Goal: Task Accomplishment & Management: Manage account settings

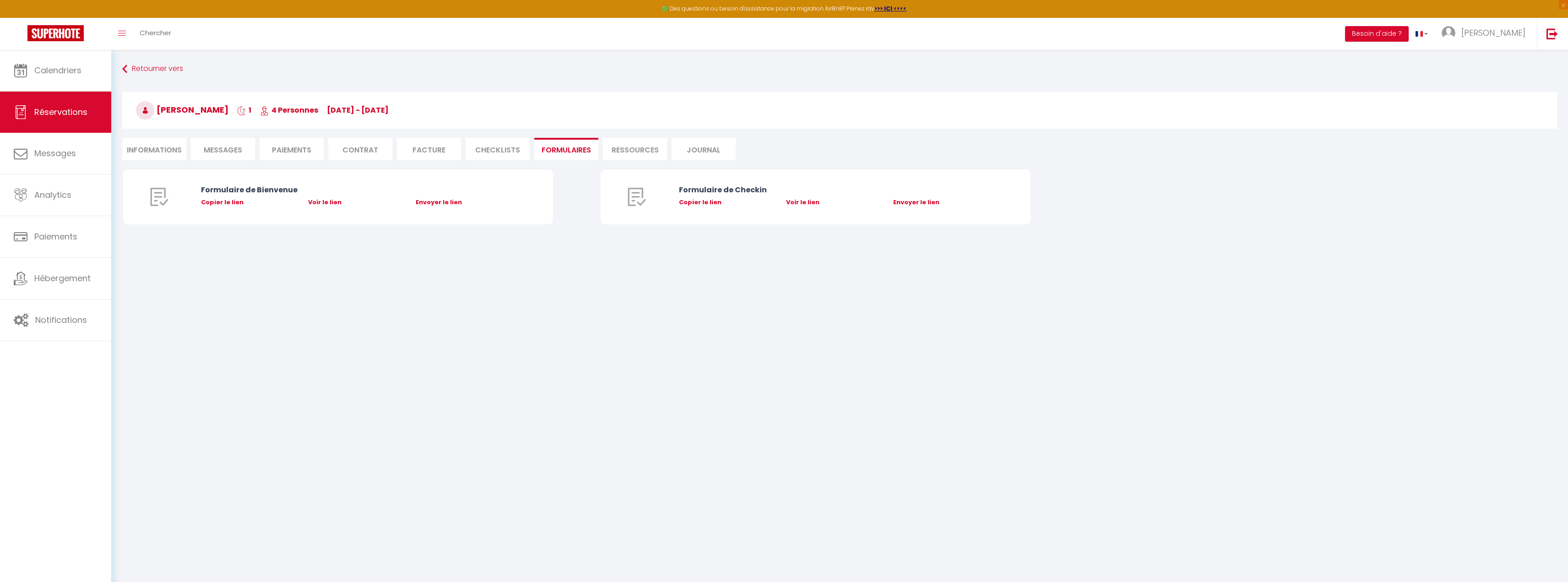
scroll to position [5748, 0]
click at [82, 151] on link "Messages" at bounding box center [56, 153] width 111 height 41
select select "message"
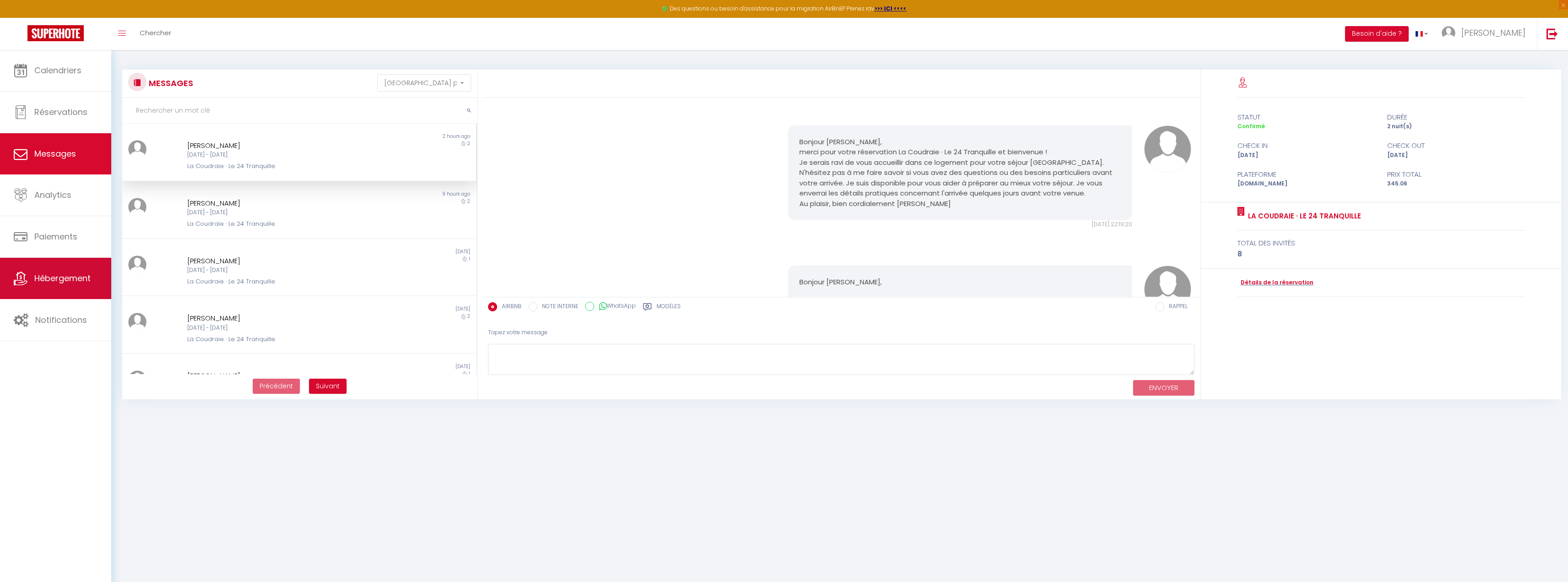
scroll to position [1126, 0]
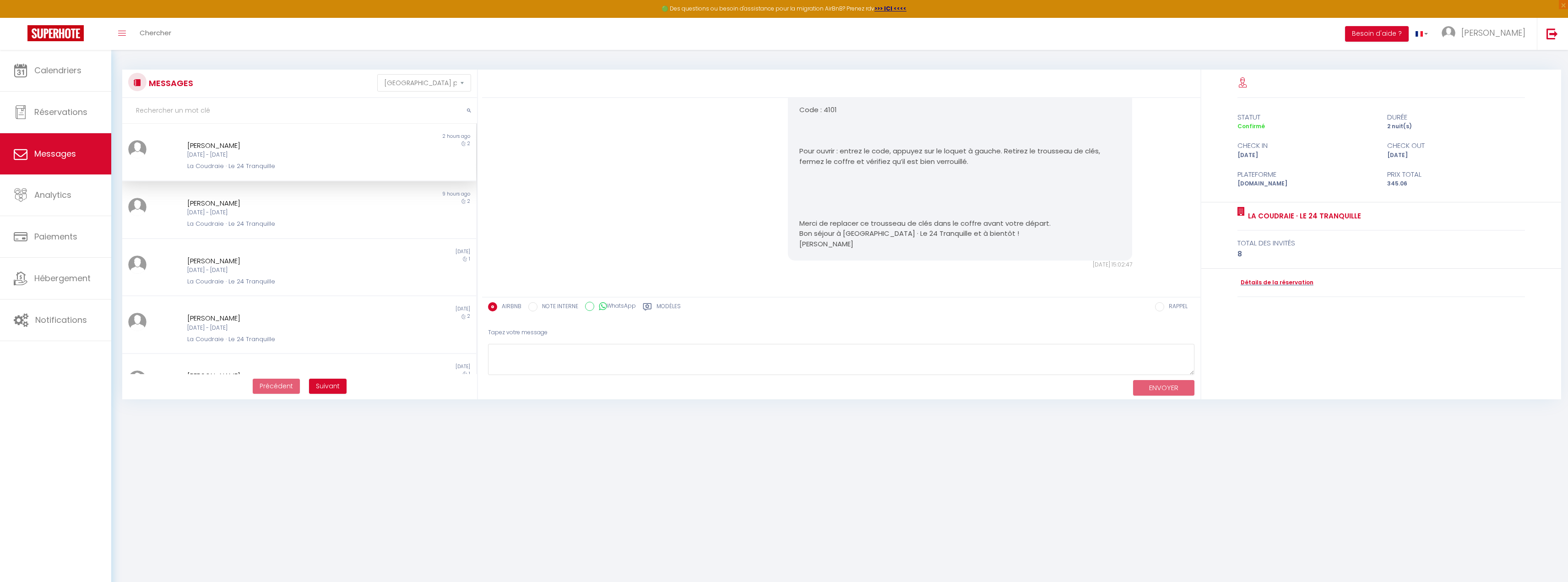
click at [258, 158] on div "Ven 10 Oct - Dim 12 Oct" at bounding box center [284, 155] width 194 height 9
click at [331, 149] on div "Yannick Bamanissa" at bounding box center [284, 145] width 194 height 11
click at [331, 387] on span "Suivant" at bounding box center [328, 386] width 24 height 10
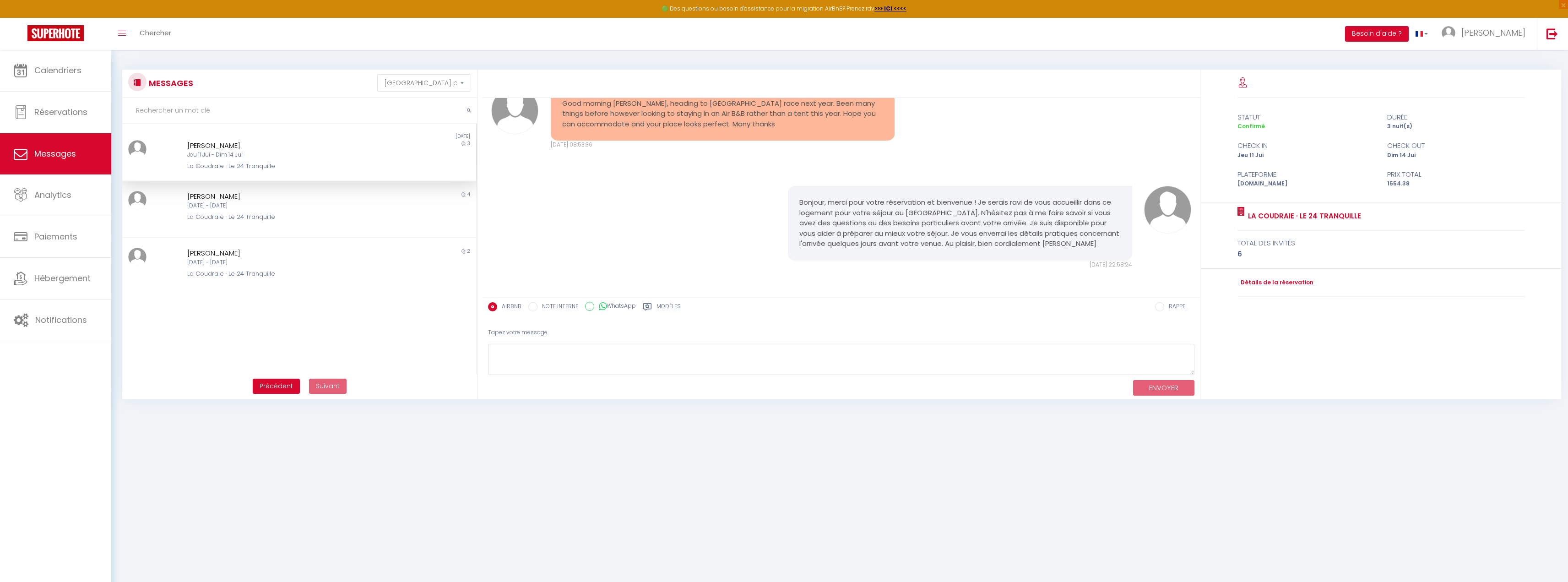
scroll to position [38, 0]
click at [282, 385] on span "Précédent" at bounding box center [276, 386] width 34 height 10
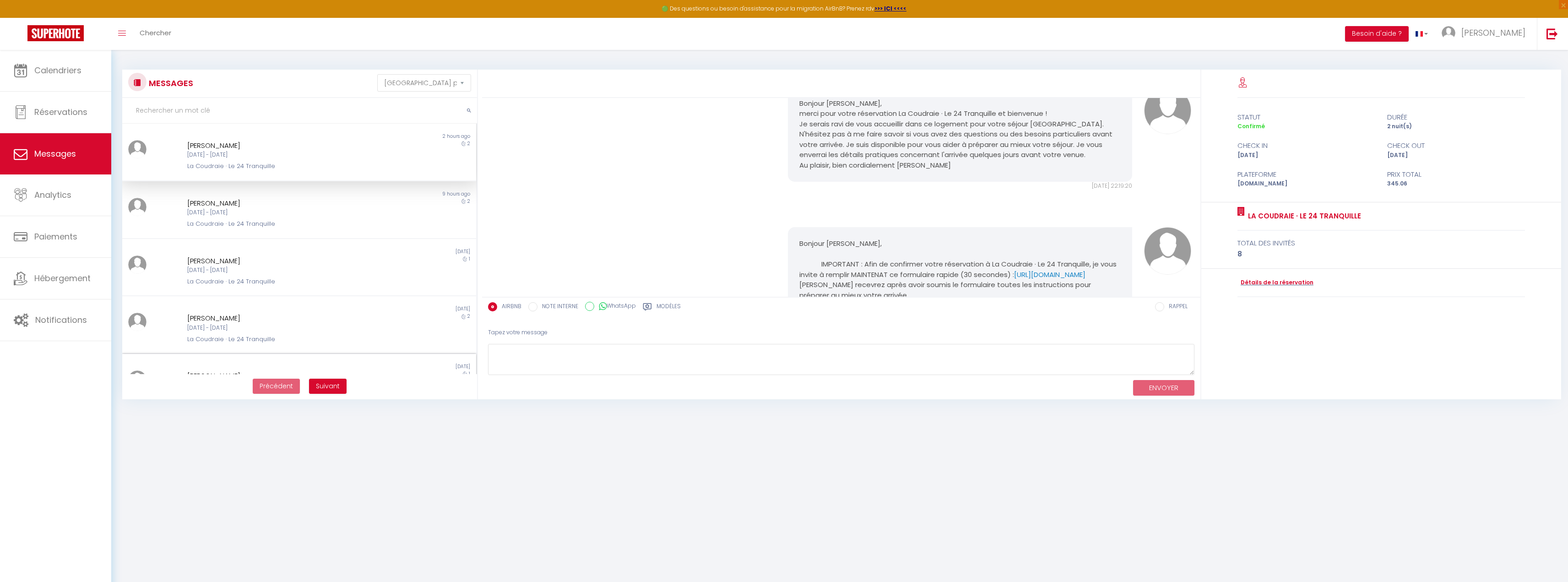
scroll to position [1126, 0]
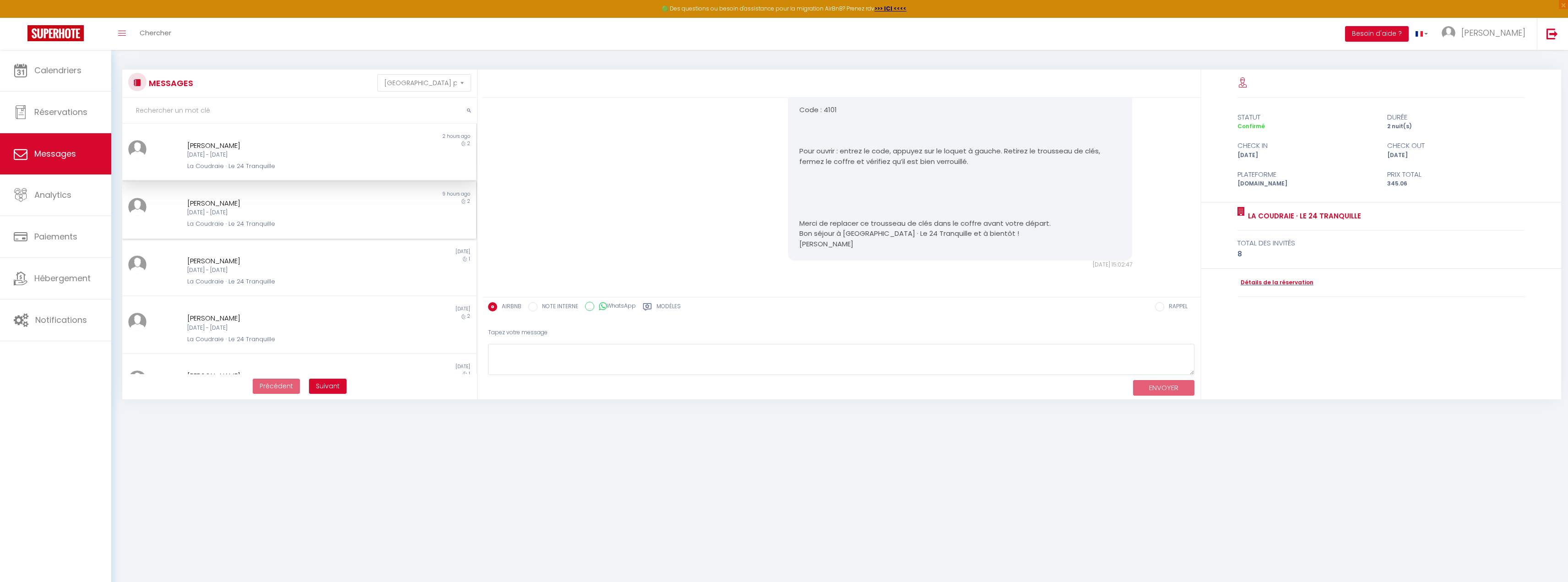
click at [266, 207] on div "CEDRIC ROBERGE" at bounding box center [284, 203] width 194 height 11
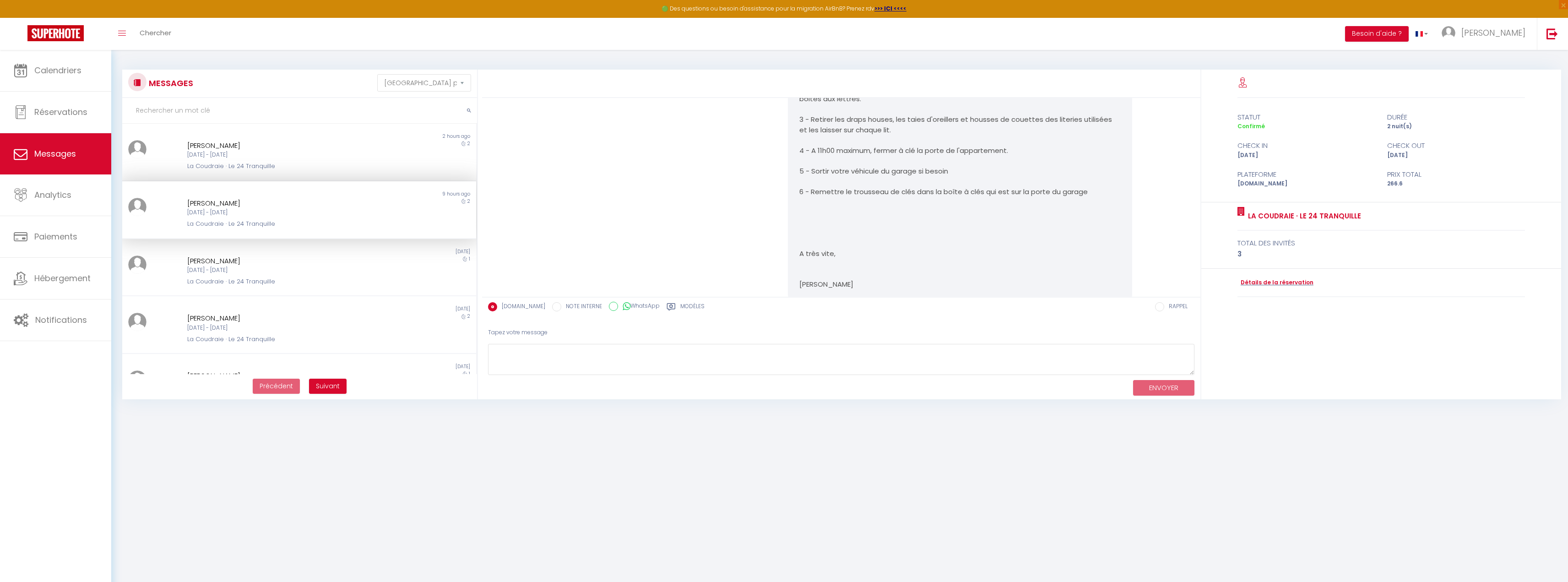
scroll to position [1944, 0]
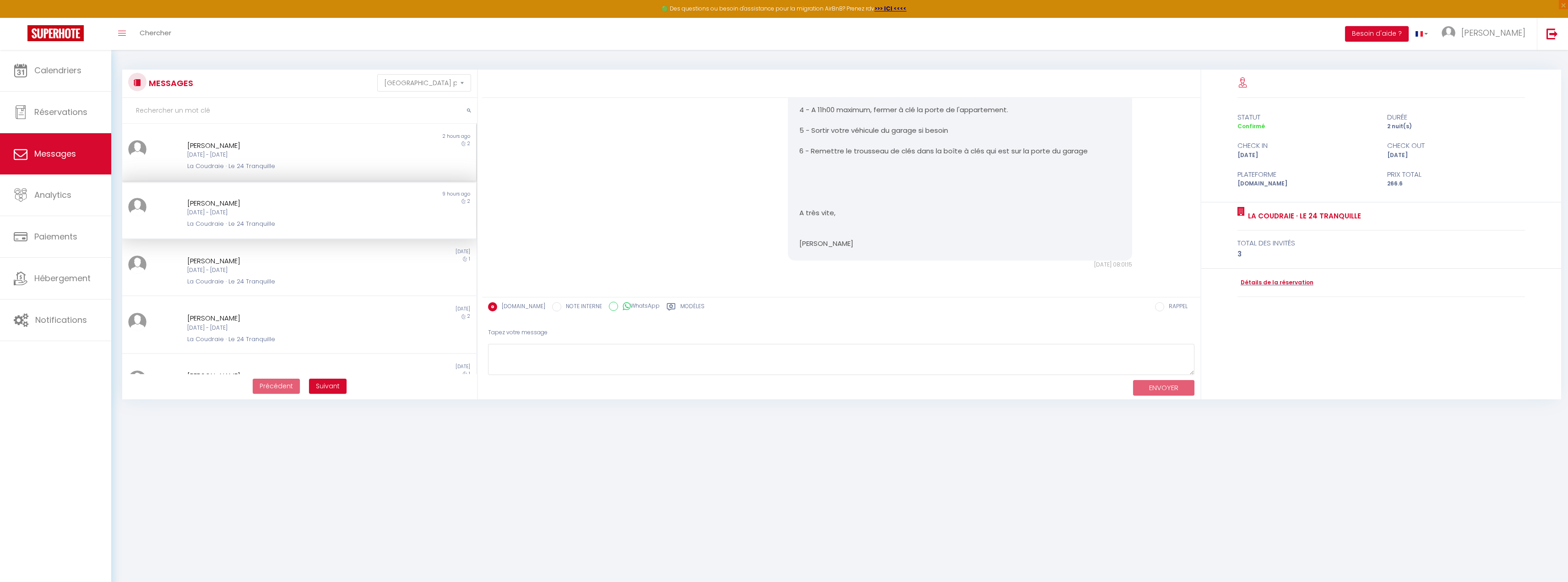
click at [250, 155] on div "Ven 10 Oct - Dim 12 Oct" at bounding box center [284, 155] width 194 height 9
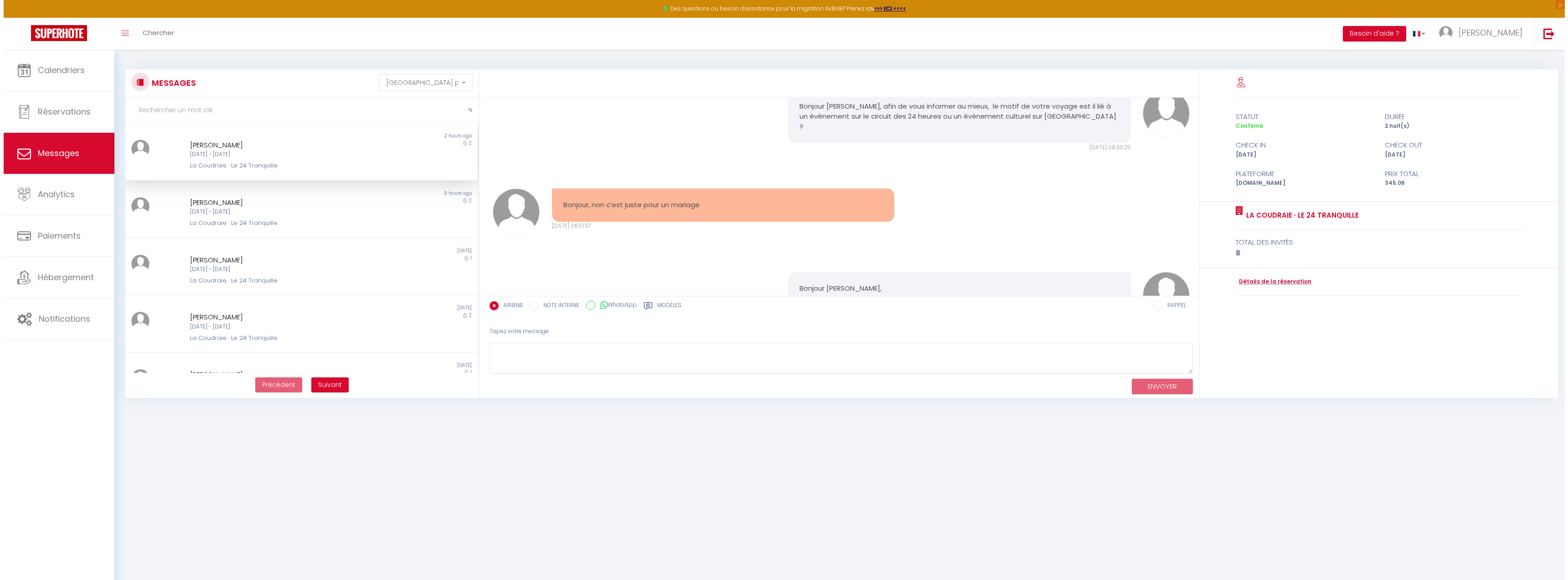
scroll to position [590, 0]
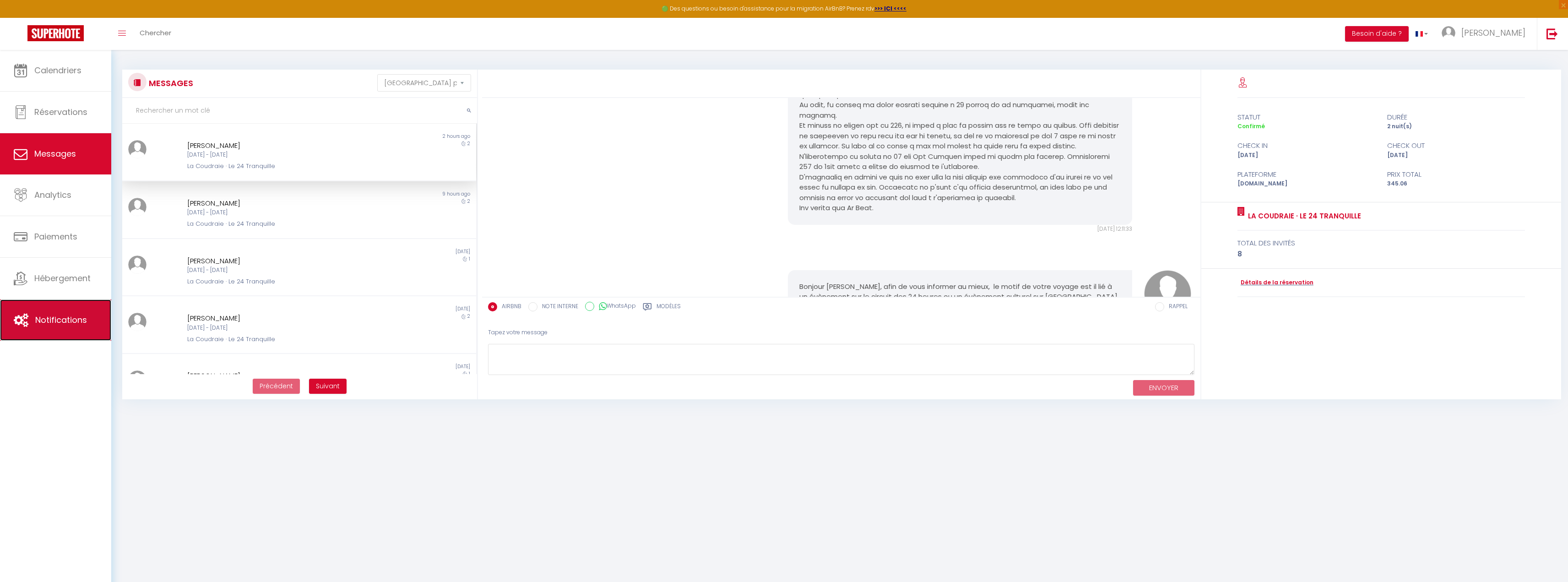
click at [68, 325] on span "Notifications" at bounding box center [61, 320] width 52 height 12
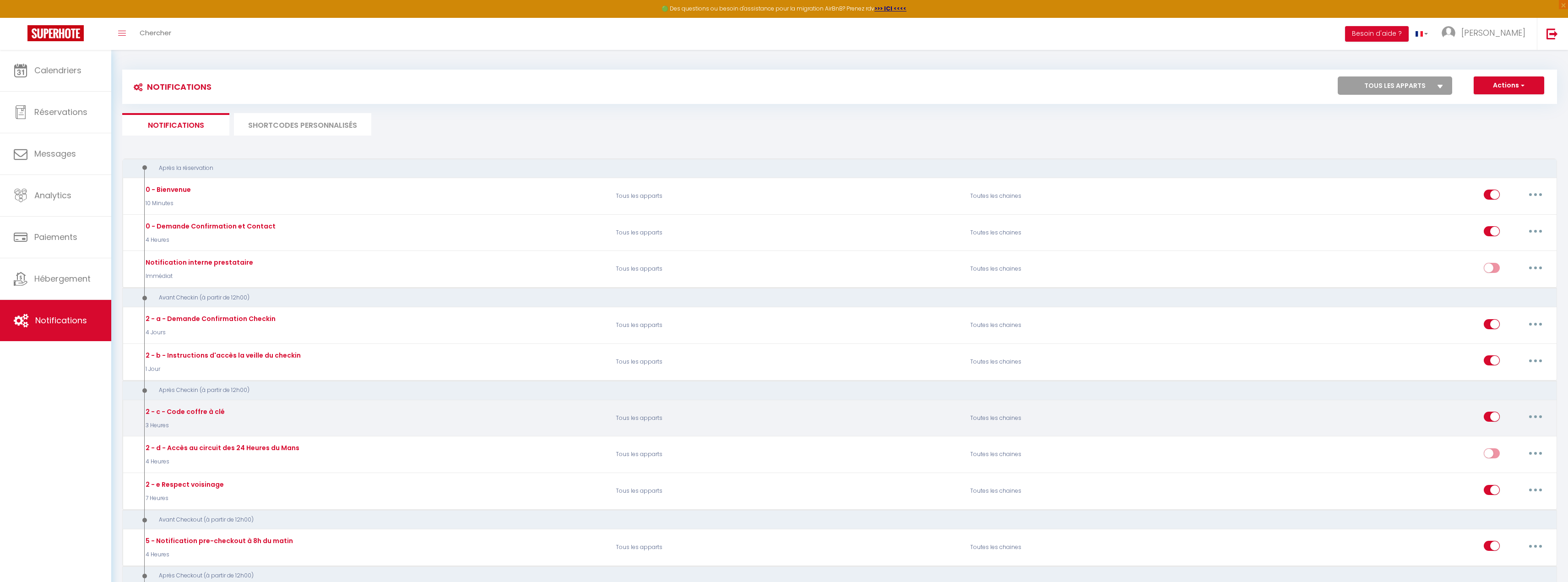
click at [1535, 419] on button "button" at bounding box center [1535, 416] width 26 height 14
click at [1518, 436] on link "Editer" at bounding box center [1511, 437] width 68 height 15
type input "2 - c - Code coffre à clé"
select select "3"
select select "3 Heures"
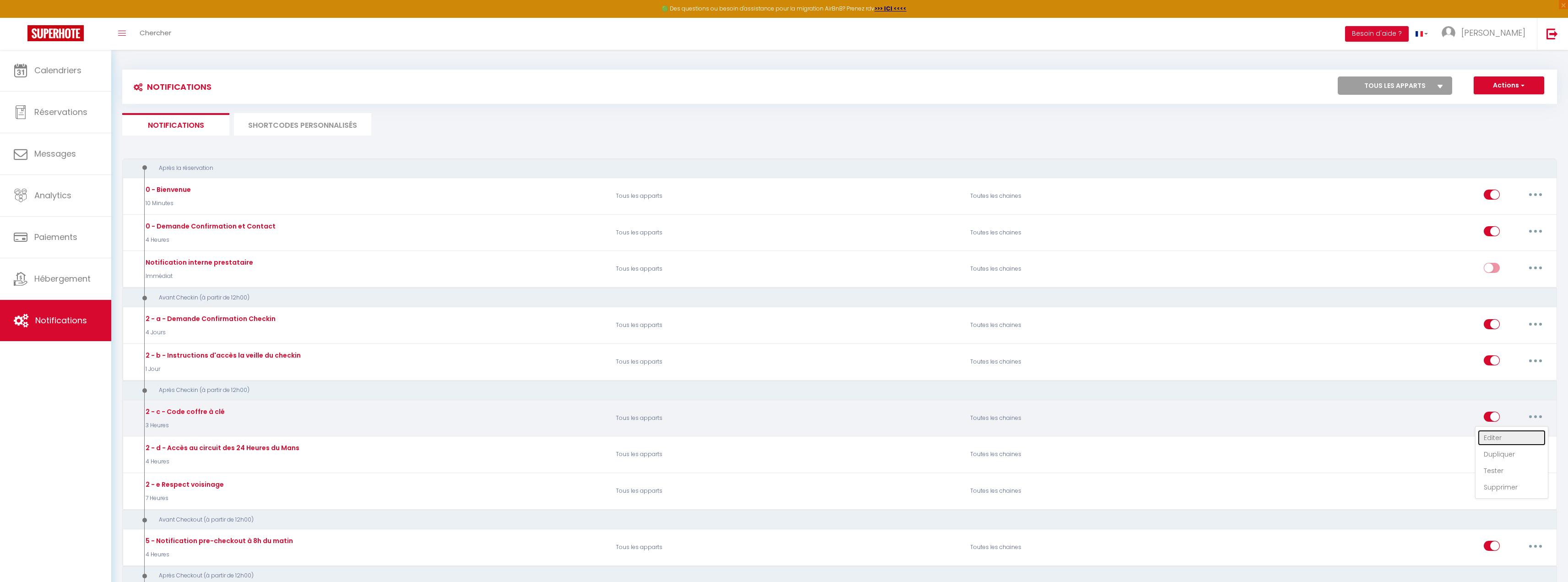
select select "if_booking_is_paid"
checkbox input "true"
checkbox input "false"
radio input "true"
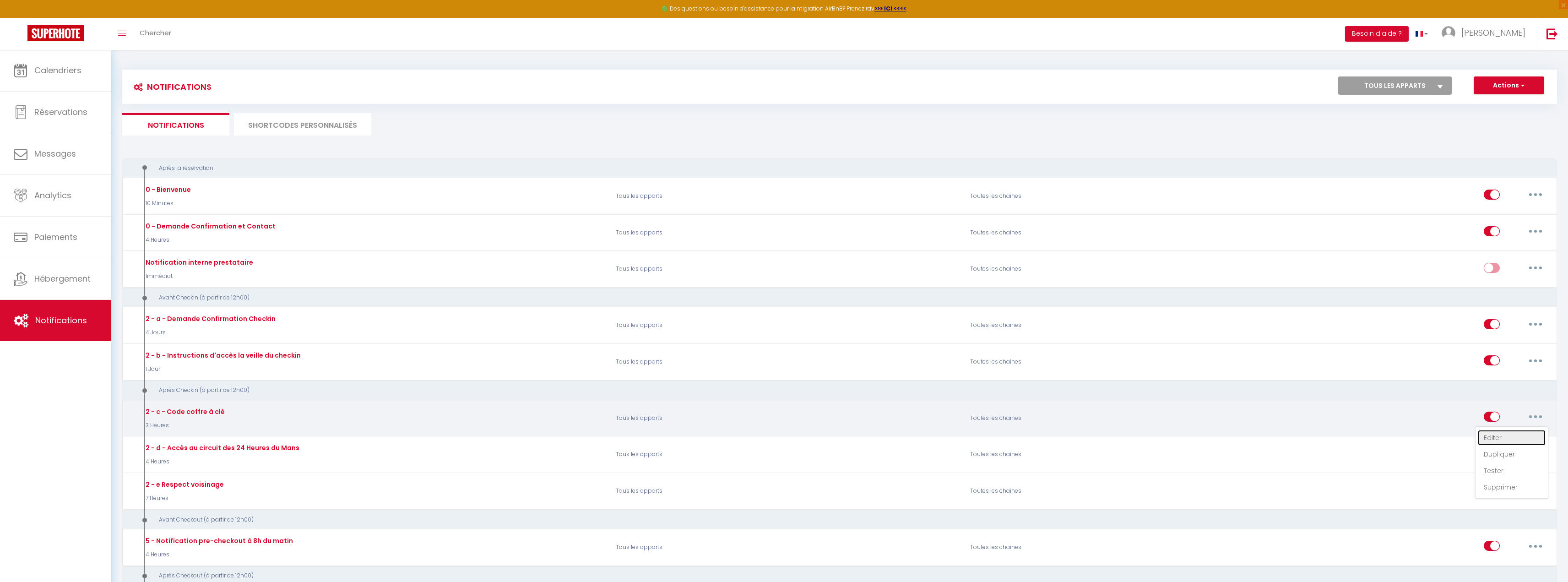
type input "Instructions pour le coffre à clés"
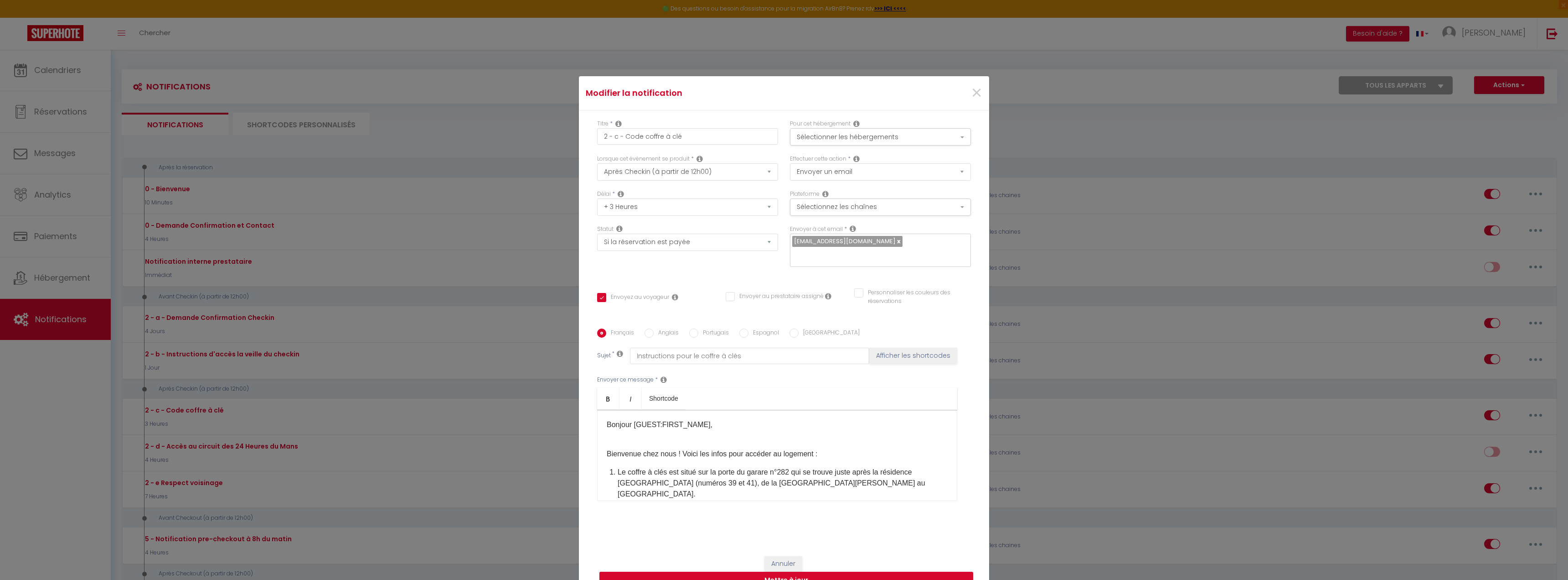
click at [667, 442] on p "Bienvenue chez nous ! Voici les infos pour accéder au logement :" at bounding box center [777, 448] width 341 height 22
click at [716, 426] on p "Bonjour [GUEST:FIRST_NAME]​," at bounding box center [777, 424] width 341 height 11
click at [688, 454] on div "Bonjour [GUEST:FIRST_NAME]​, Bienvenue chez nous ! Voici les infos pour accéder…" at bounding box center [777, 455] width 360 height 91
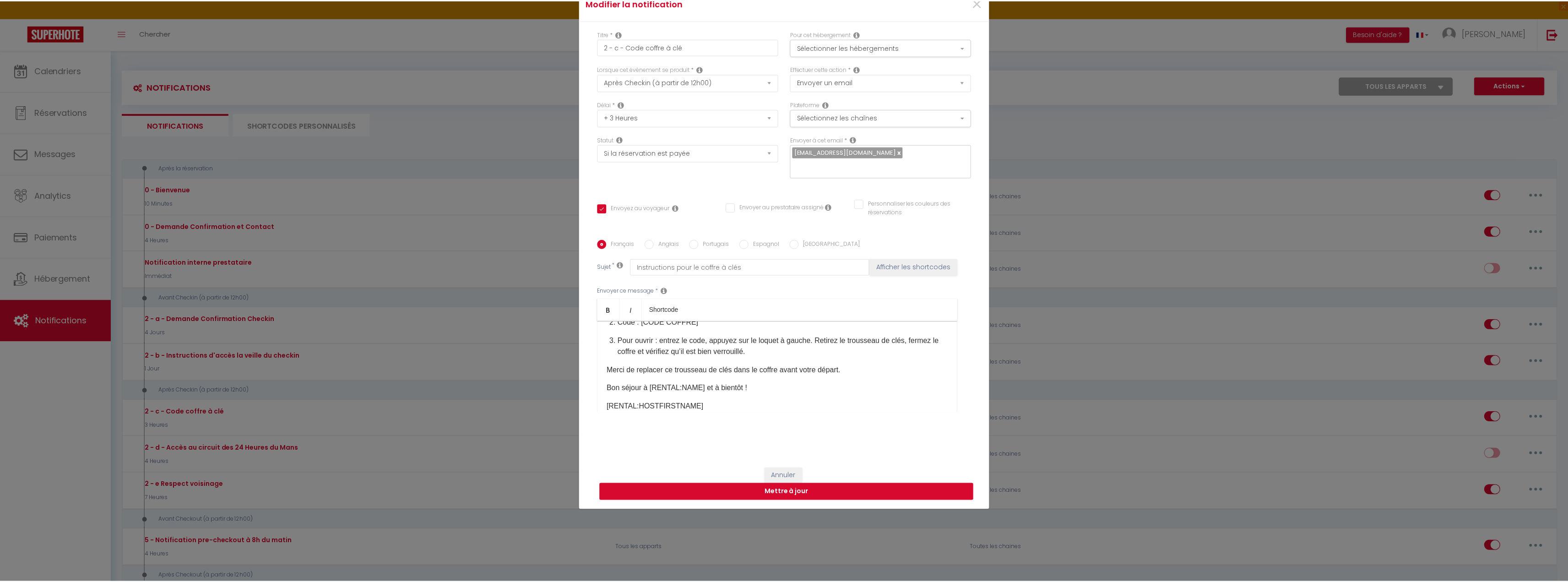
scroll to position [94, 0]
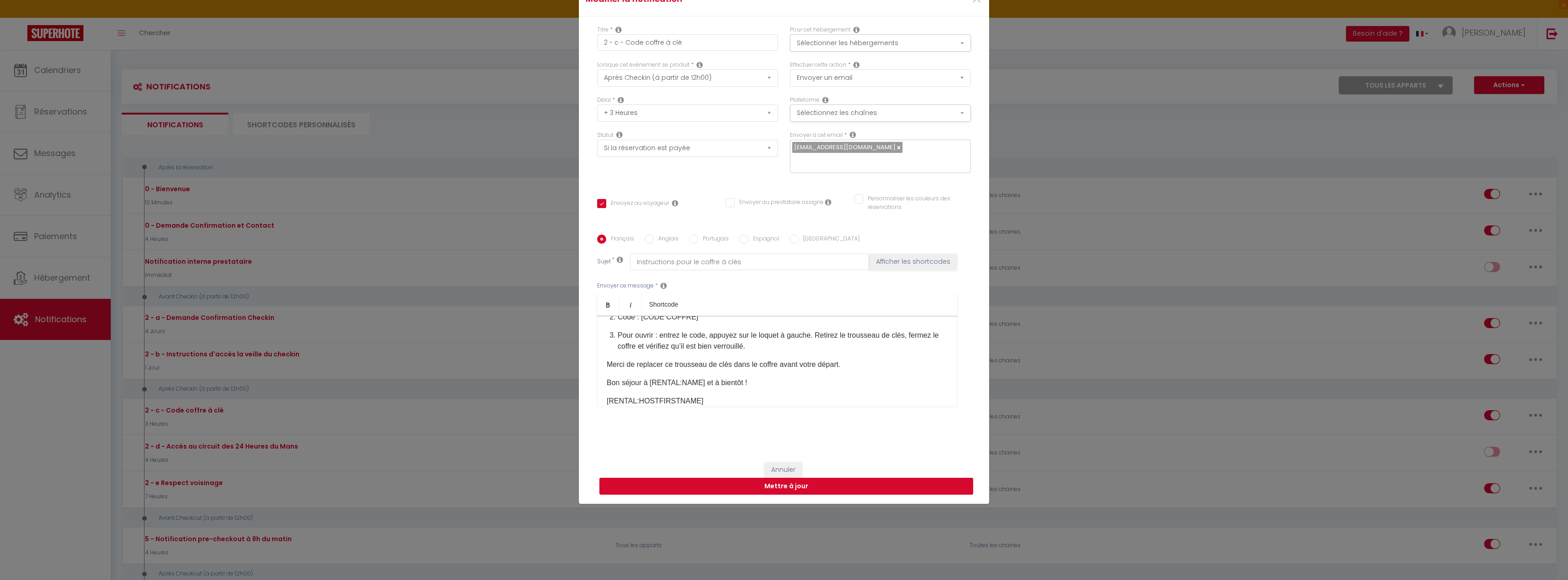
click at [779, 488] on button "Mettre à jour" at bounding box center [785, 486] width 374 height 17
checkbox input "true"
checkbox input "false"
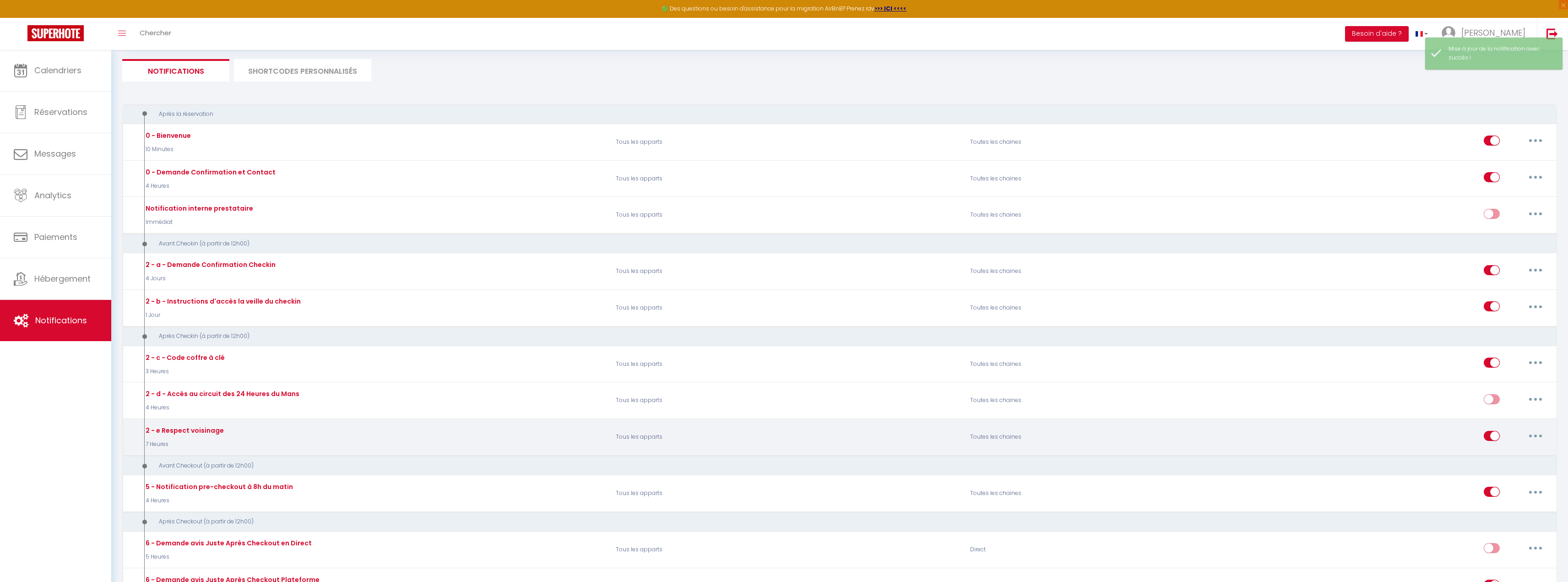
scroll to position [77, 0]
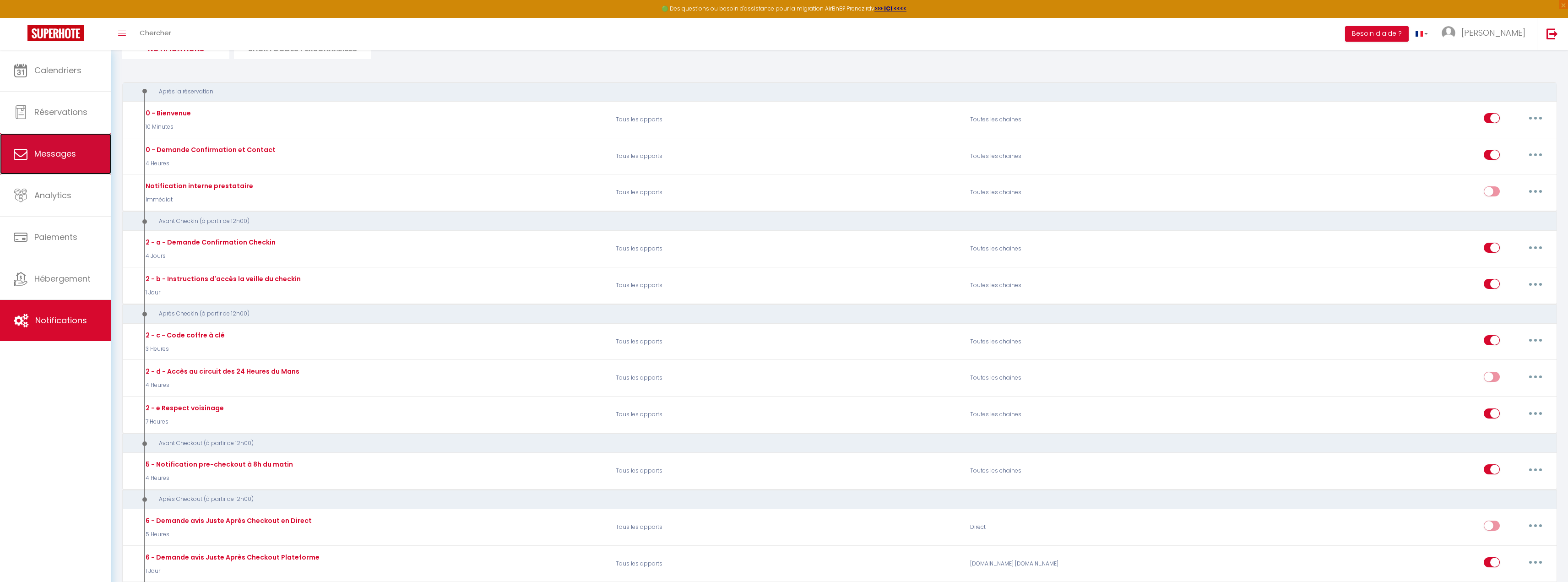
click at [72, 158] on span "Messages" at bounding box center [55, 154] width 41 height 12
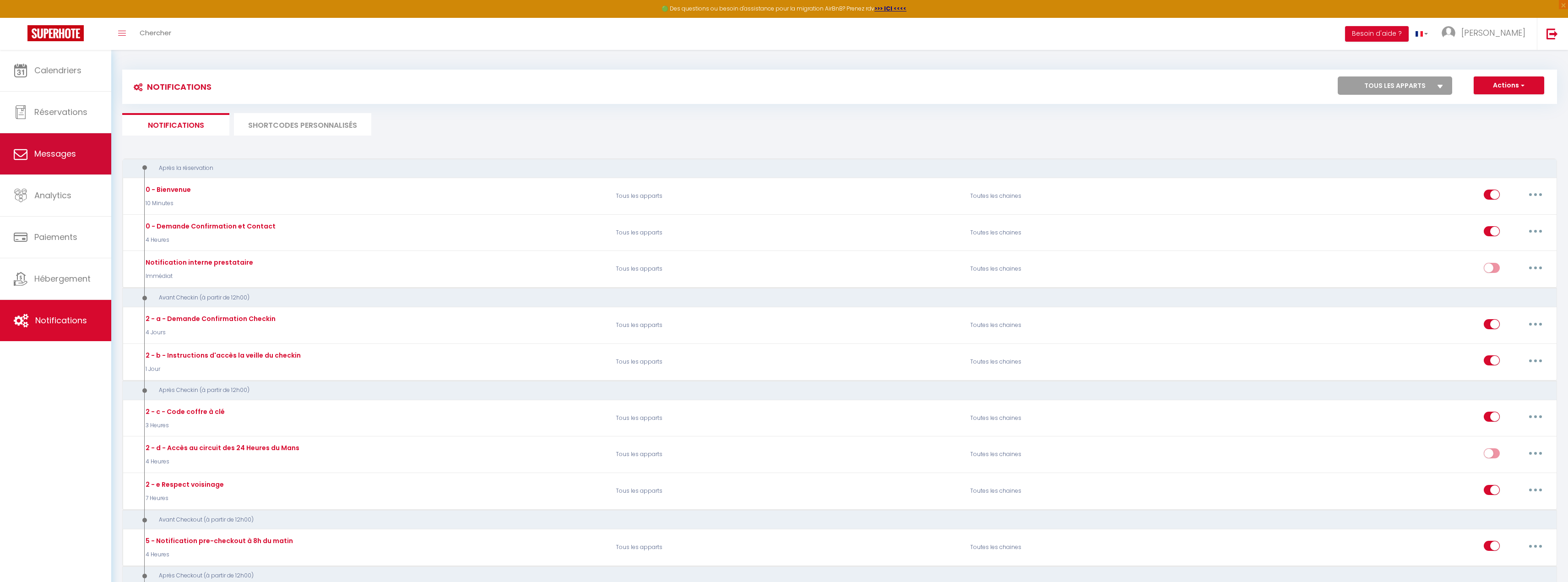
select select "message"
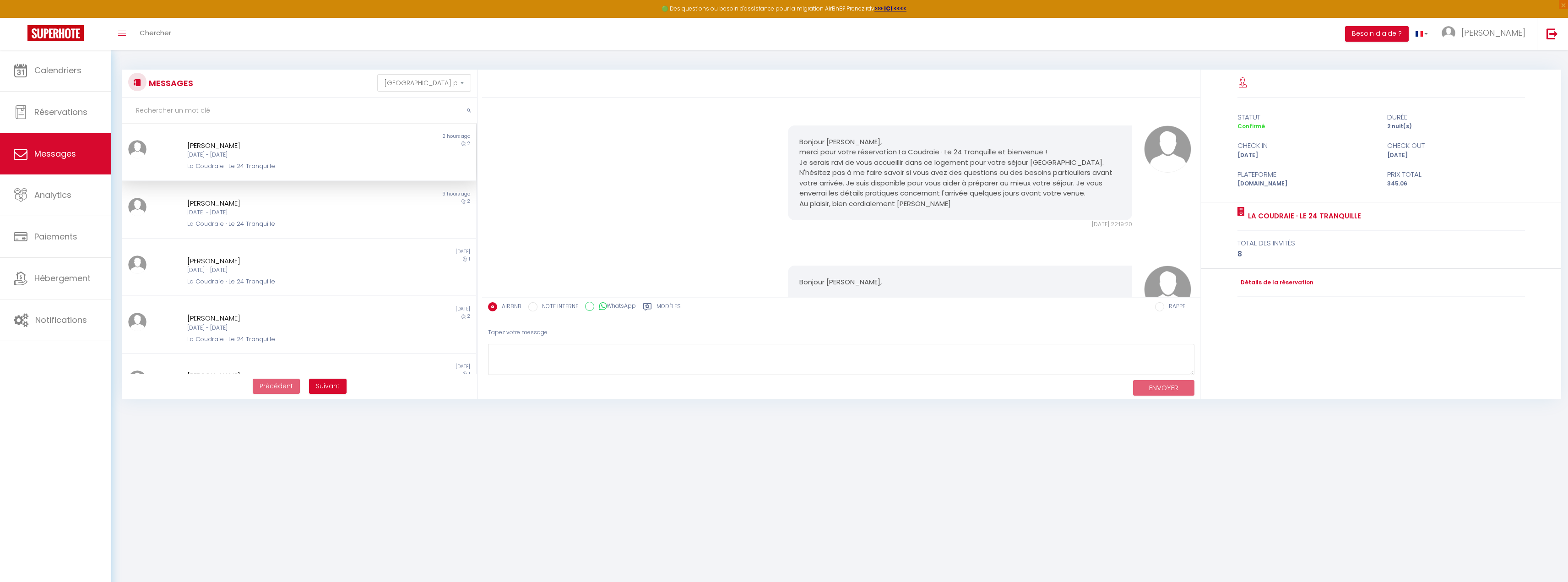
scroll to position [1126, 0]
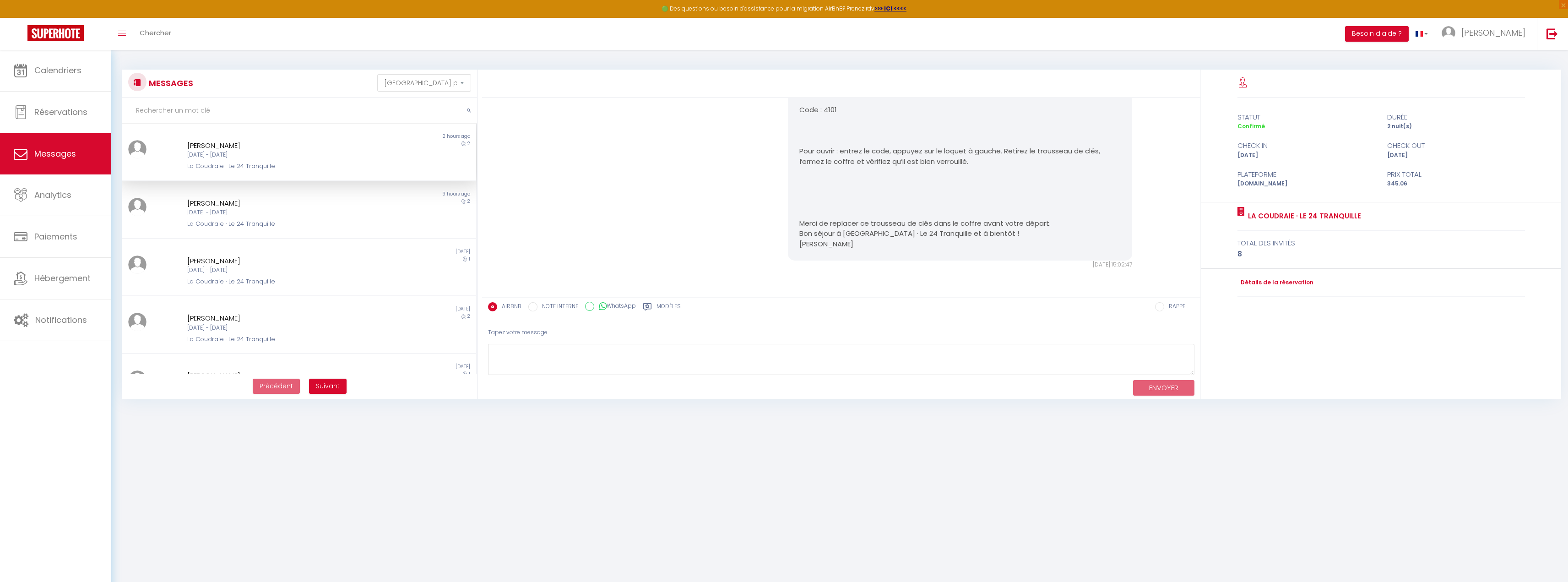
click at [294, 149] on div "Yannick Bamanissa" at bounding box center [284, 145] width 194 height 11
click at [1286, 279] on link "Détails de la réservation" at bounding box center [1275, 282] width 76 height 9
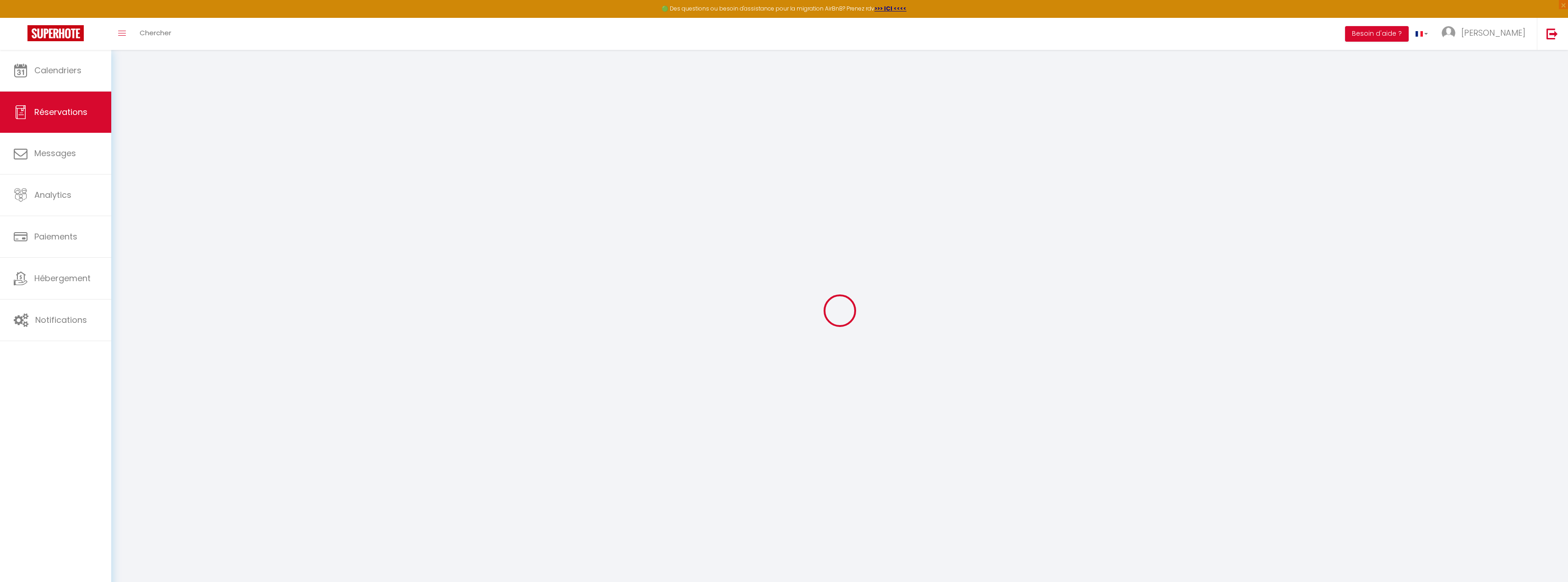
select select
checkbox input "false"
select select
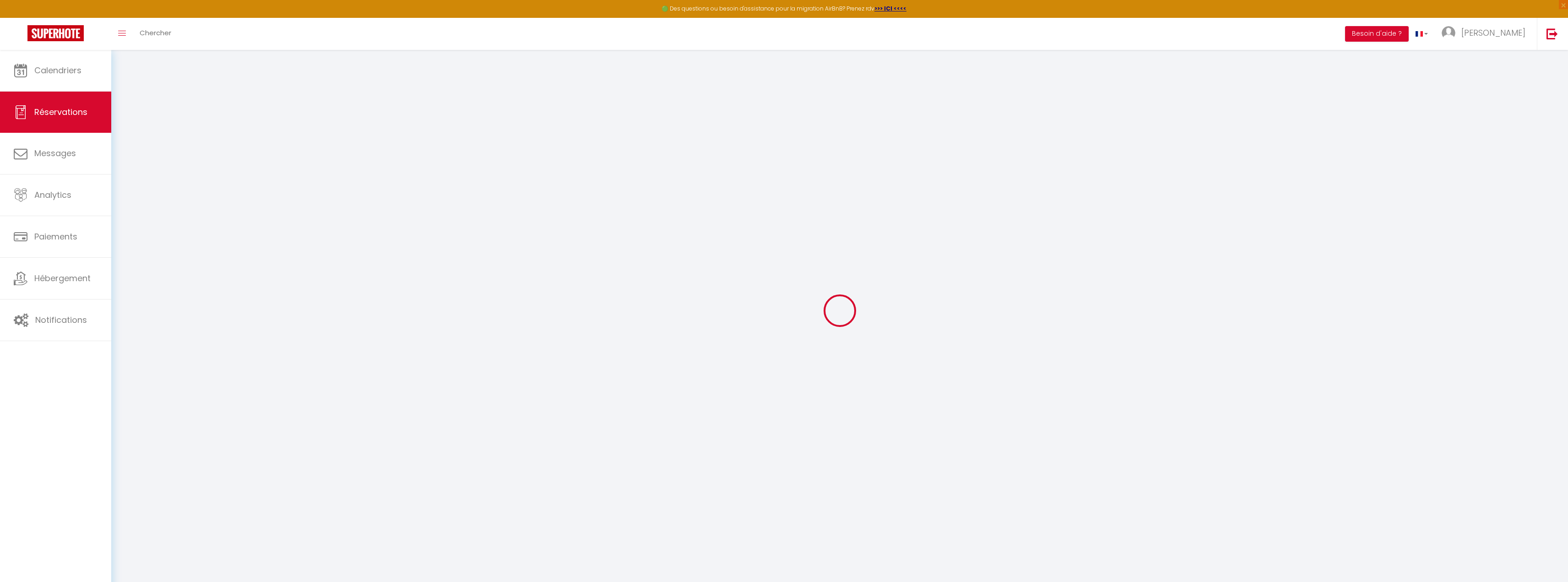
select select
checkbox input "false"
type visite0 "L’heure d’arriver est pour l’instant aléatoire, chacun de nous arrivera sûremen…"
type \?1 "Rien de particuliers"
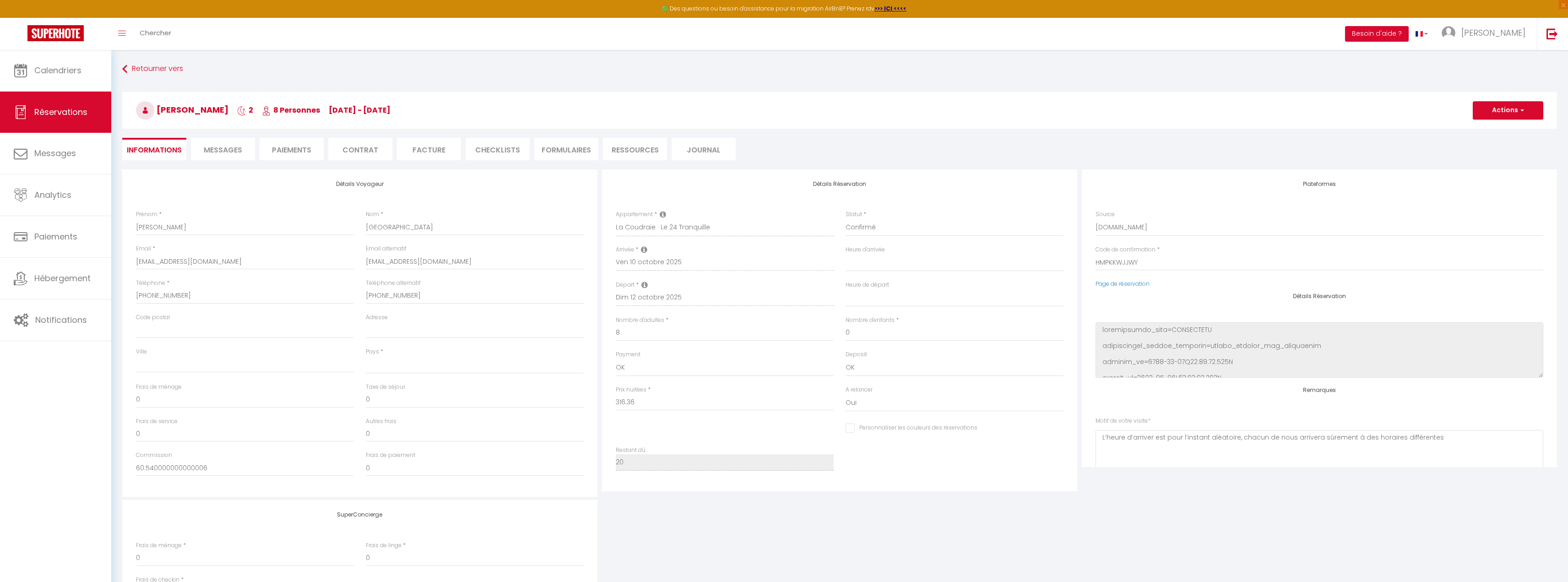
select select
type input "20"
type input "8.7"
select select
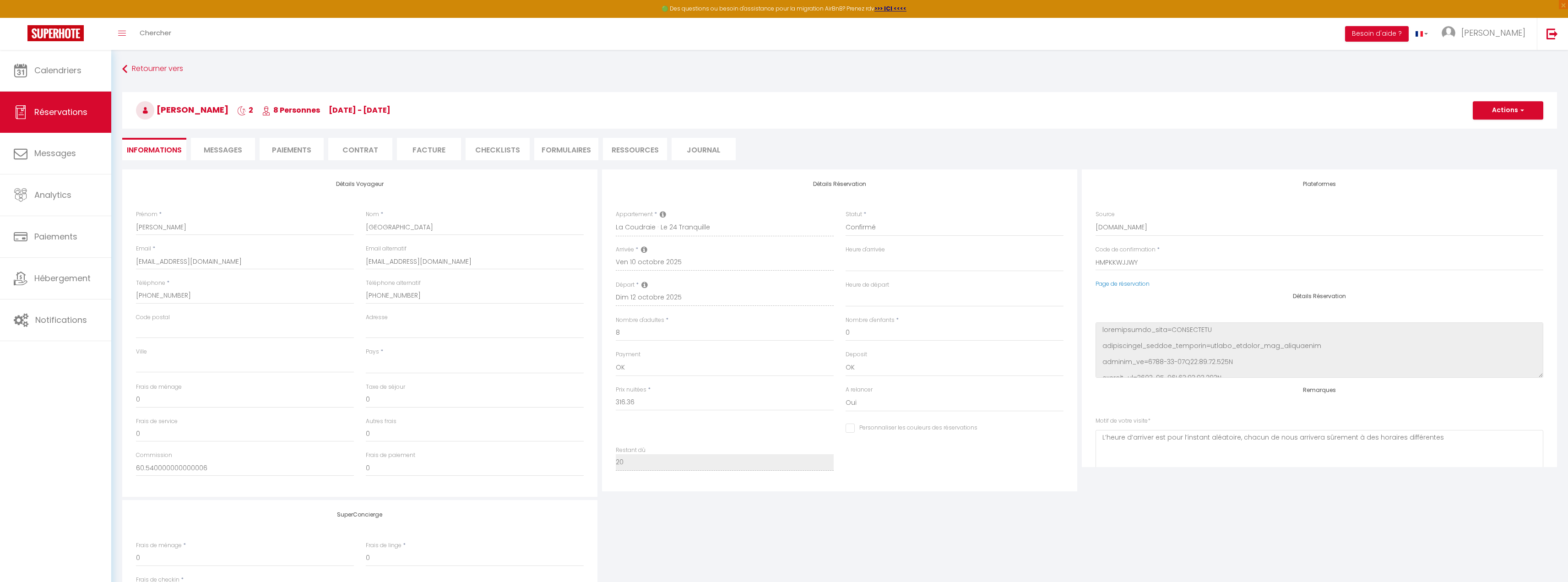
checkbox input "false"
select select
checkbox input "false"
select select "21:30"
select select "11:00"
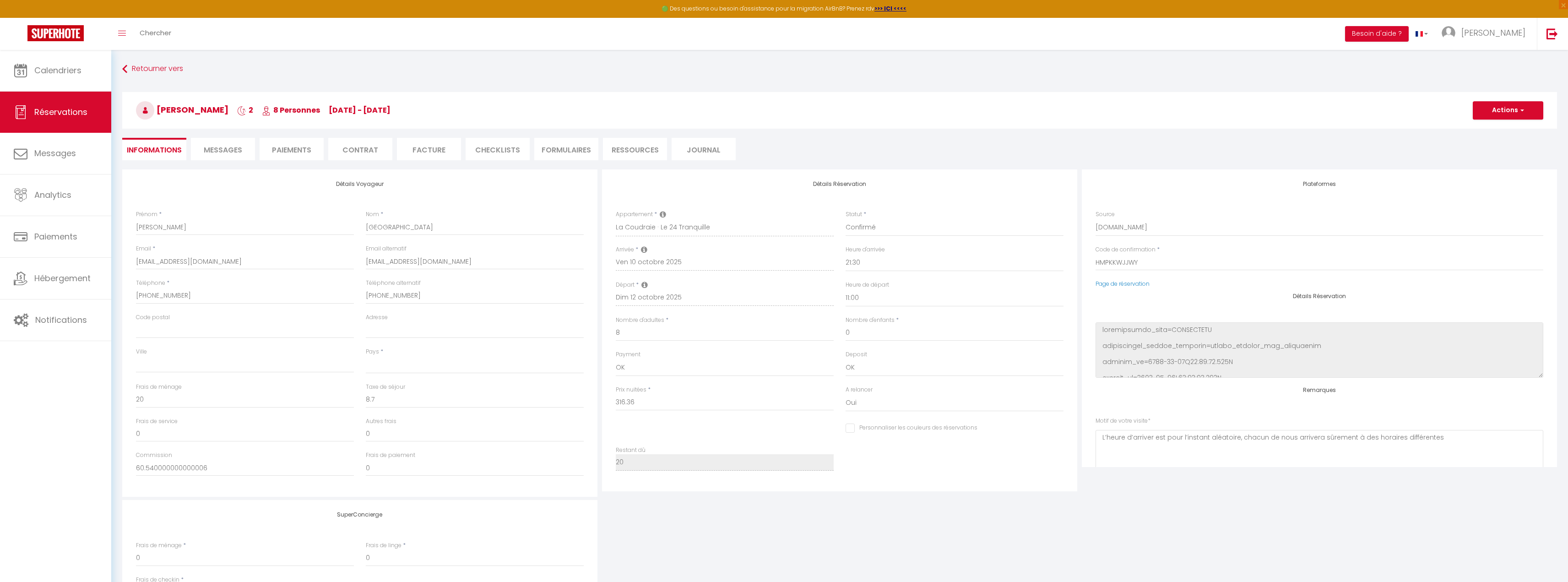
click at [218, 151] on span "Messages" at bounding box center [223, 150] width 38 height 11
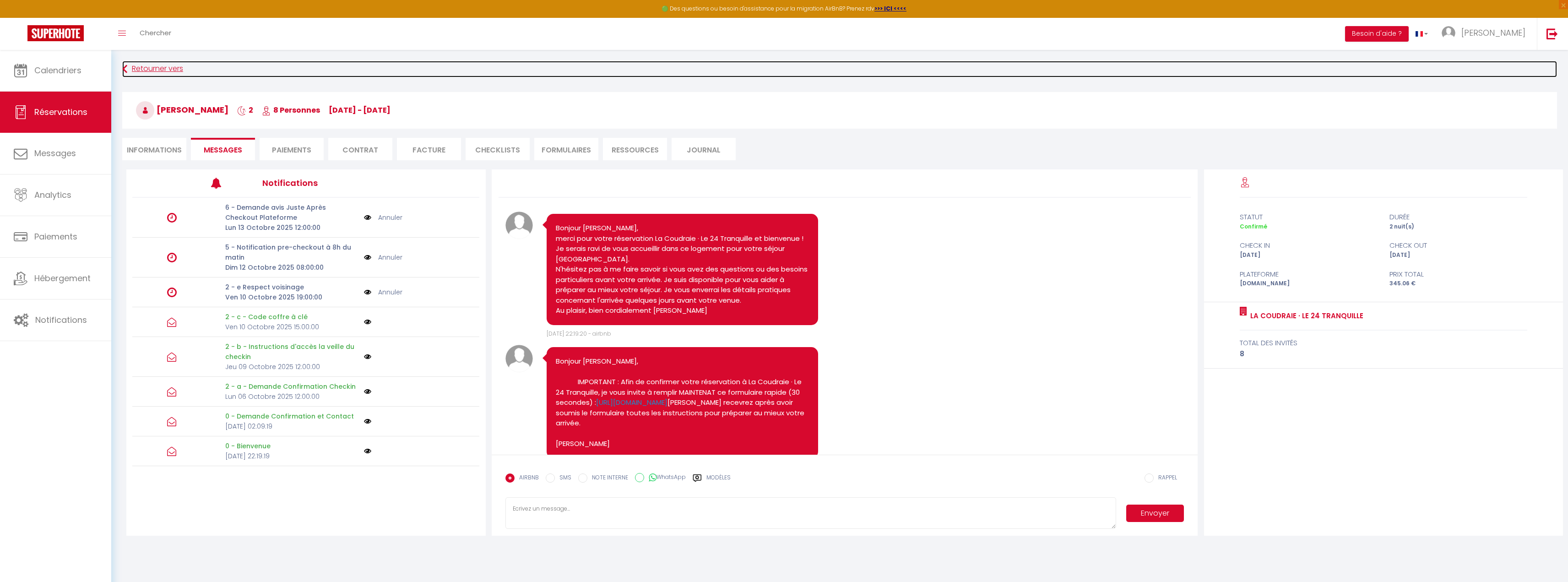
click at [143, 69] on link "Retourner vers" at bounding box center [839, 68] width 1434 height 16
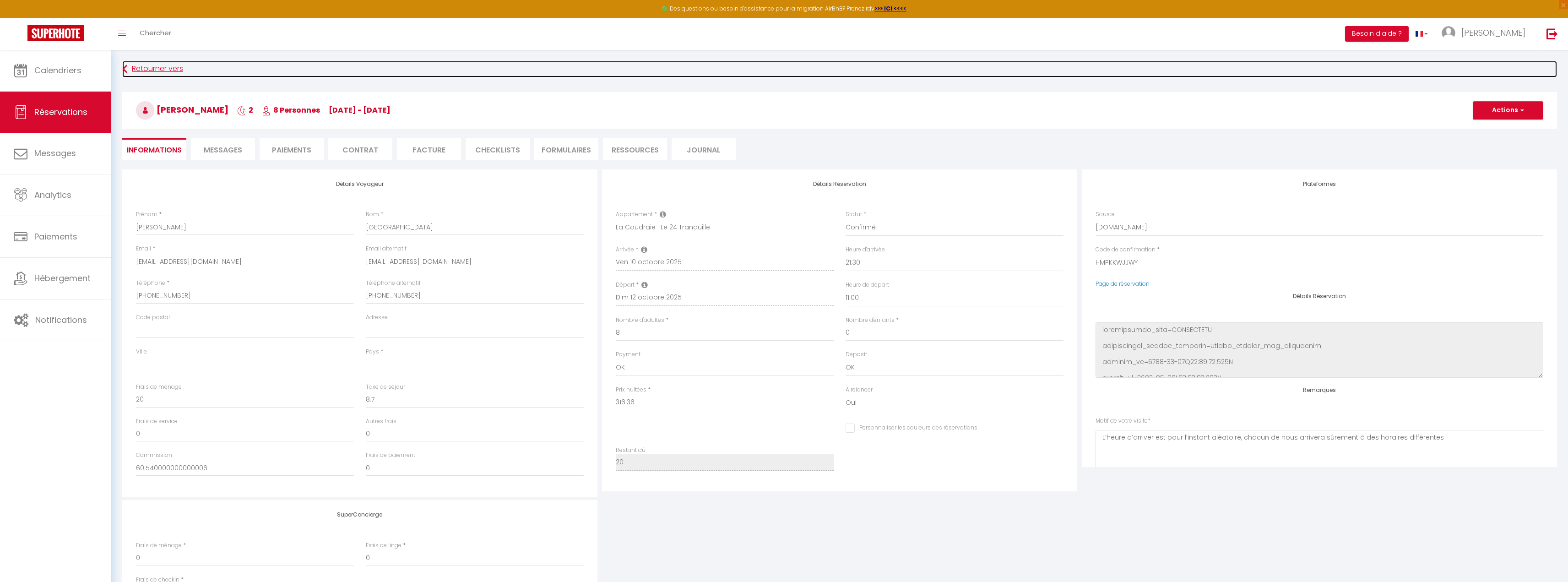
select select
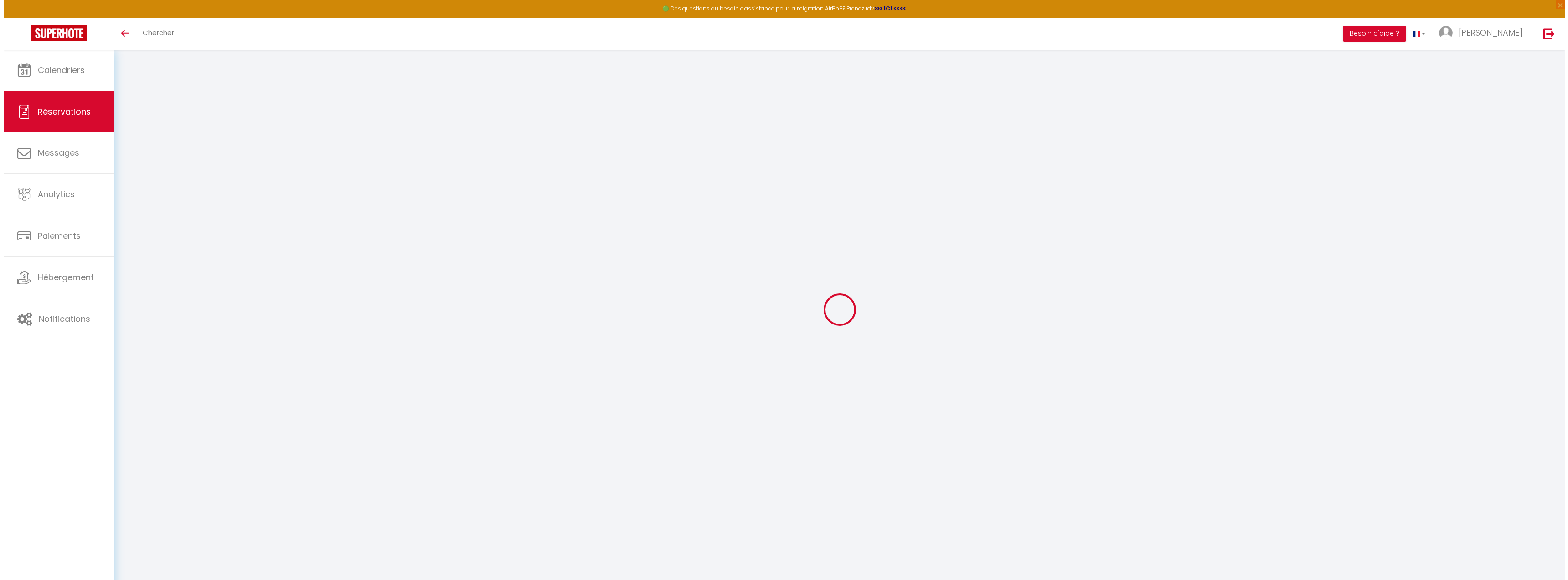
scroll to position [5728, 0]
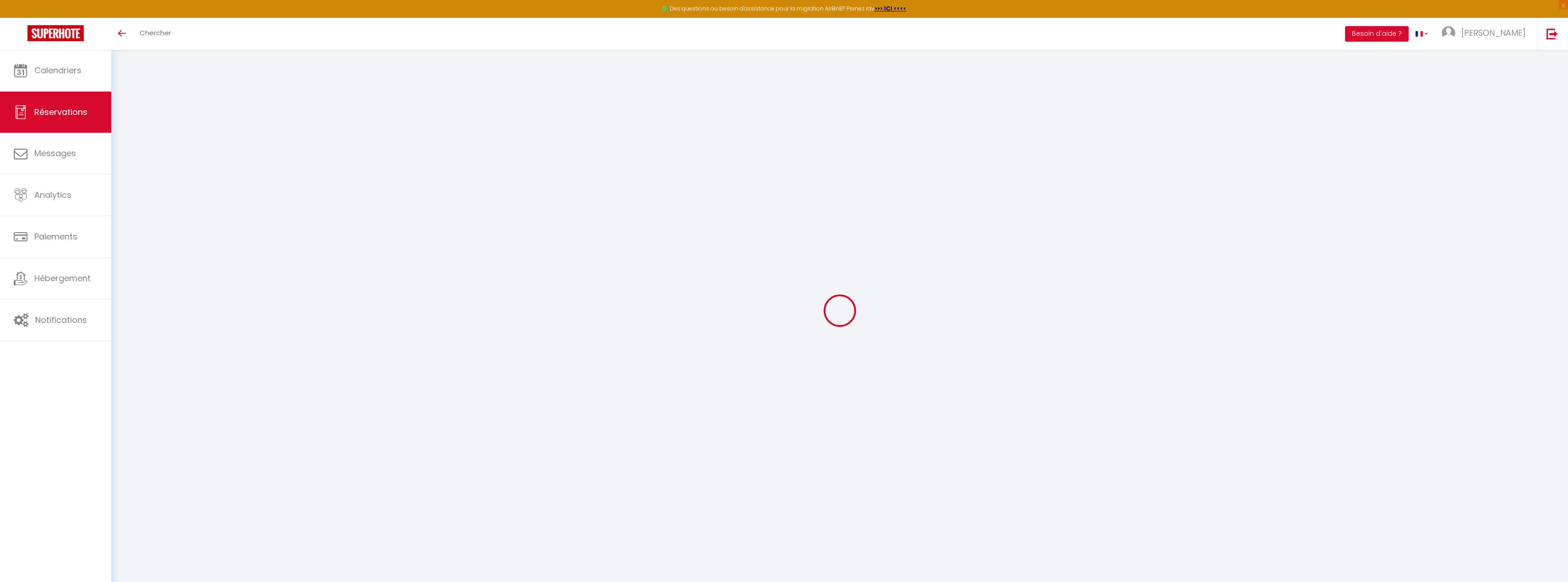
select select
checkbox input "false"
type visite0 "L’heure d’arriver est pour l’instant aléatoire, chacun de nous arrivera sûremen…"
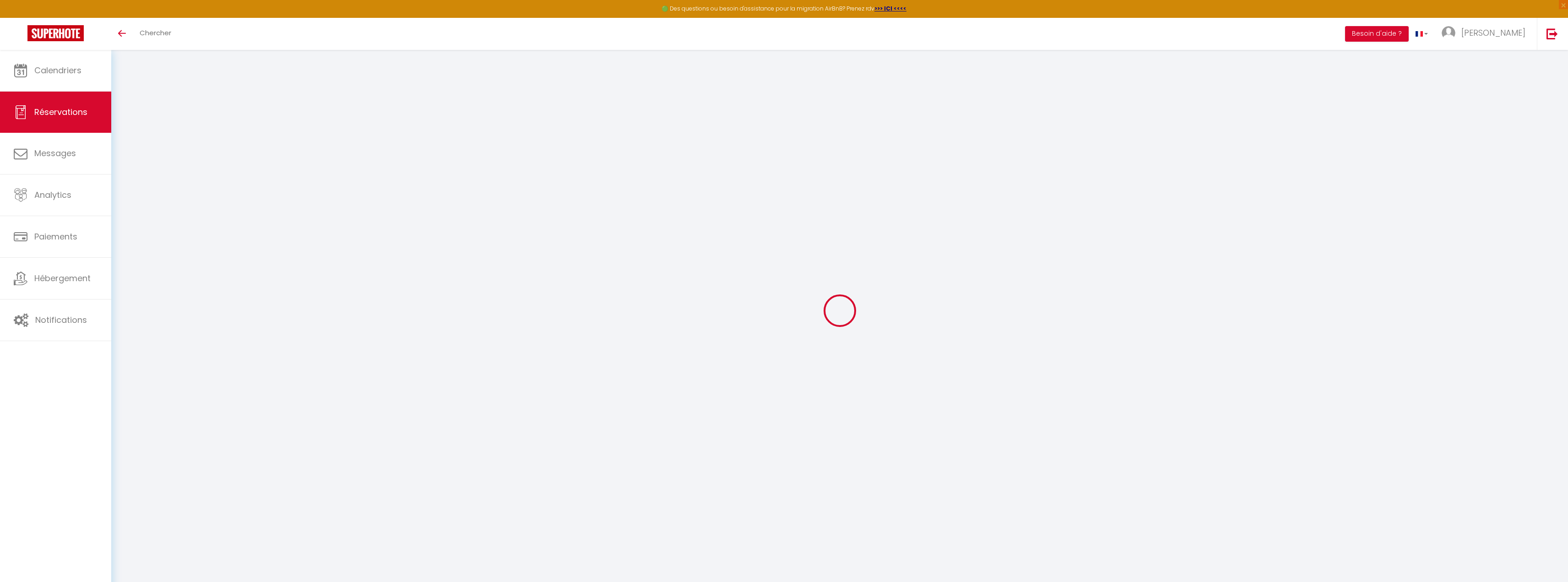
type \?1 "Rien de particuliers"
select select
type input "20"
type input "8.7"
select select
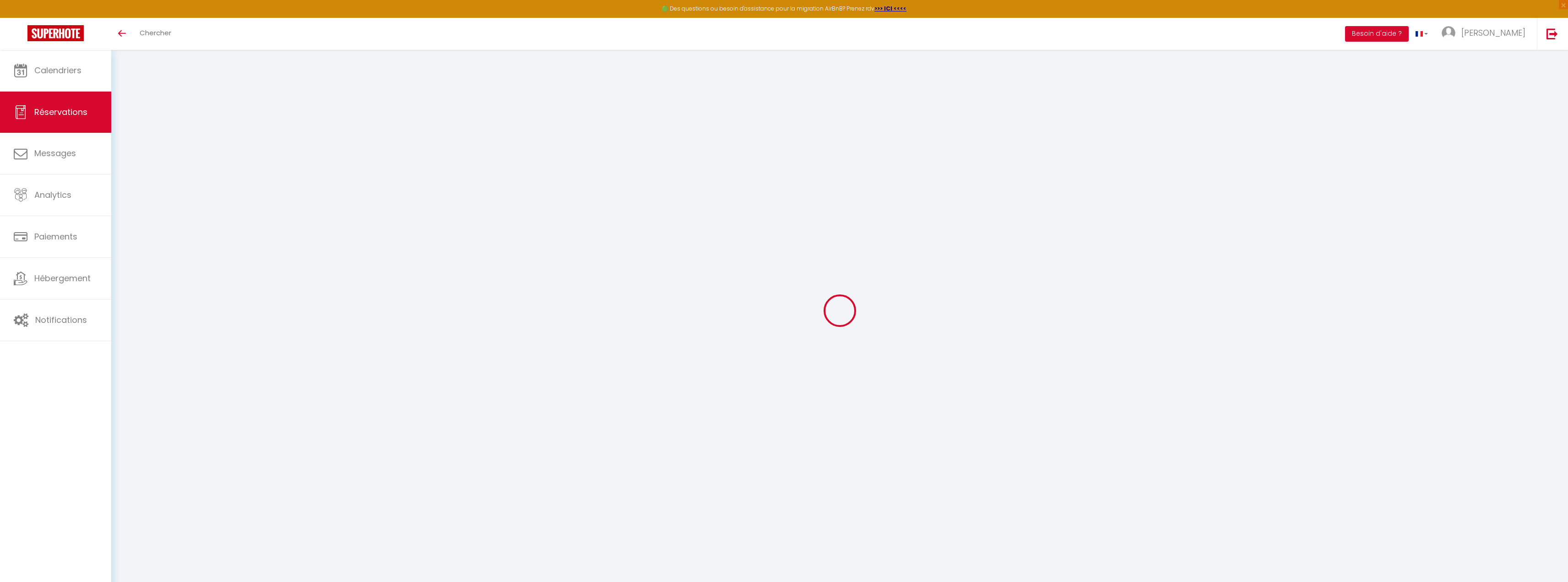
select select
checkbox input "false"
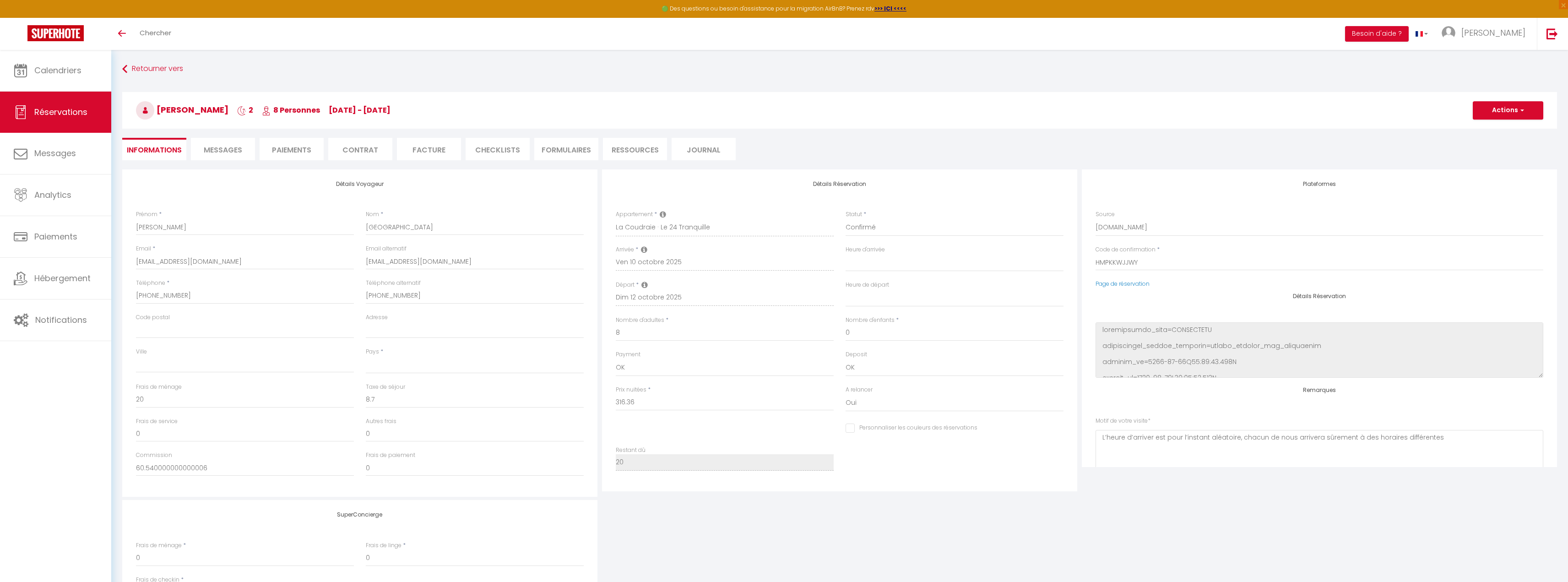
select select
checkbox input "false"
select select "21:30"
select select "11:00"
click at [498, 147] on li "CHECKLISTS" at bounding box center [498, 148] width 64 height 22
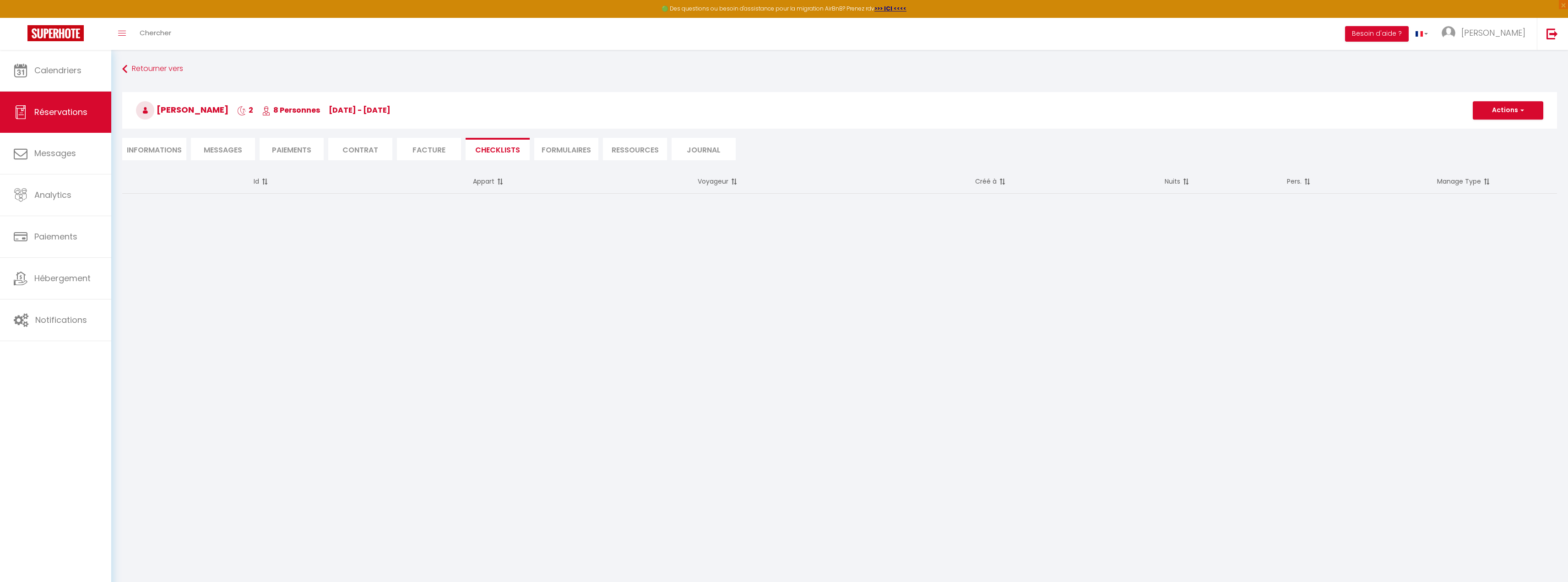
click at [553, 147] on li "FORMULAIRES" at bounding box center [566, 148] width 64 height 22
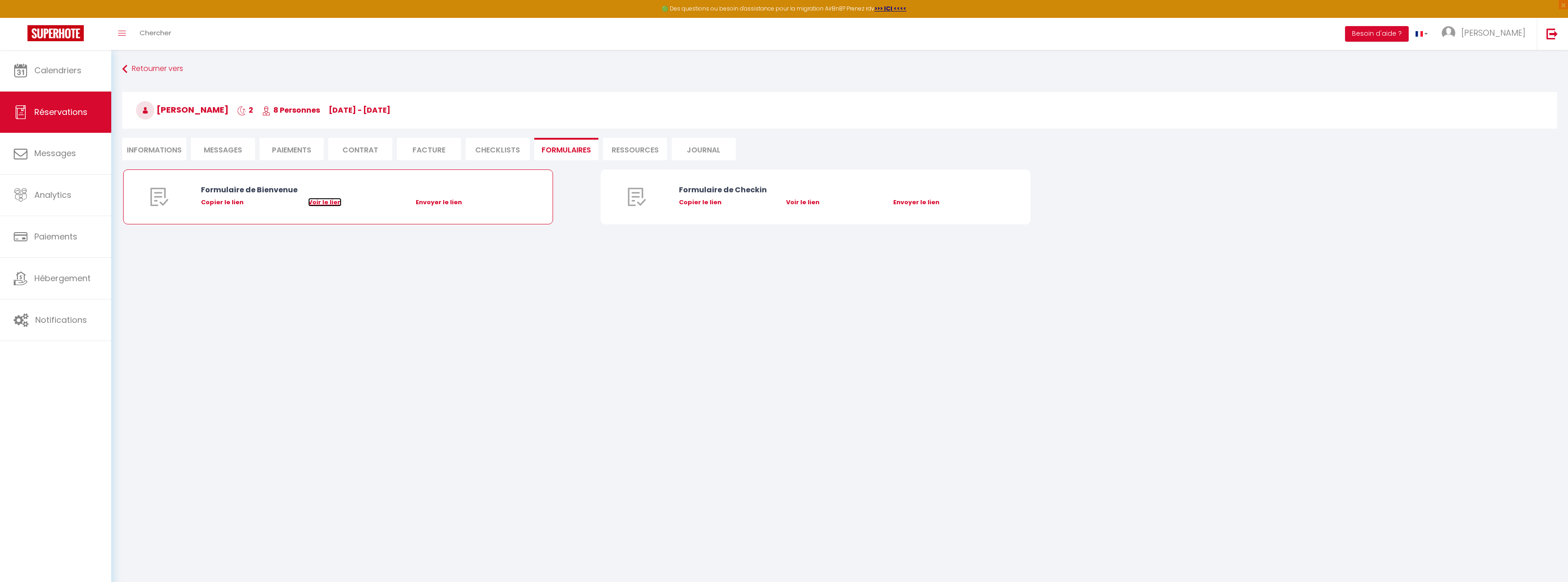
click at [329, 205] on link "Voir le lien" at bounding box center [325, 202] width 34 height 9
click at [805, 203] on link "Voir le lien" at bounding box center [802, 202] width 34 height 9
click at [79, 283] on span "Hébergement" at bounding box center [62, 278] width 57 height 12
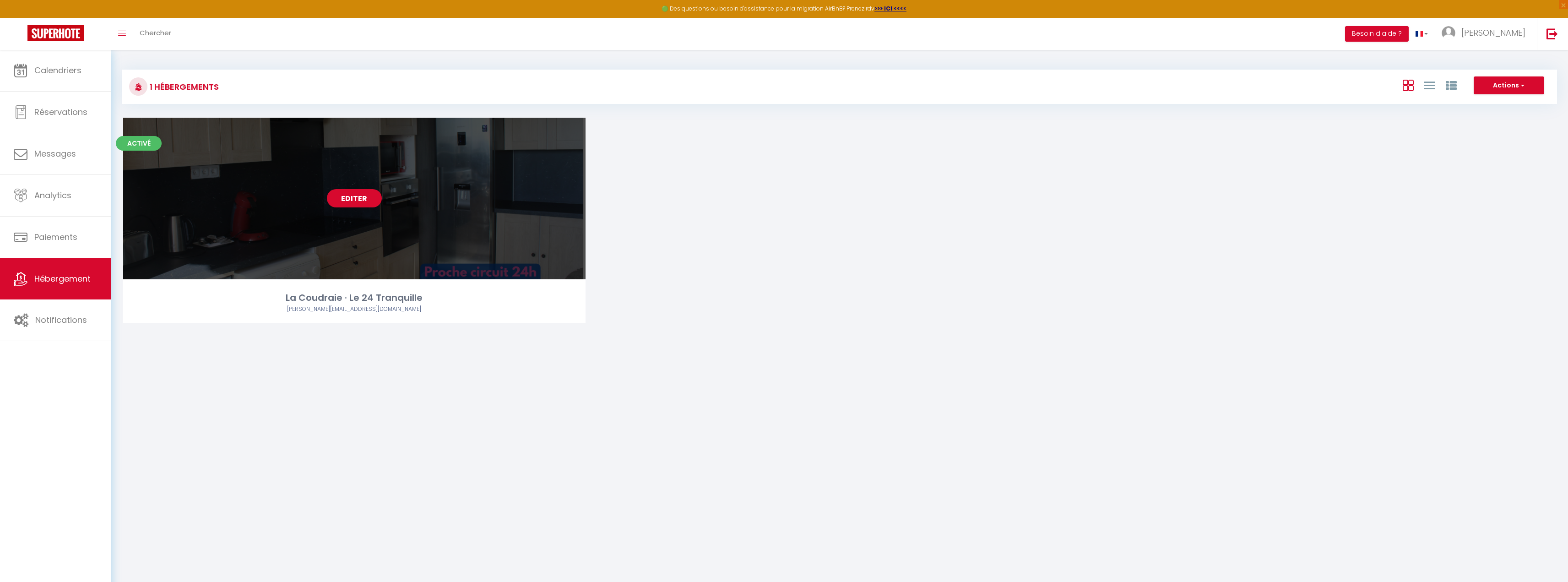
click at [367, 194] on link "Editer" at bounding box center [354, 198] width 55 height 18
select select "3"
select select "2"
select select "1"
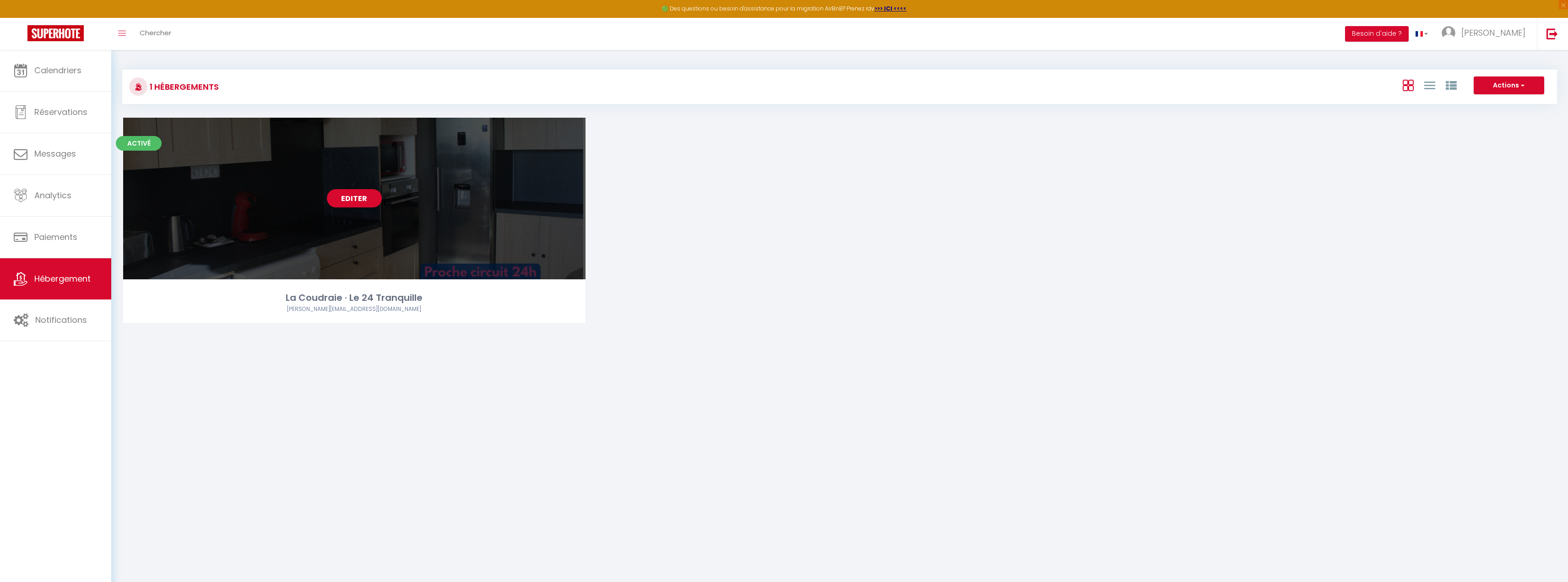
select select
select select "28"
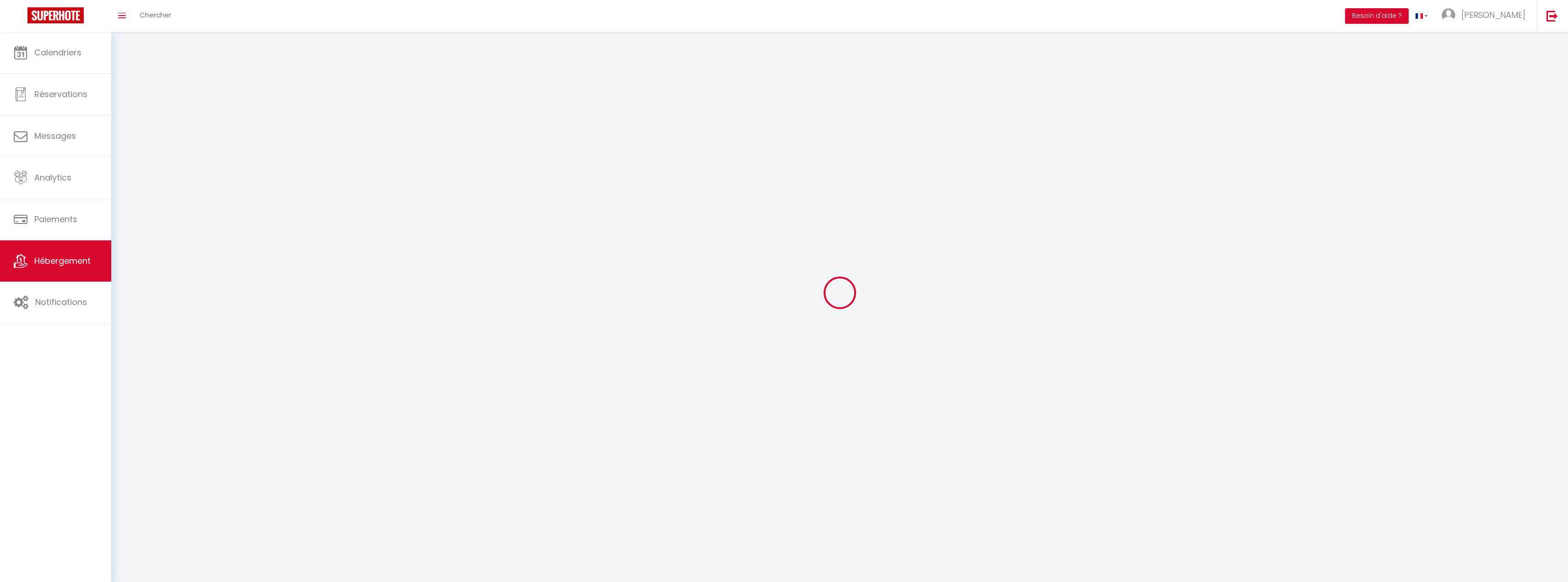
select select
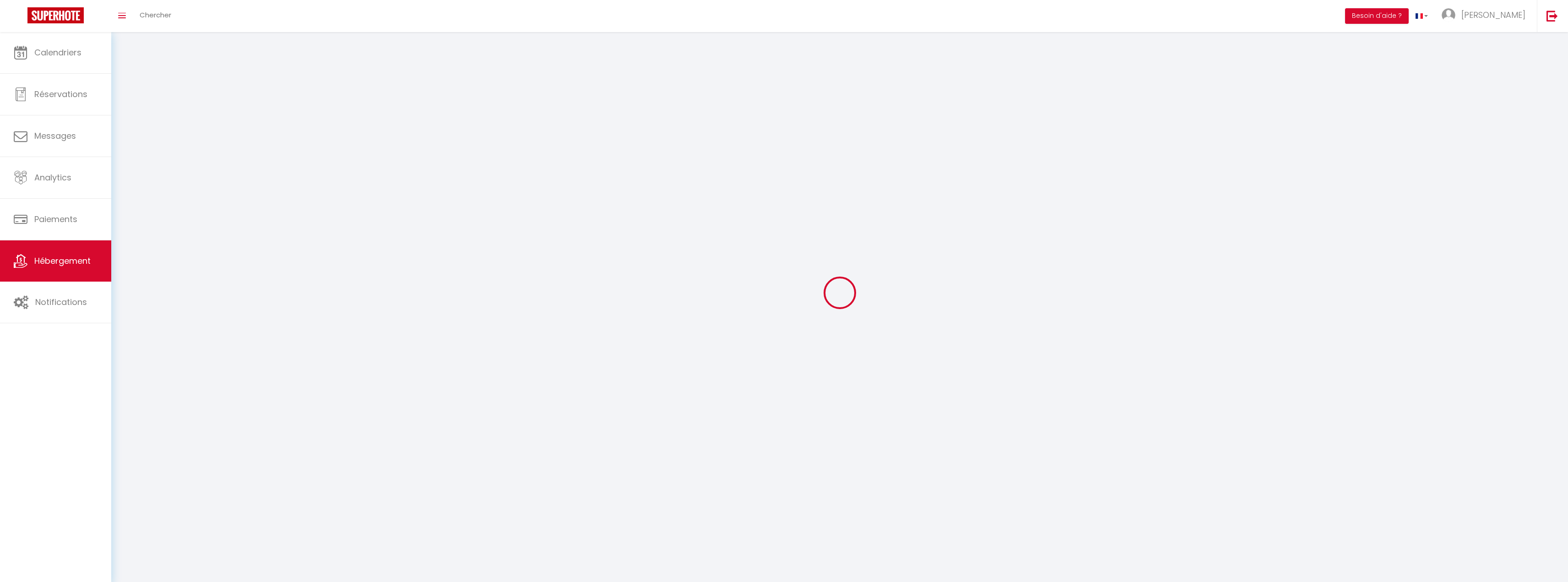
select select
checkbox input "false"
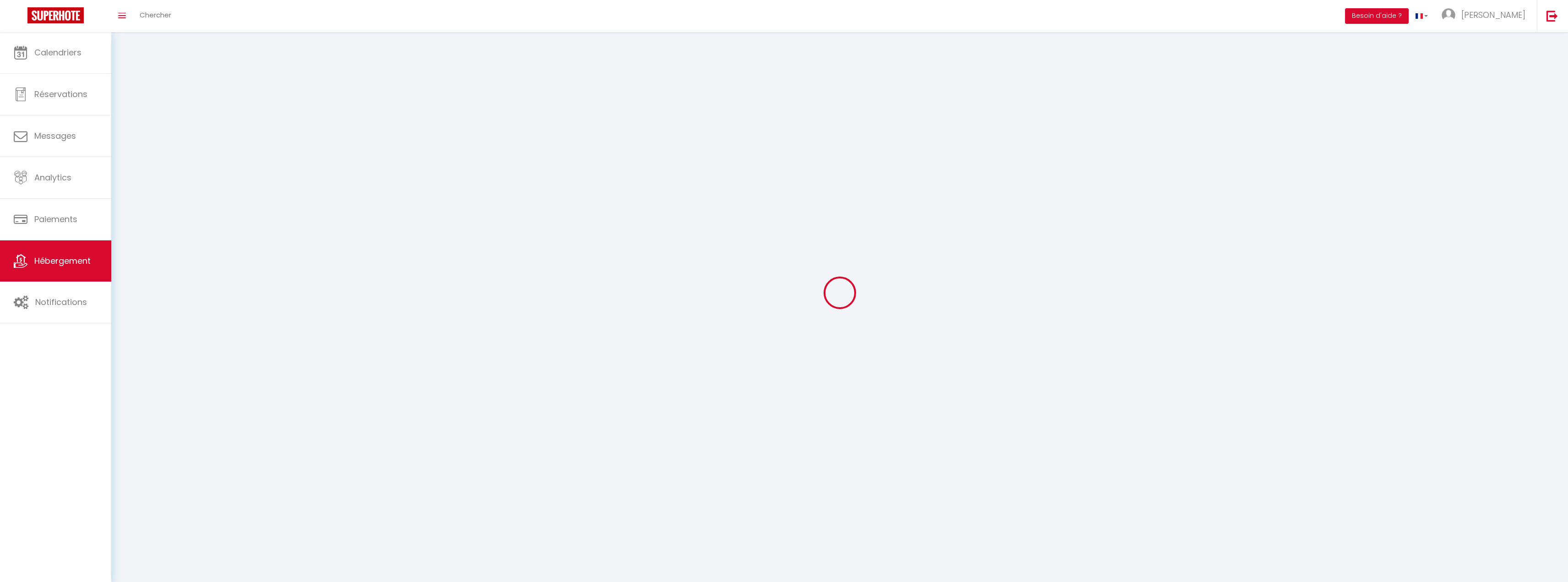
select select
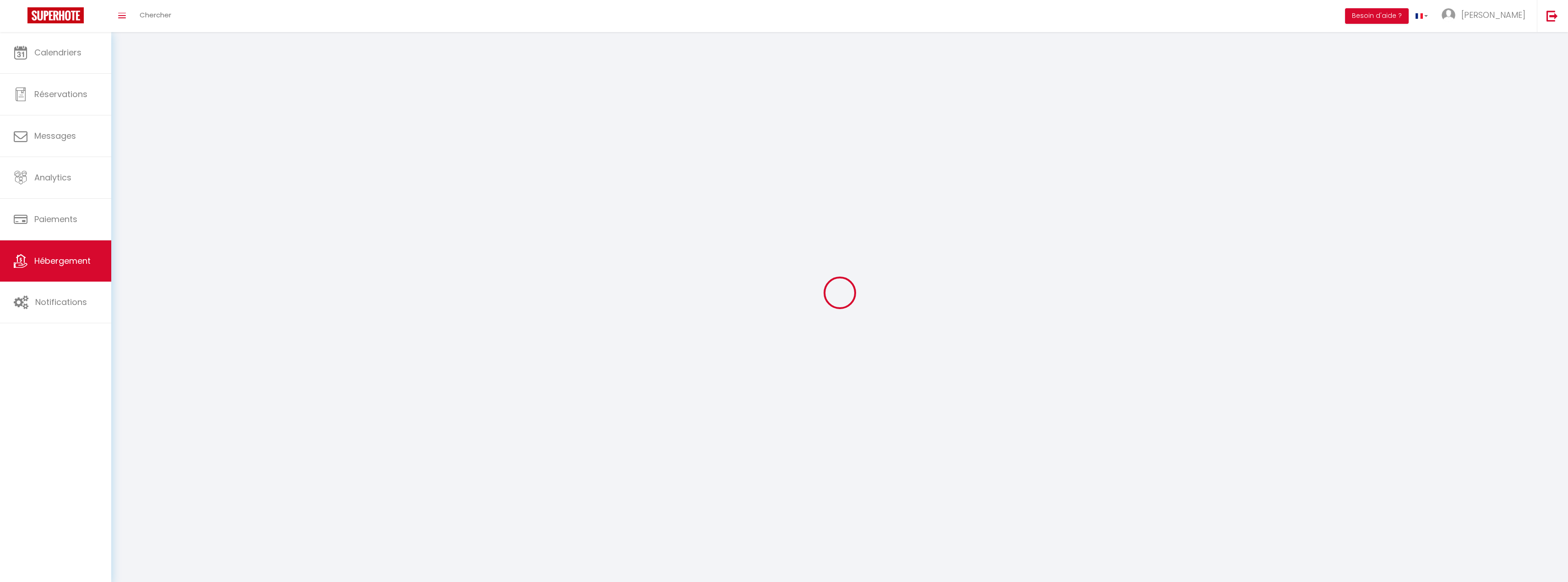
select select
checkbox input "false"
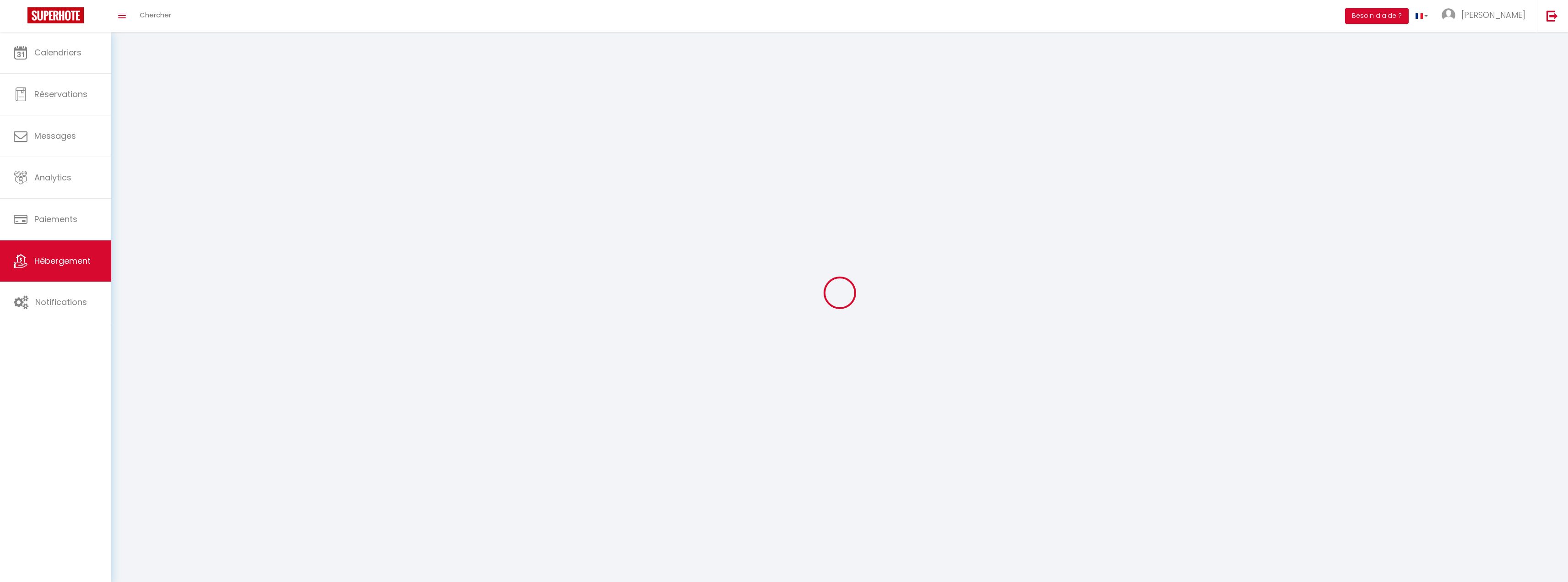
checkbox input "false"
select select
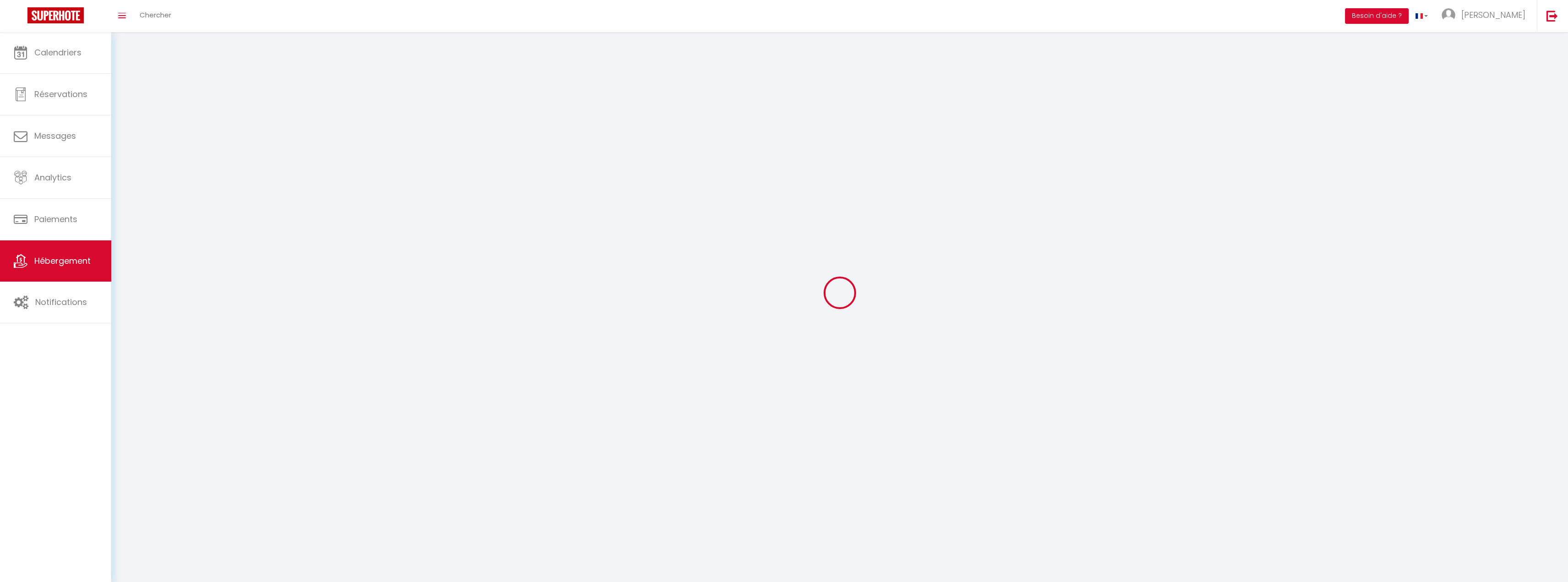
select select
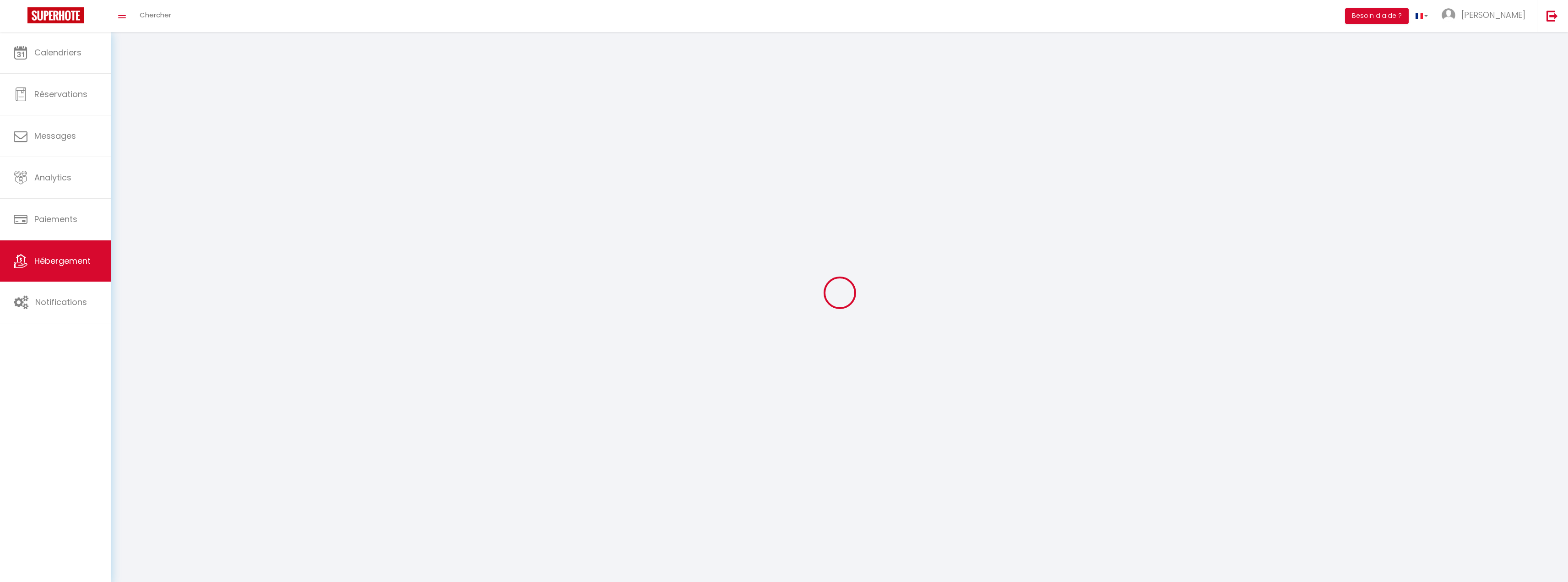
checkbox input "false"
select select
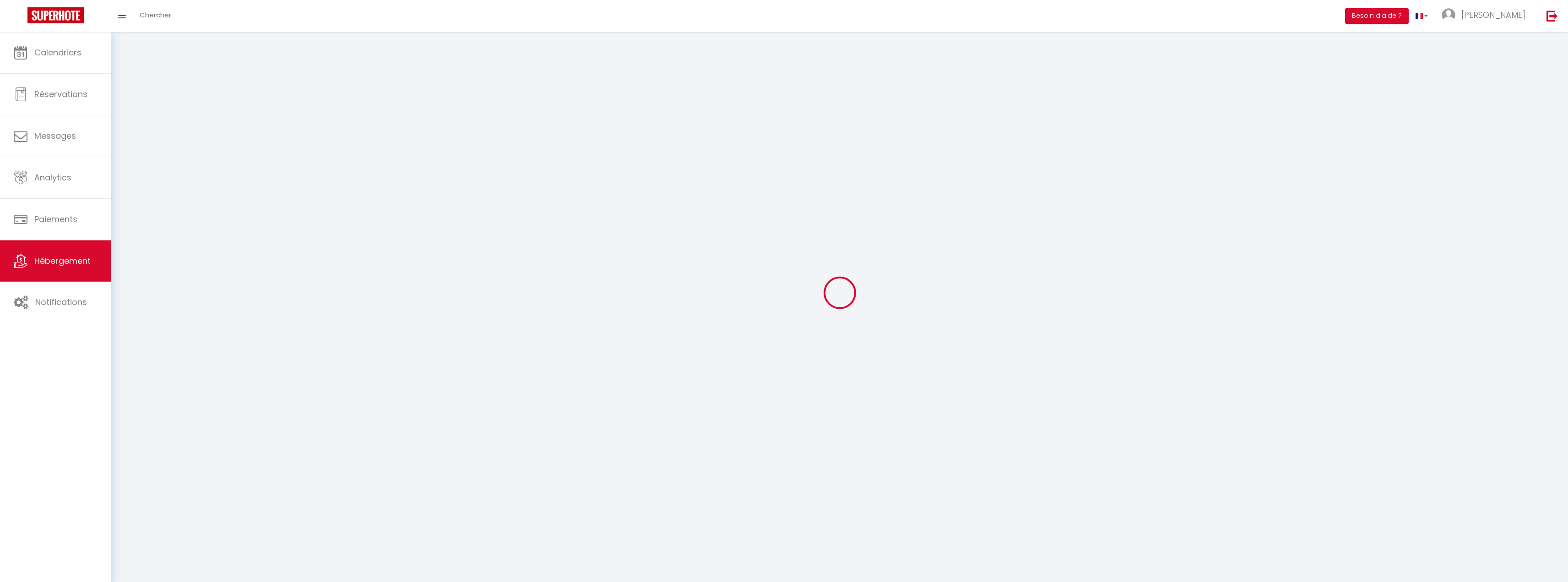
select select
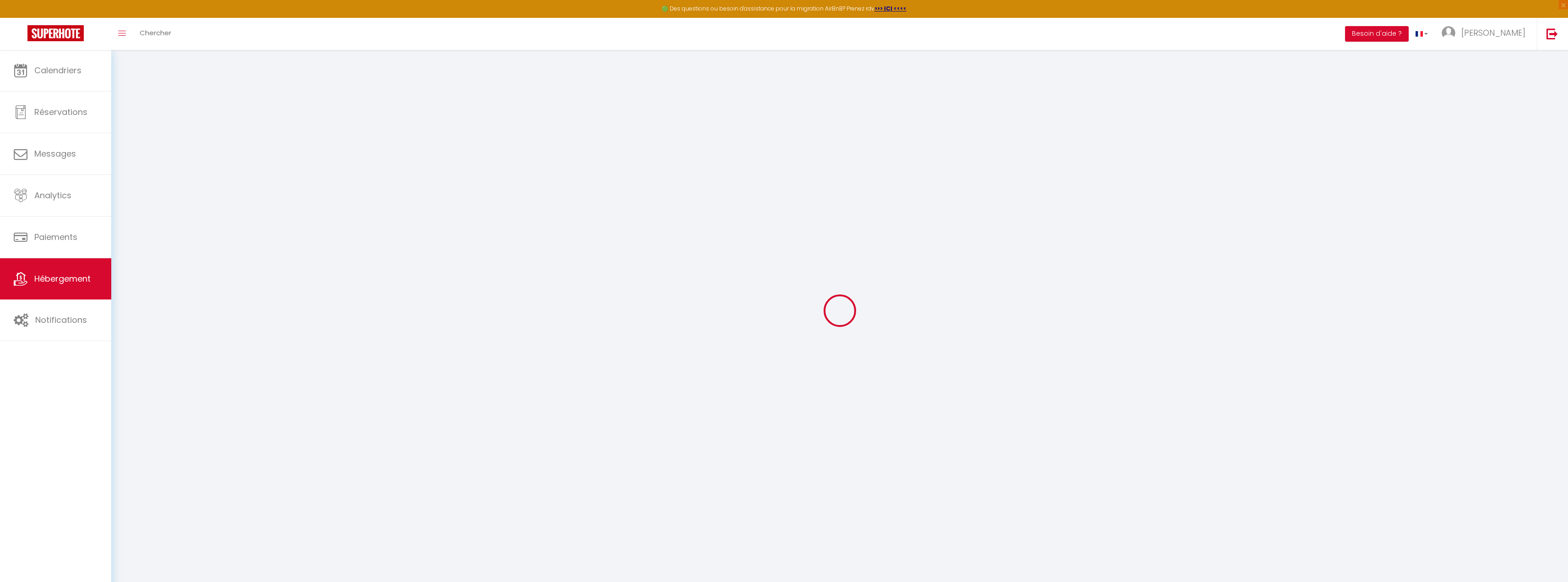
select select
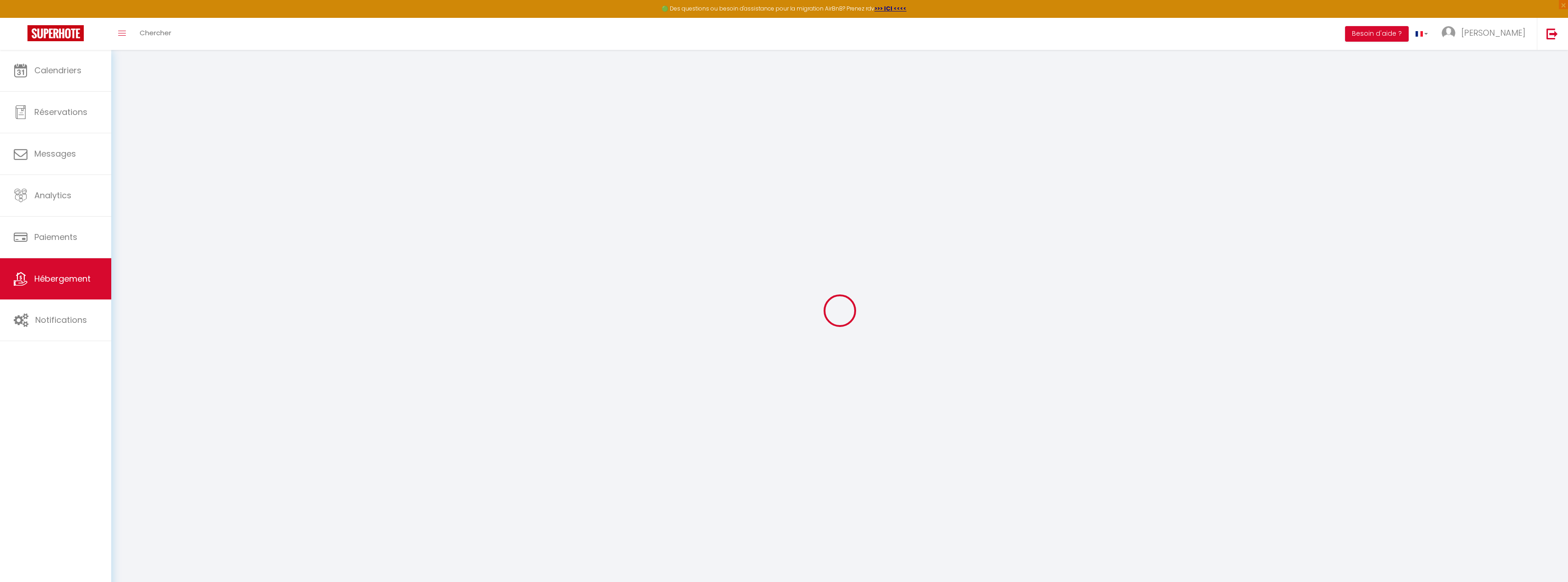
select select
checkbox input "false"
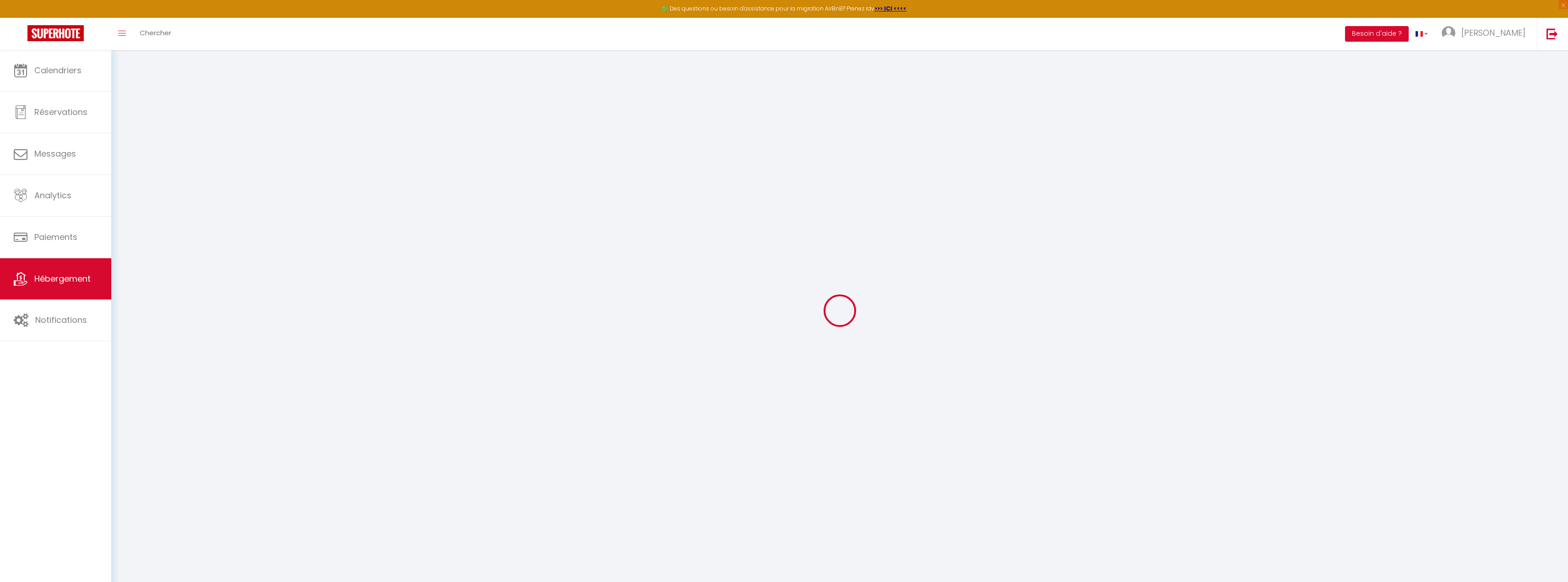
select select
type input "La Coudraie · Le 24 Tranquille"
type input "Laurent"
type input "BAILLY"
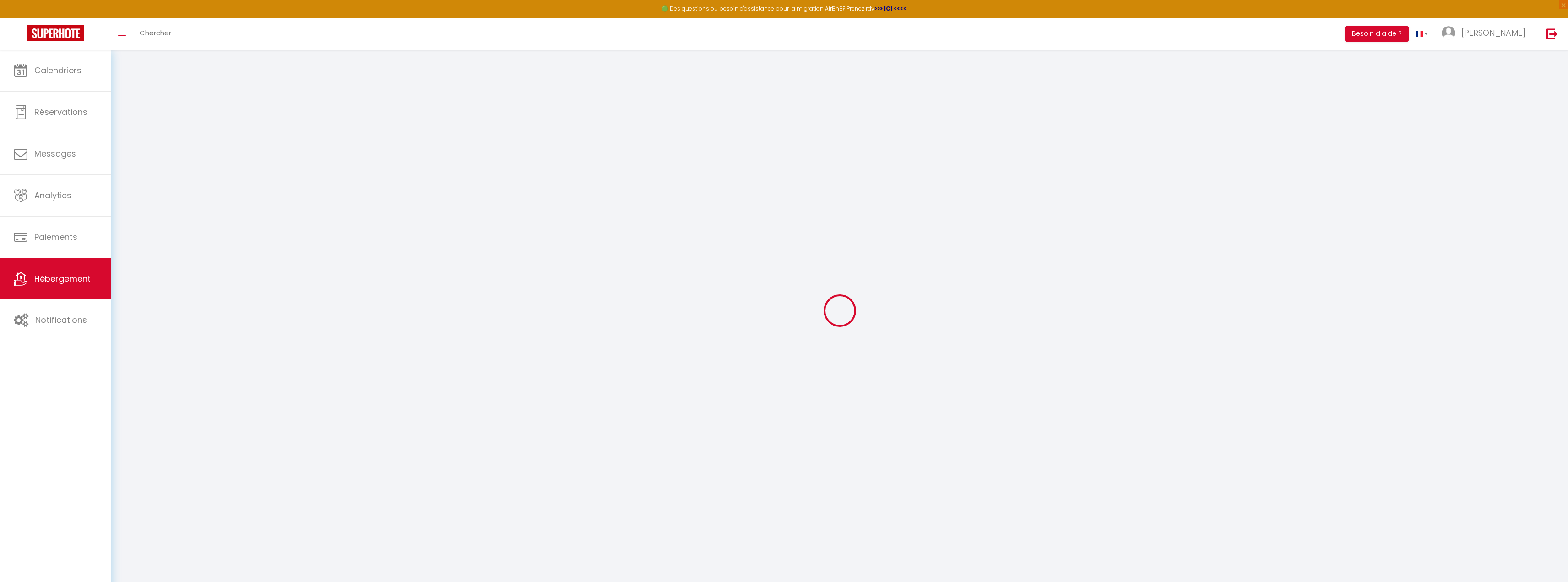
type input "3 rue des ormeaux"
type input "72220"
type input "Saint Mars d'Outillé"
select select "8"
select select "4"
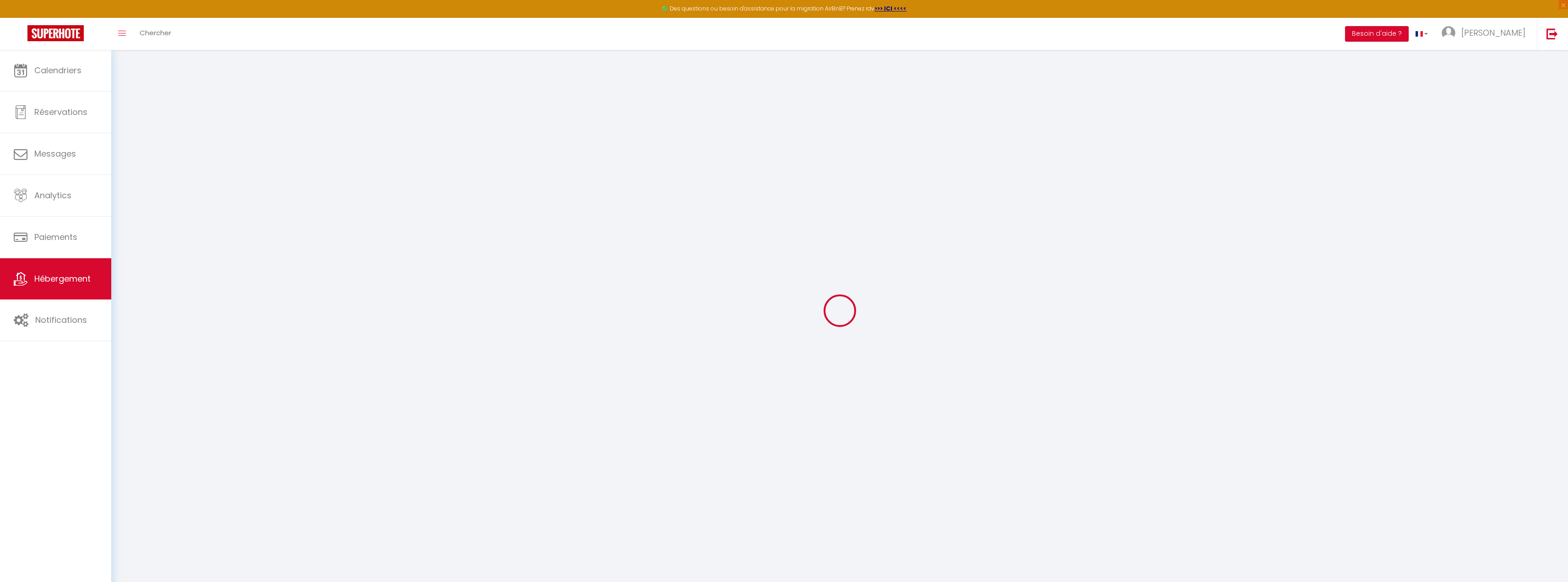
select select "3"
type input "120"
type input "10"
type input "25"
select select
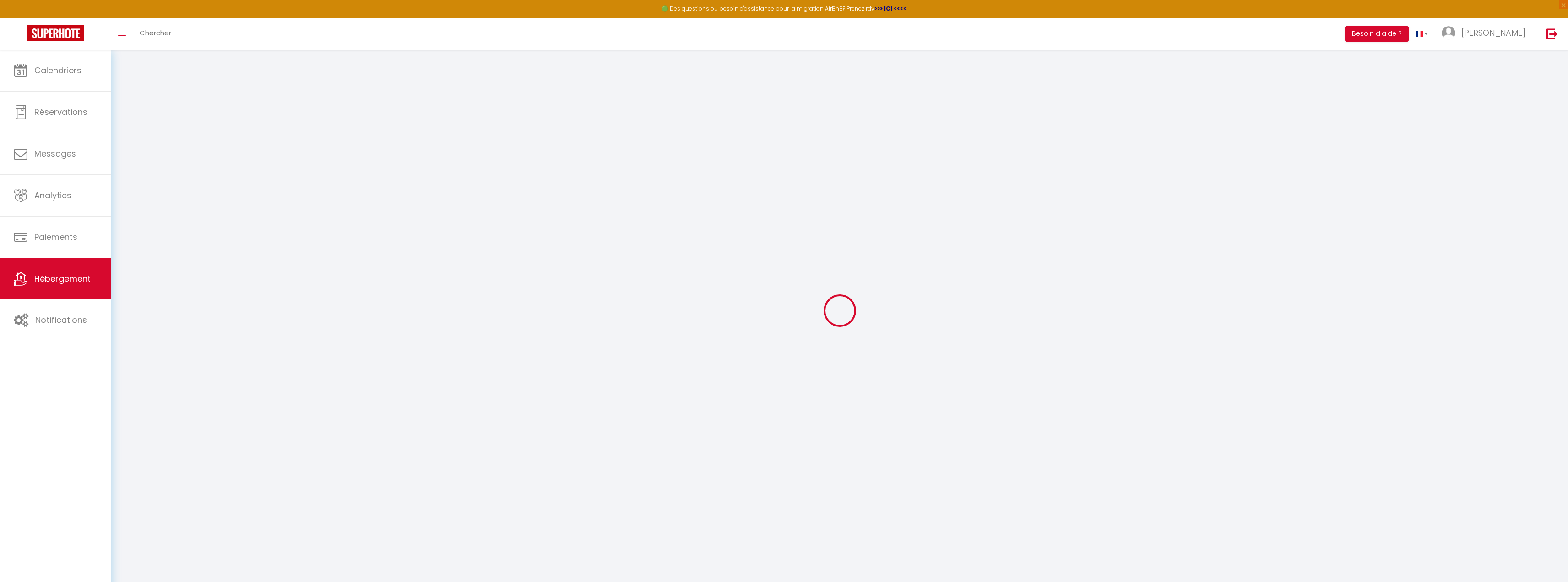
select select
type input "39 Rue de la Coudraie"
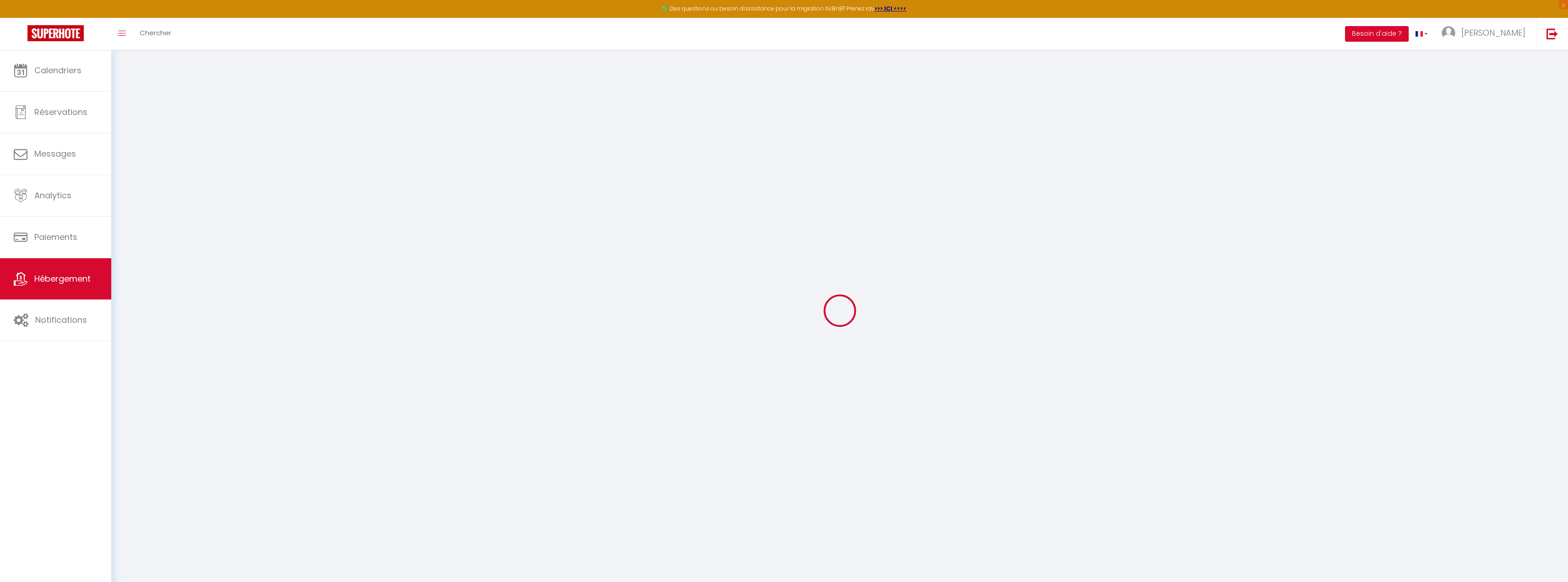
type input "72100"
type input "Le Mans"
type input "[EMAIL_ADDRESS][DOMAIN_NAME]"
select select "16003"
checkbox input "true"
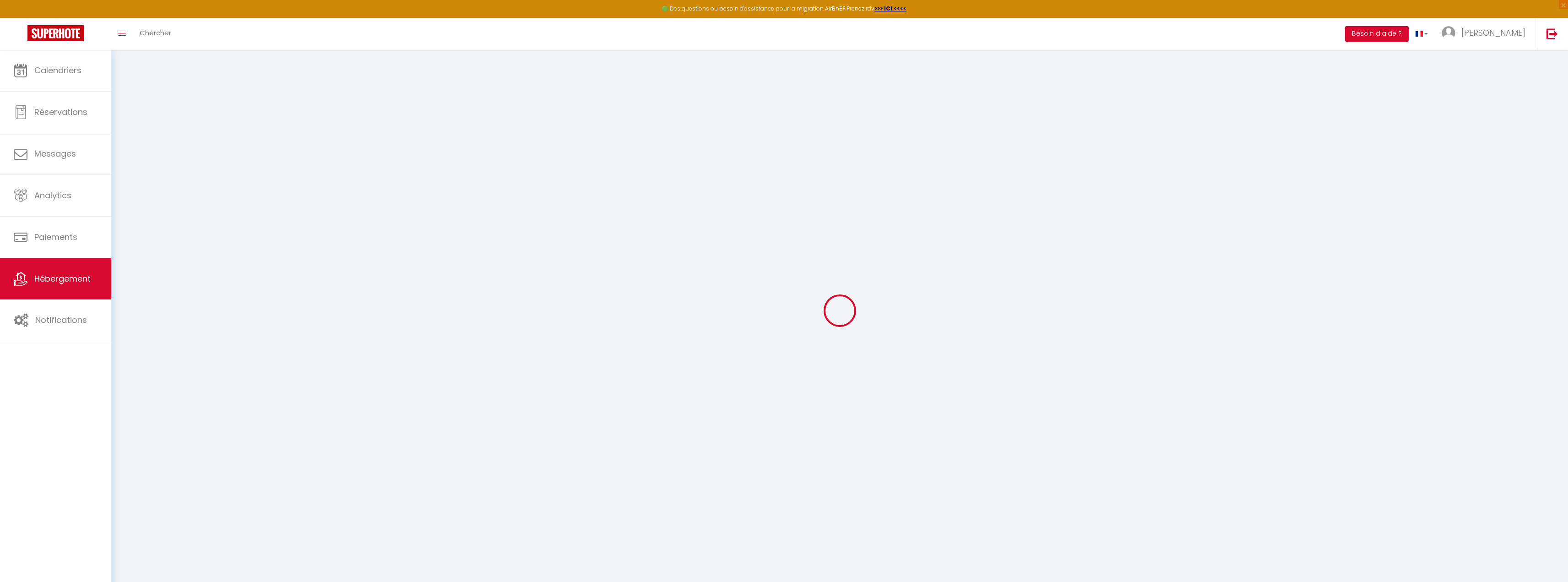
checkbox input "false"
select select
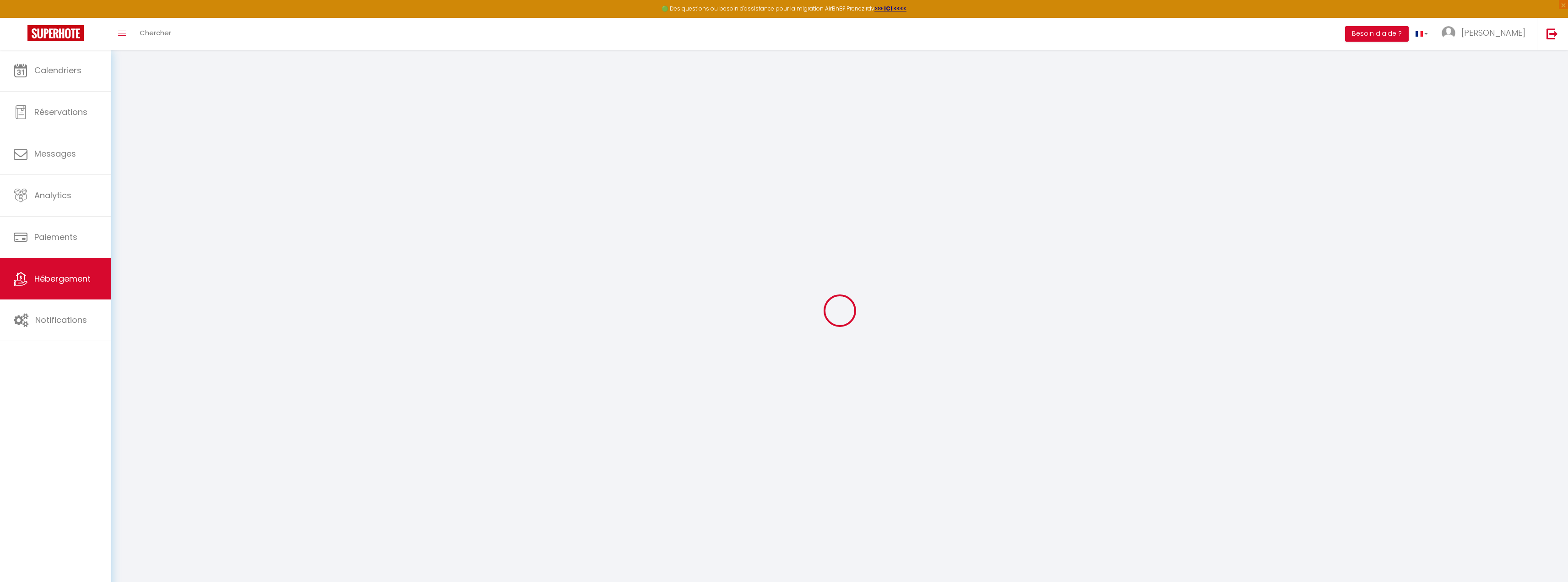
type input "0"
select select "16:00"
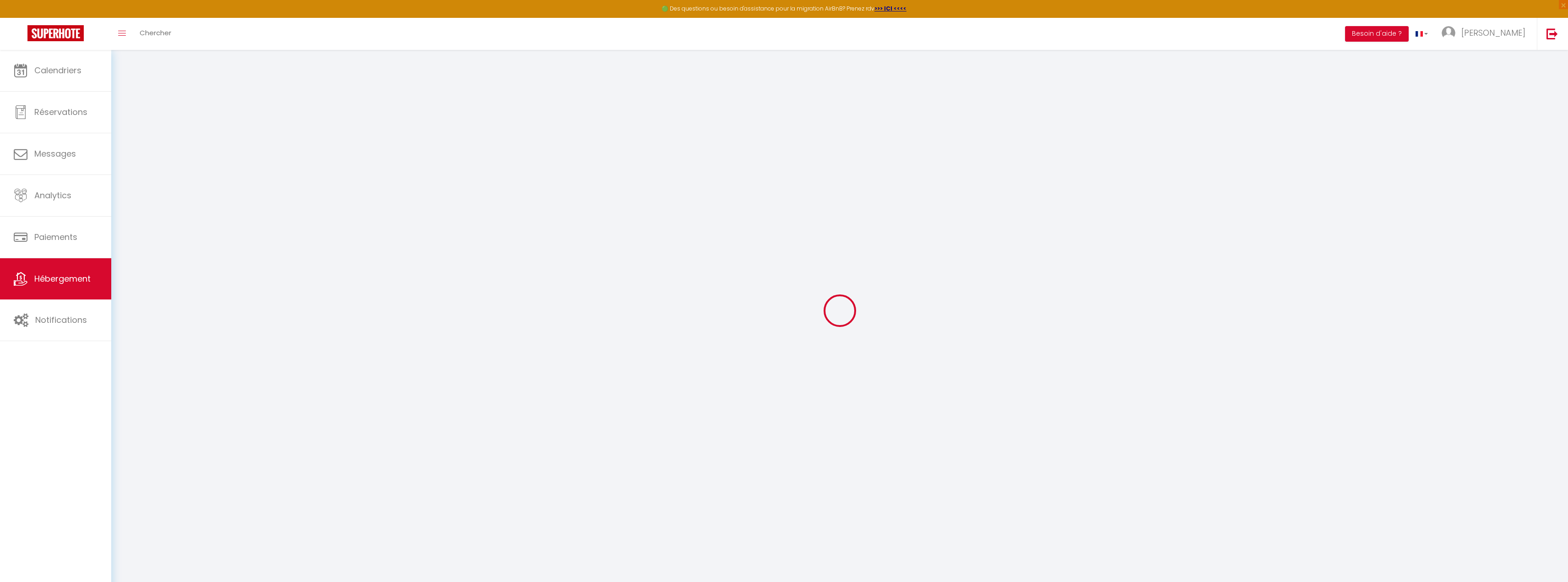
select select "23:45"
select select "11:00"
select select "30"
select select "120"
select select
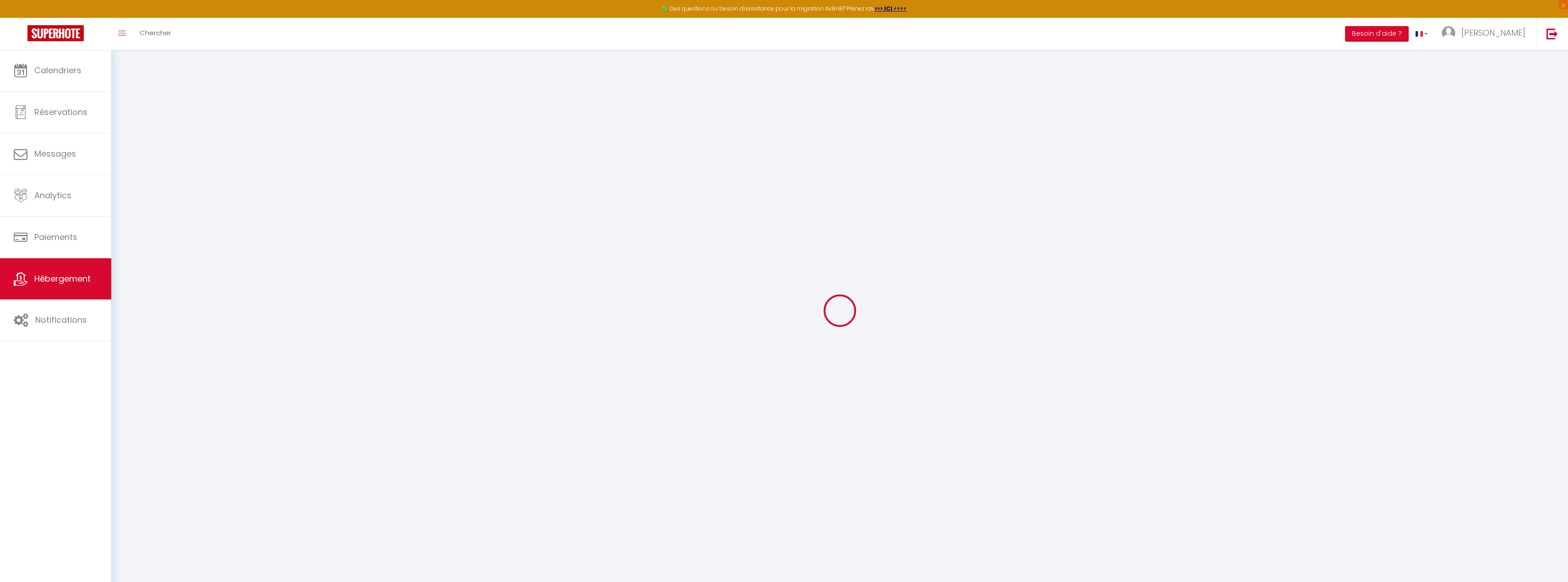
checkbox input "true"
checkbox input "false"
select select
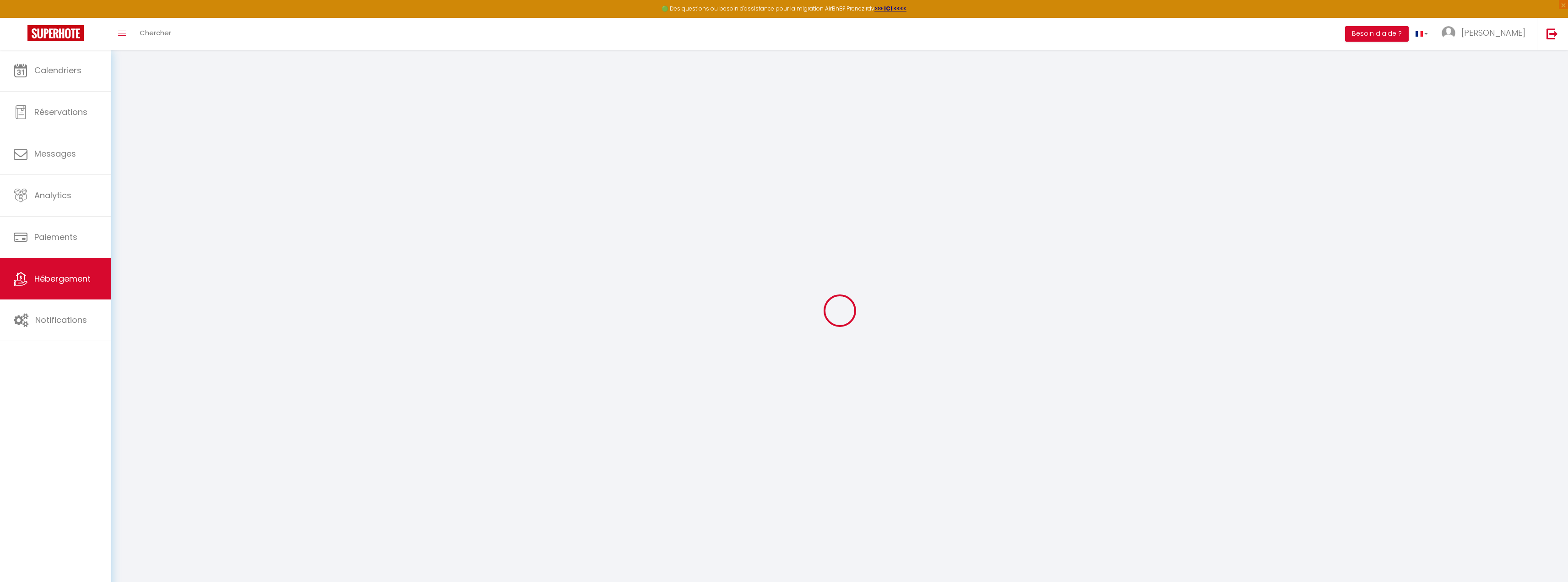
checkbox input "true"
checkbox input "false"
select select
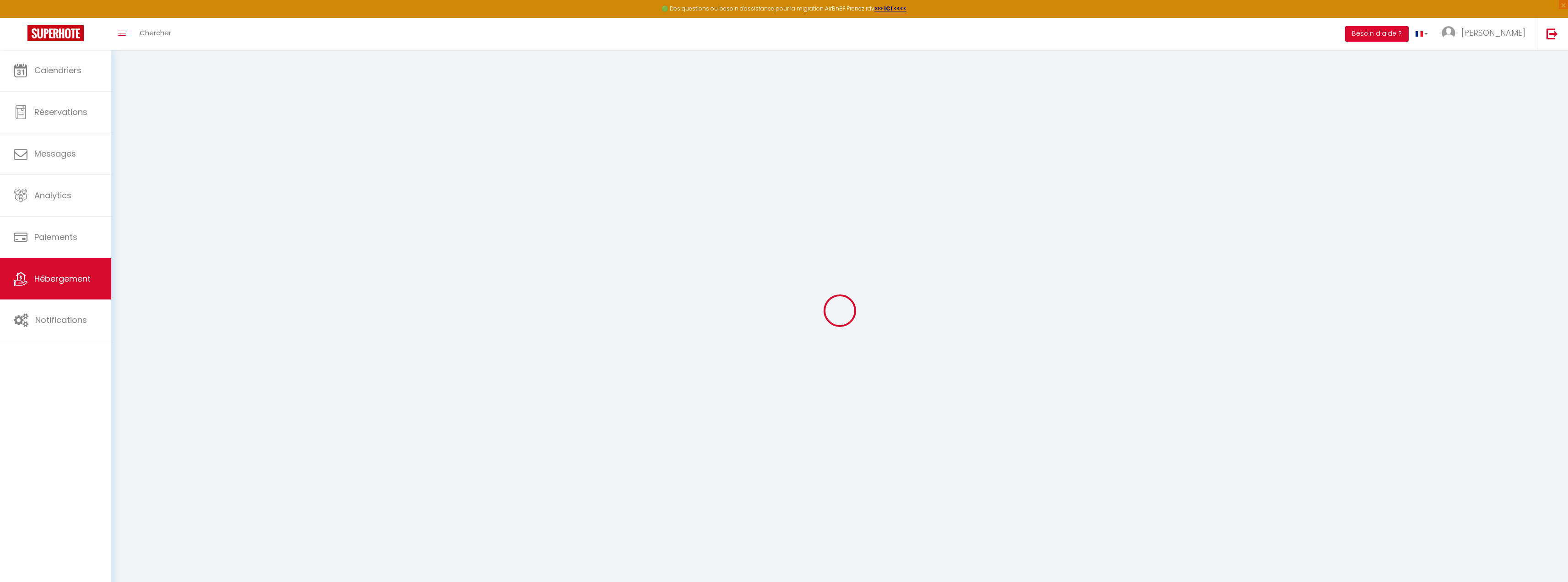
checkbox input "true"
checkbox input "false"
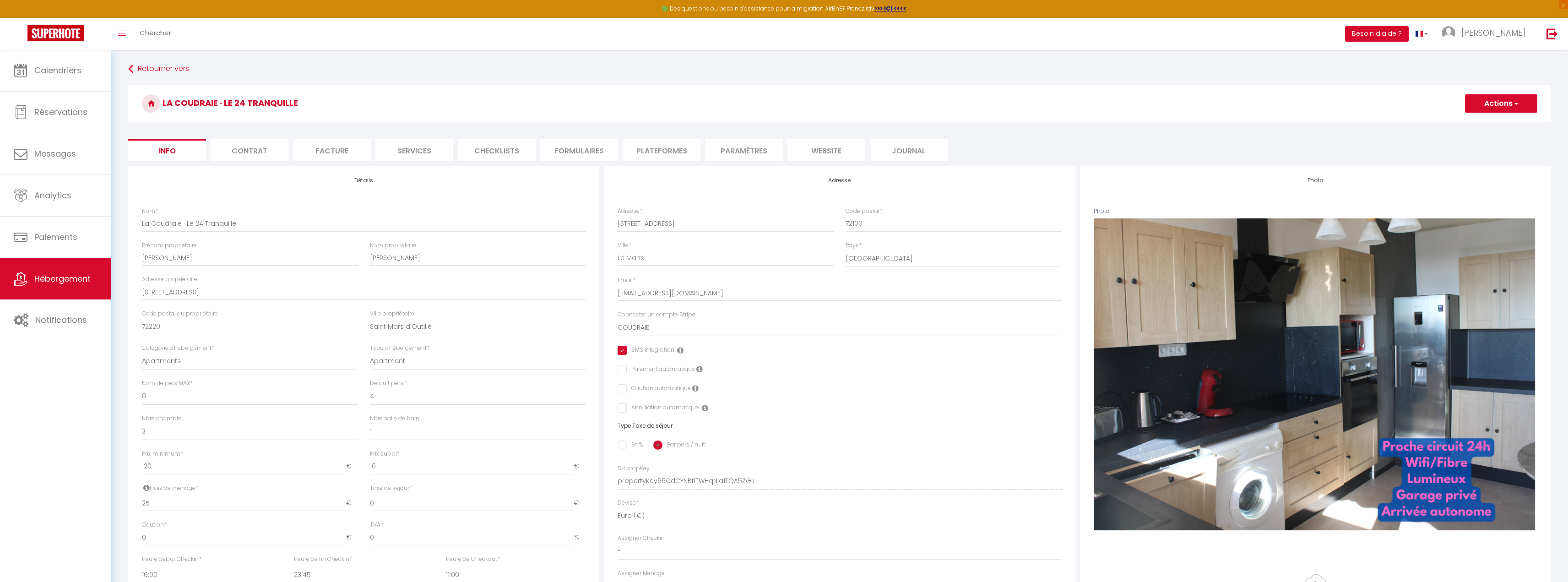
click at [495, 148] on li "Checklists" at bounding box center [496, 149] width 78 height 22
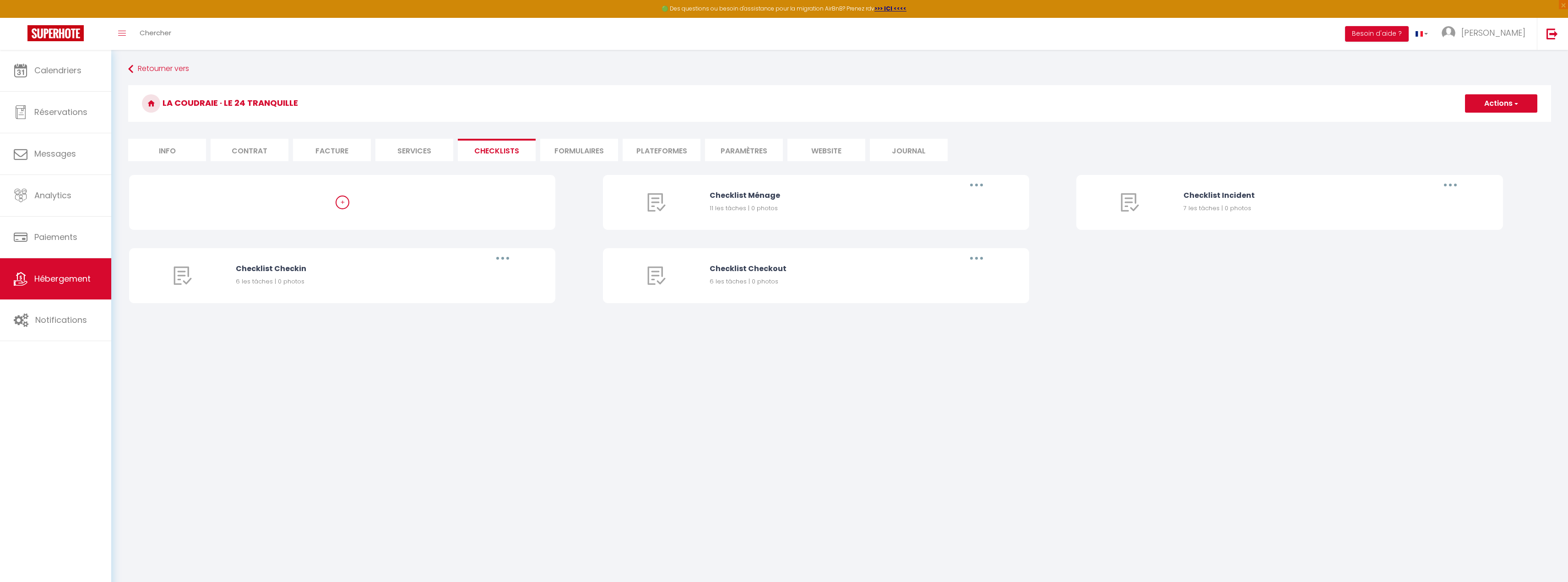
click at [575, 148] on li "Formulaires" at bounding box center [578, 149] width 78 height 22
select select
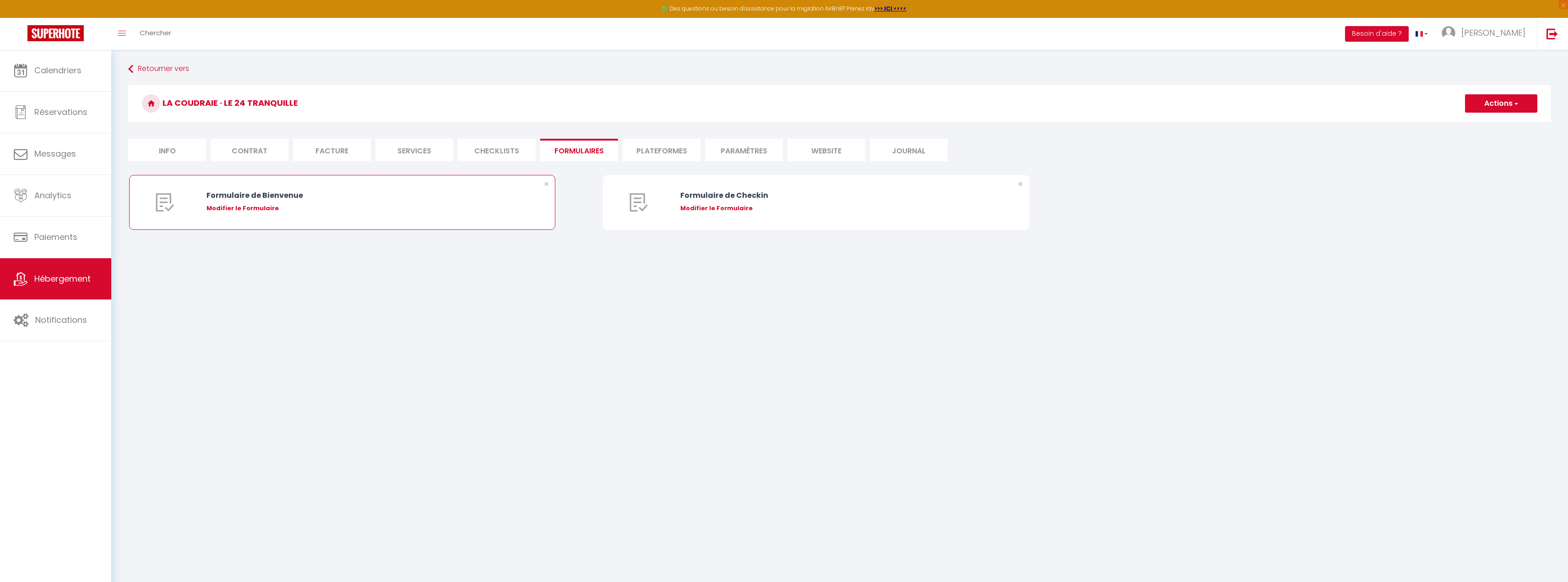
click at [257, 208] on div "Modifier le Formulaire" at bounding box center [360, 208] width 307 height 10
type input "Formulaire de Bienvenue"
type input "Afin de préparer au mieux votre arrivée et recevoir votre Guide de Bienvenue, j…"
select select "[object Object]"
radio input "true"
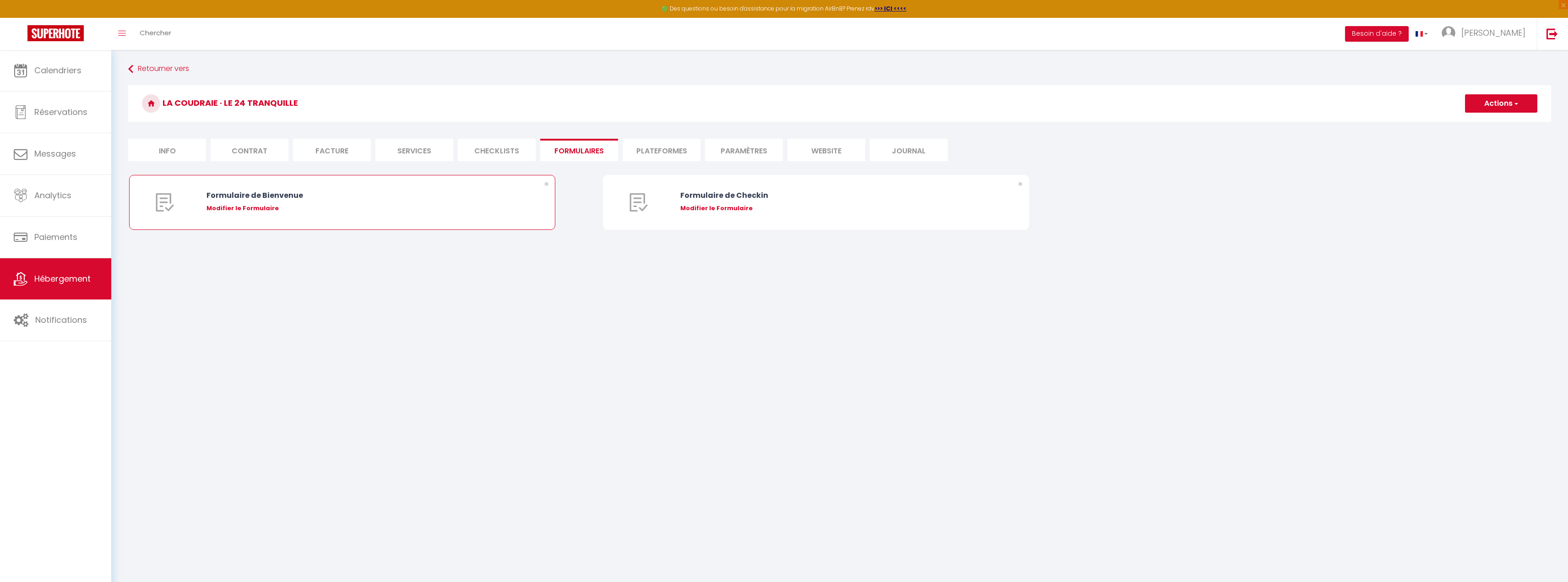
type input "https://superhote.com/confirmation"
select select
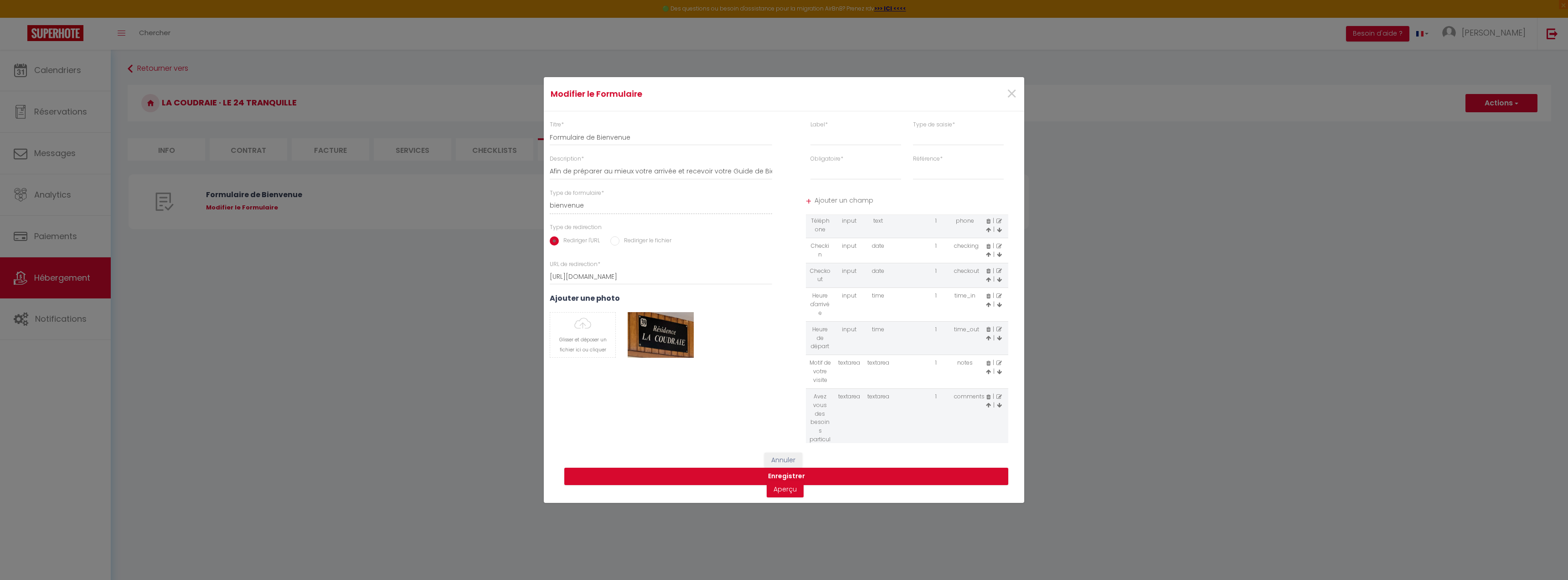
scroll to position [82, 0]
click at [996, 346] on icon at bounding box center [999, 349] width 6 height 6
type input "Motif de votre visite"
select select "[object Object]"
select select "1"
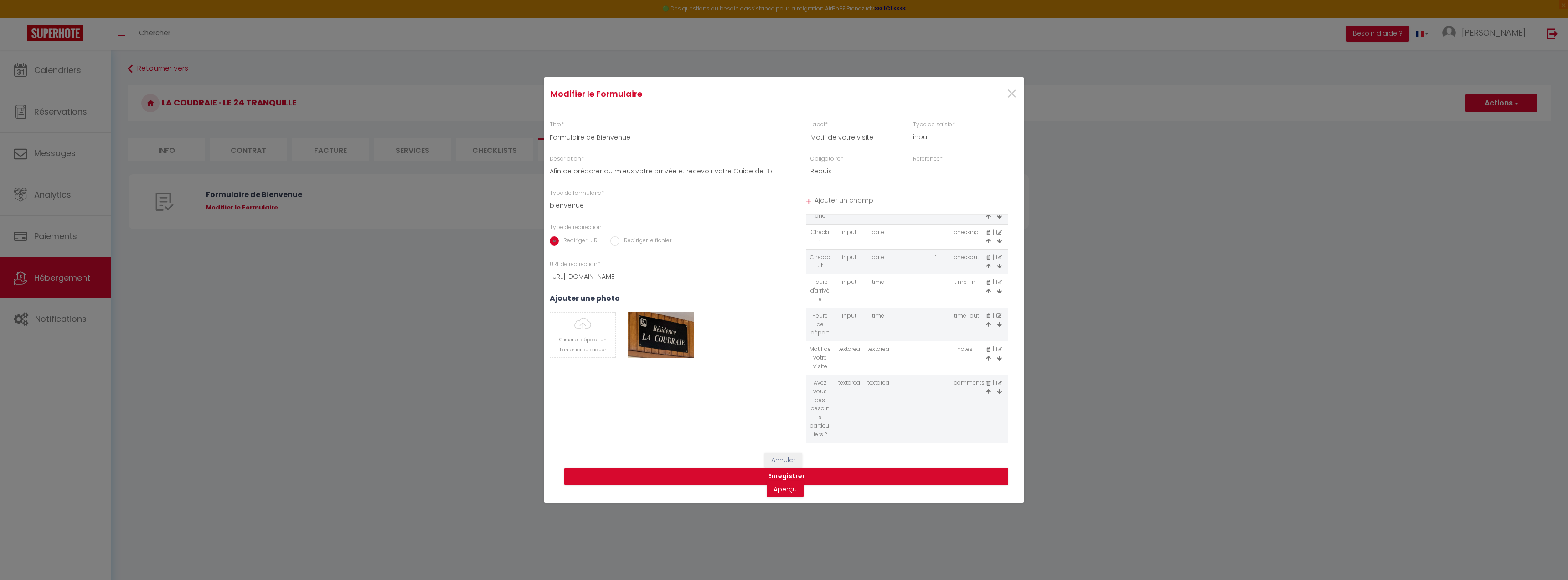
scroll to position [40, 0]
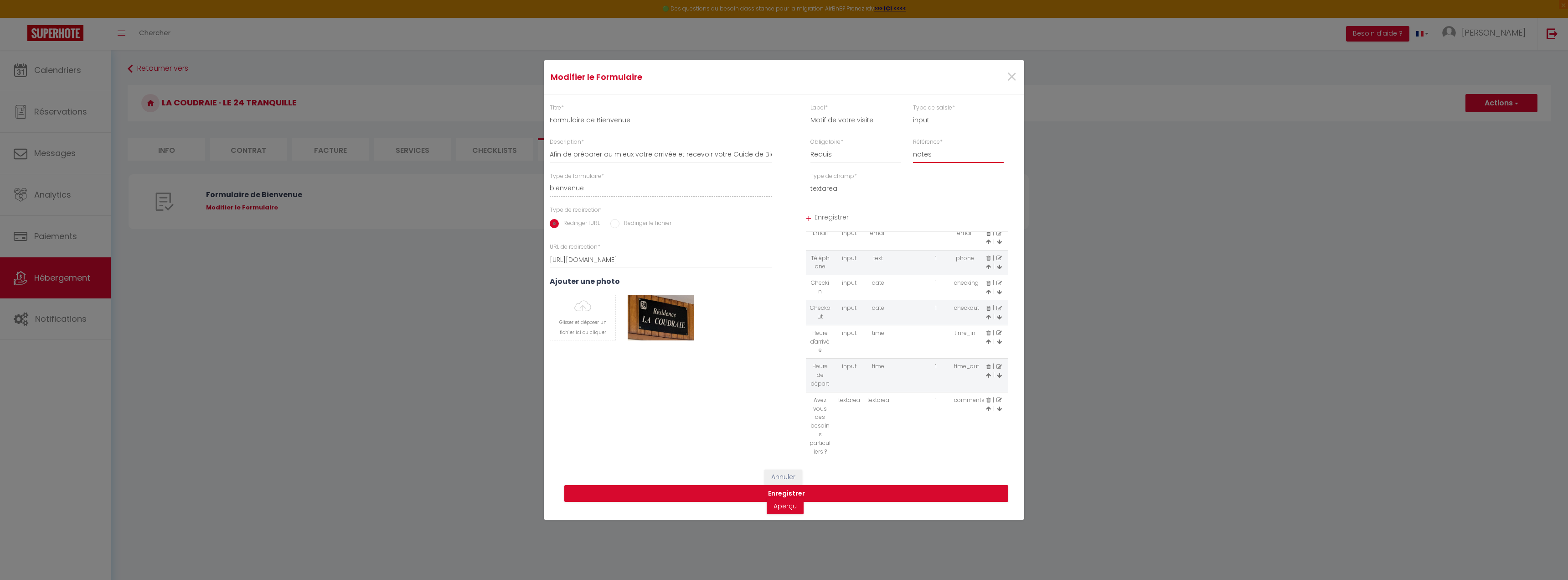
click at [939, 150] on select "first_name last_name notes" at bounding box center [958, 153] width 91 height 16
click at [1012, 147] on div "Obligatoire * Requis Optionnel Référence * first_name last_name notes" at bounding box center [906, 155] width 246 height 34
click at [932, 155] on select "first_name last_name notes" at bounding box center [958, 153] width 91 height 16
click at [913, 145] on select "first_name last_name notes" at bounding box center [958, 153] width 91 height 16
click at [929, 155] on select "first_name last_name notes" at bounding box center [958, 153] width 91 height 16
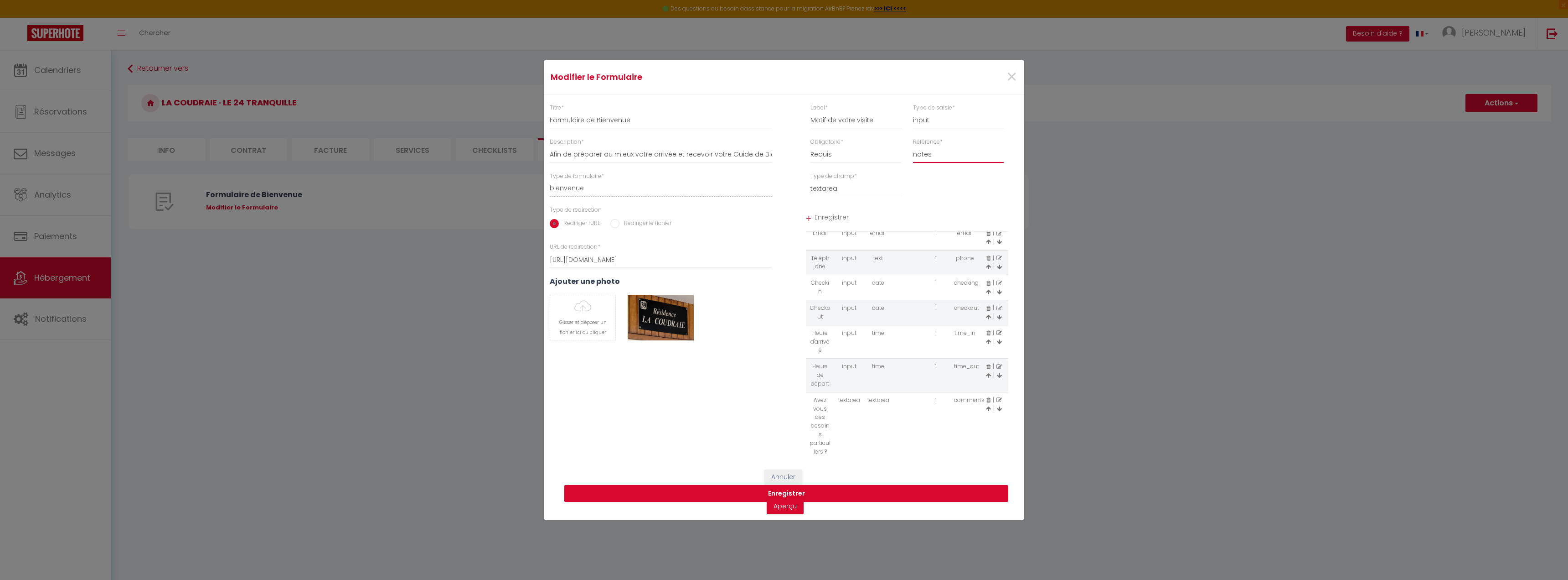
click at [972, 147] on select "first_name last_name notes" at bounding box center [958, 153] width 91 height 16
click at [779, 474] on button "Annuler" at bounding box center [784, 477] width 38 height 15
select select
radio input "false"
select select
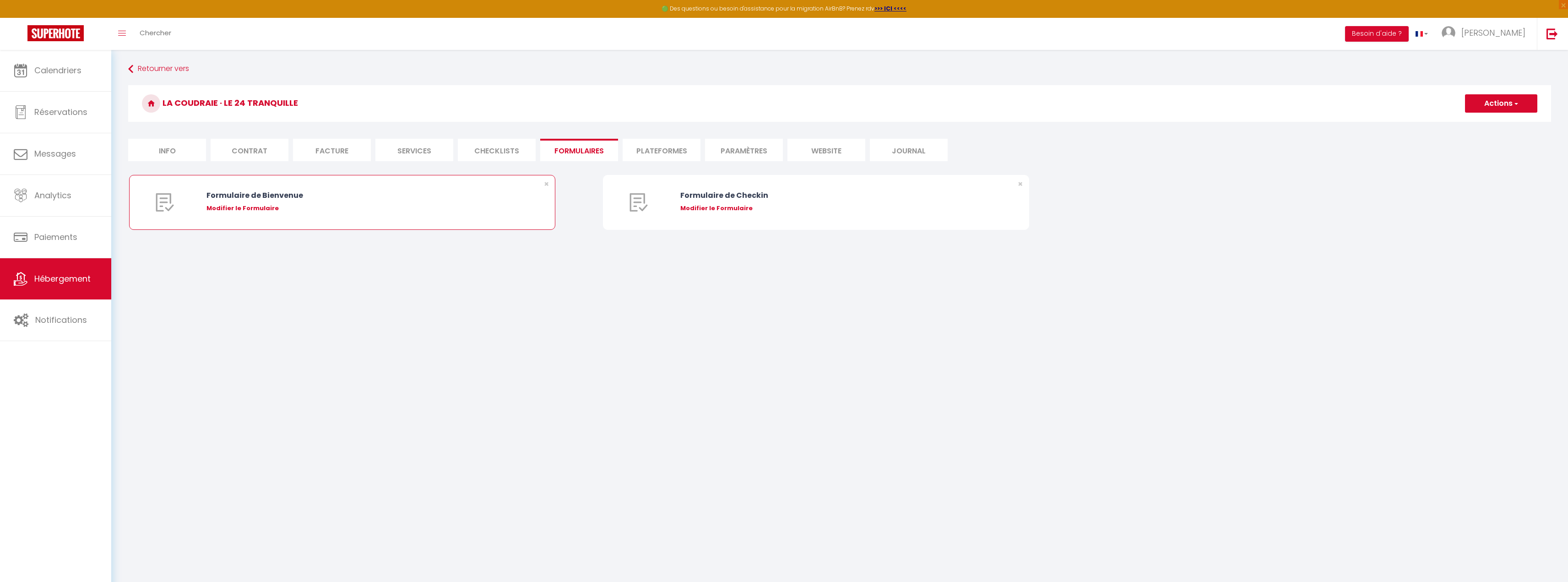
click at [243, 208] on div "Modifier le Formulaire" at bounding box center [360, 208] width 307 height 10
type input "Formulaire de Bienvenue"
type input "Afin de préparer au mieux votre arrivée et recevoir votre Guide de Bienvenue, j…"
select select "[object Object]"
radio input "true"
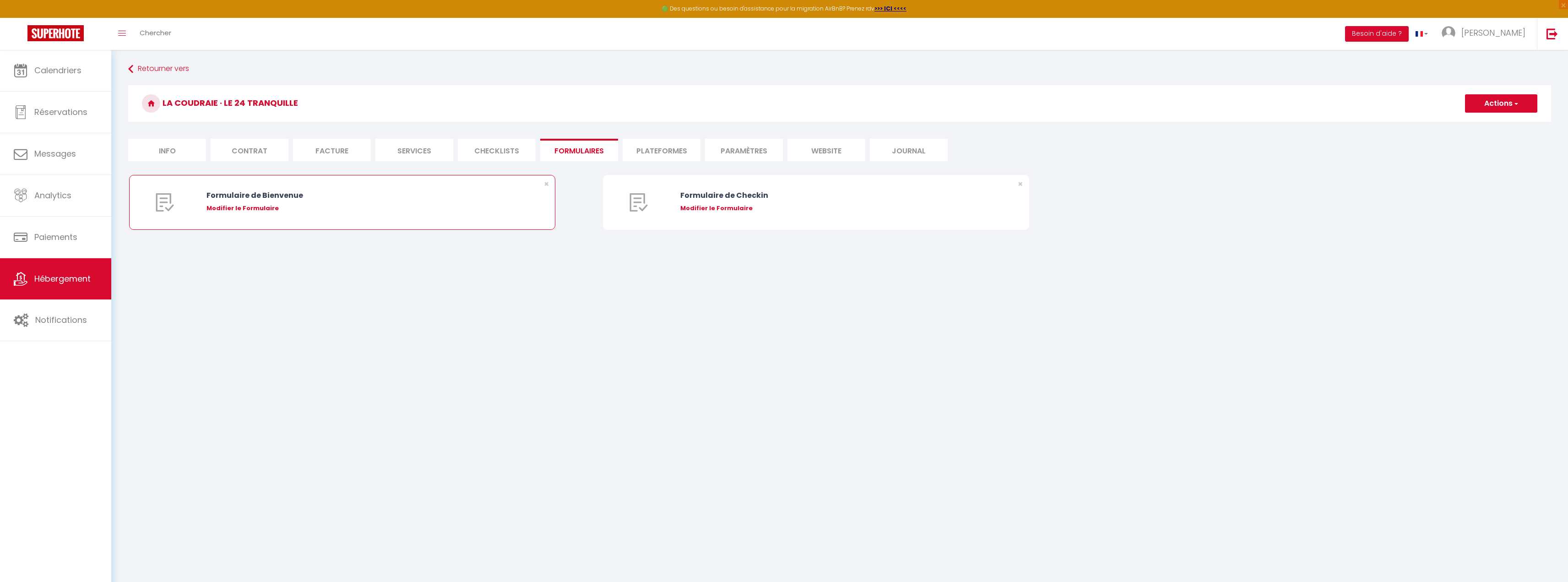
type input "https://superhote.com/confirmation"
select select
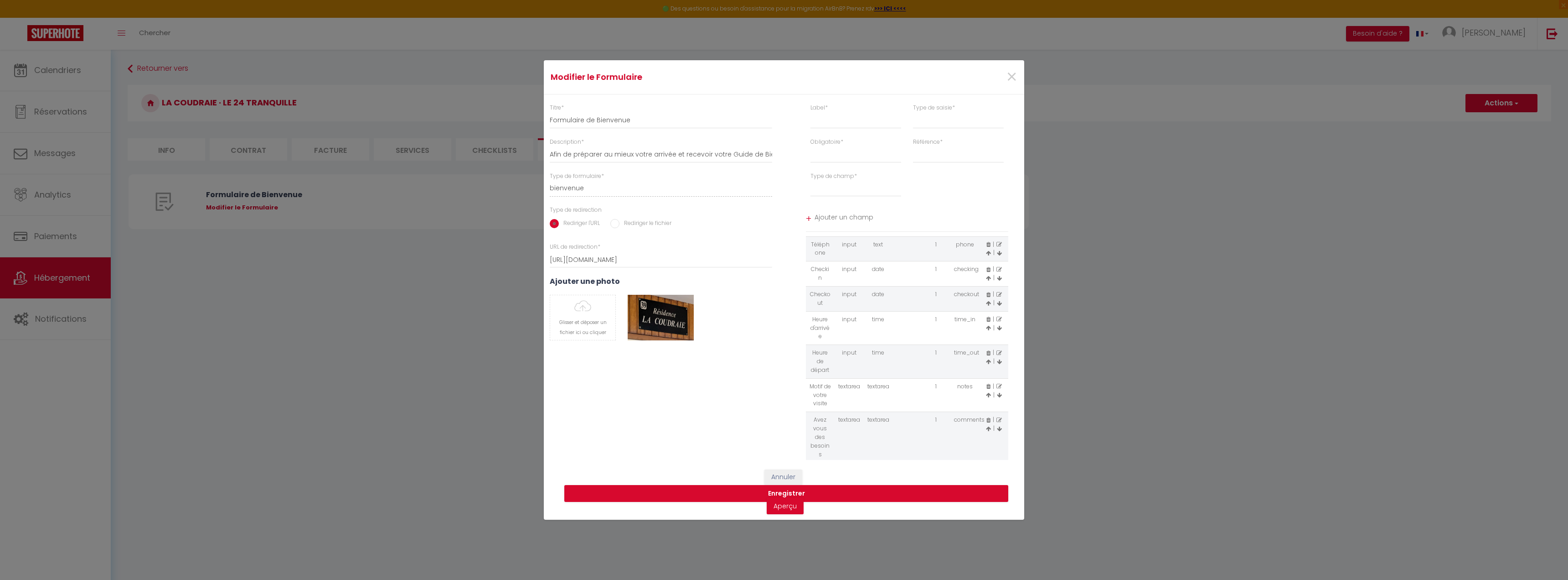
scroll to position [82, 0]
click at [784, 507] on link "Aperçu" at bounding box center [784, 505] width 37 height 16
click at [1010, 76] on span "×" at bounding box center [1011, 77] width 11 height 28
select select
radio input "false"
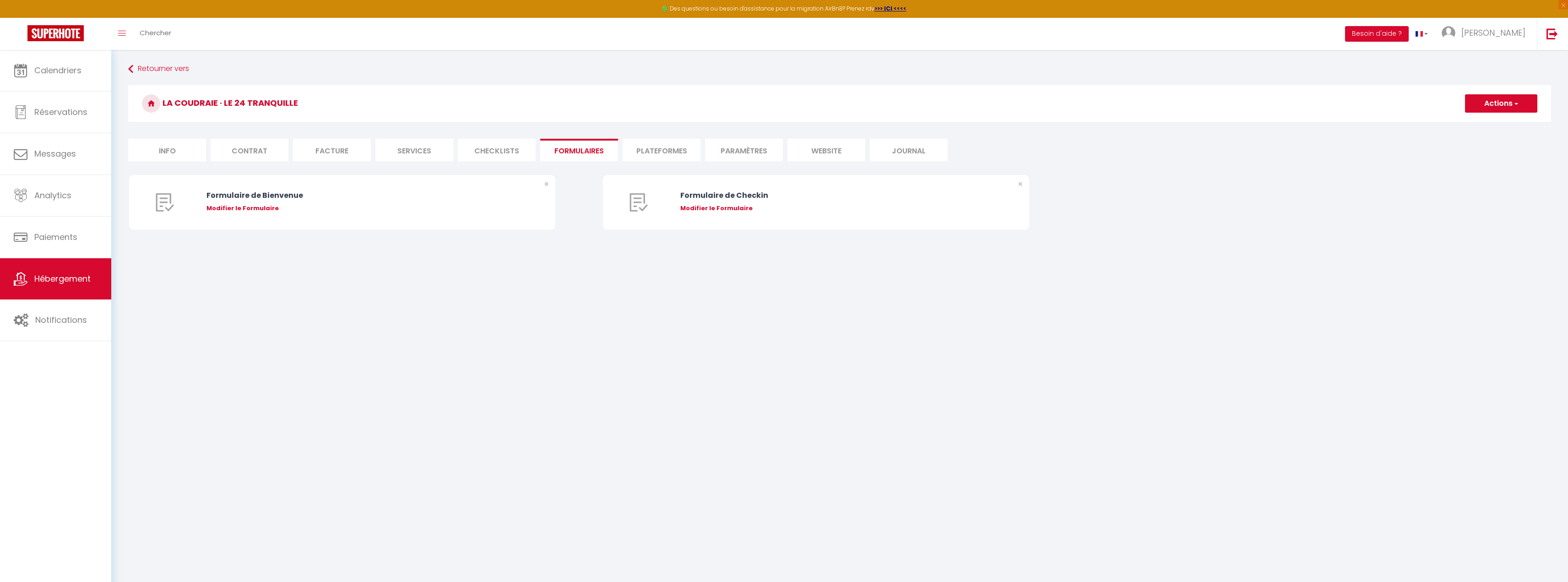
select select
click at [717, 206] on div "Modifier le Formulaire" at bounding box center [834, 208] width 307 height 10
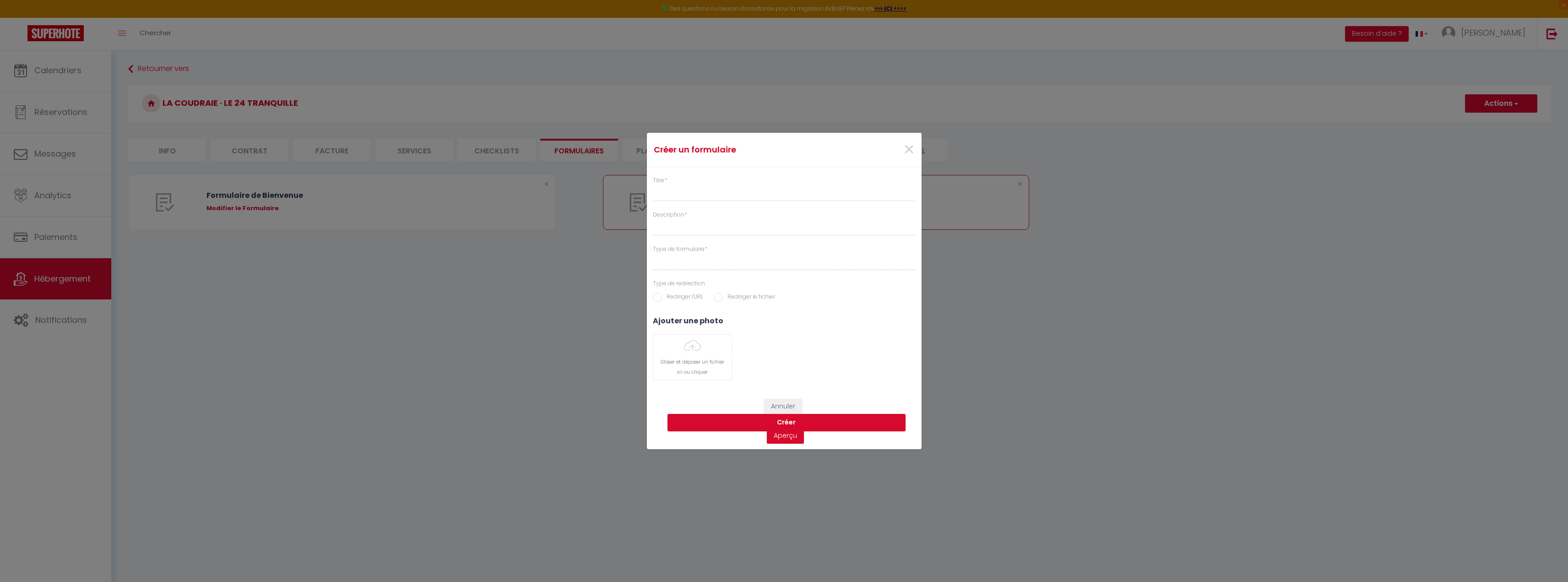
type input "Formulaire de Checkin"
type input "Afin de confirmer votre arrivée et recevoir la procédure d'accès à l'appartemen…"
select select "[object Object]"
radio input "true"
type input "https://superhote.com/confirmation"
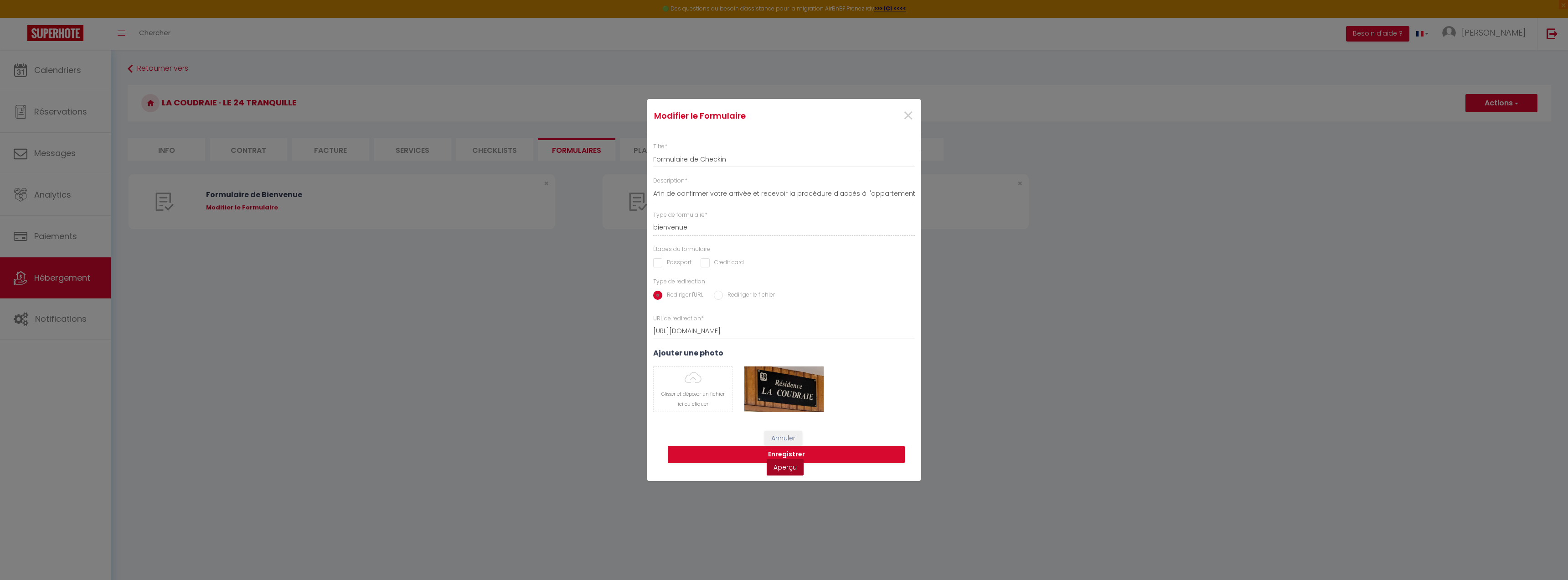
click at [784, 471] on link "Aperçu" at bounding box center [784, 466] width 37 height 16
click at [909, 118] on span "×" at bounding box center [908, 116] width 11 height 28
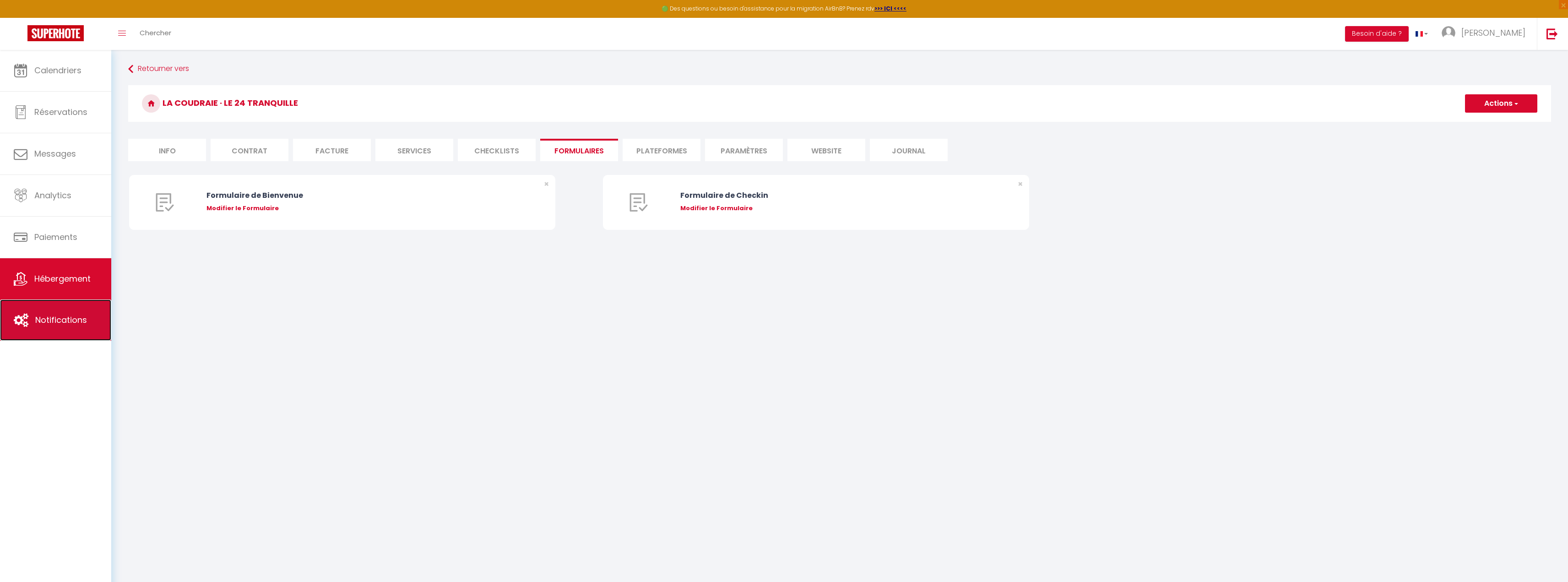
click at [68, 320] on span "Notifications" at bounding box center [61, 320] width 52 height 12
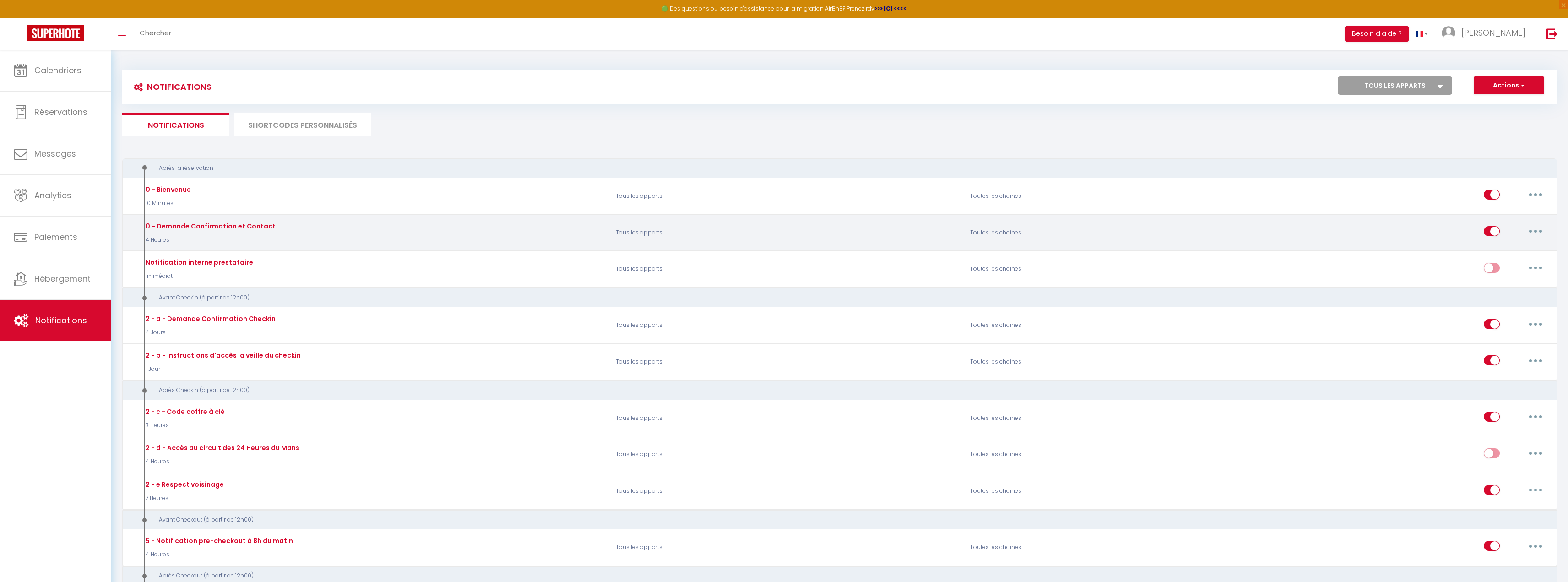
click at [1531, 231] on button "button" at bounding box center [1535, 230] width 26 height 14
click at [1505, 247] on link "Editer" at bounding box center [1511, 252] width 68 height 15
type input "0 - Demande Confirmation et Contact"
select select "4 Heures"
select select "if_booking_is_paid"
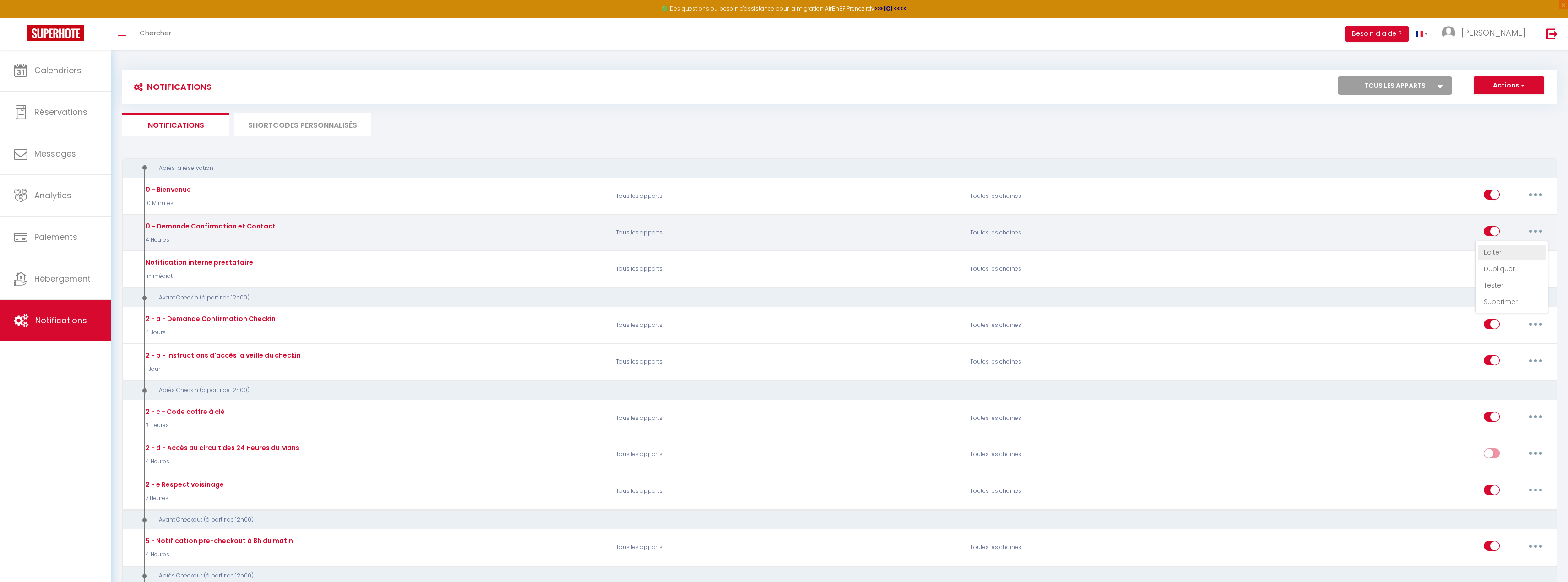
checkbox input "true"
checkbox input "false"
radio input "true"
type input "Merci de confirmer votre réservation [BOOKING:ID] - [GUEST:FIRST_NAME]"
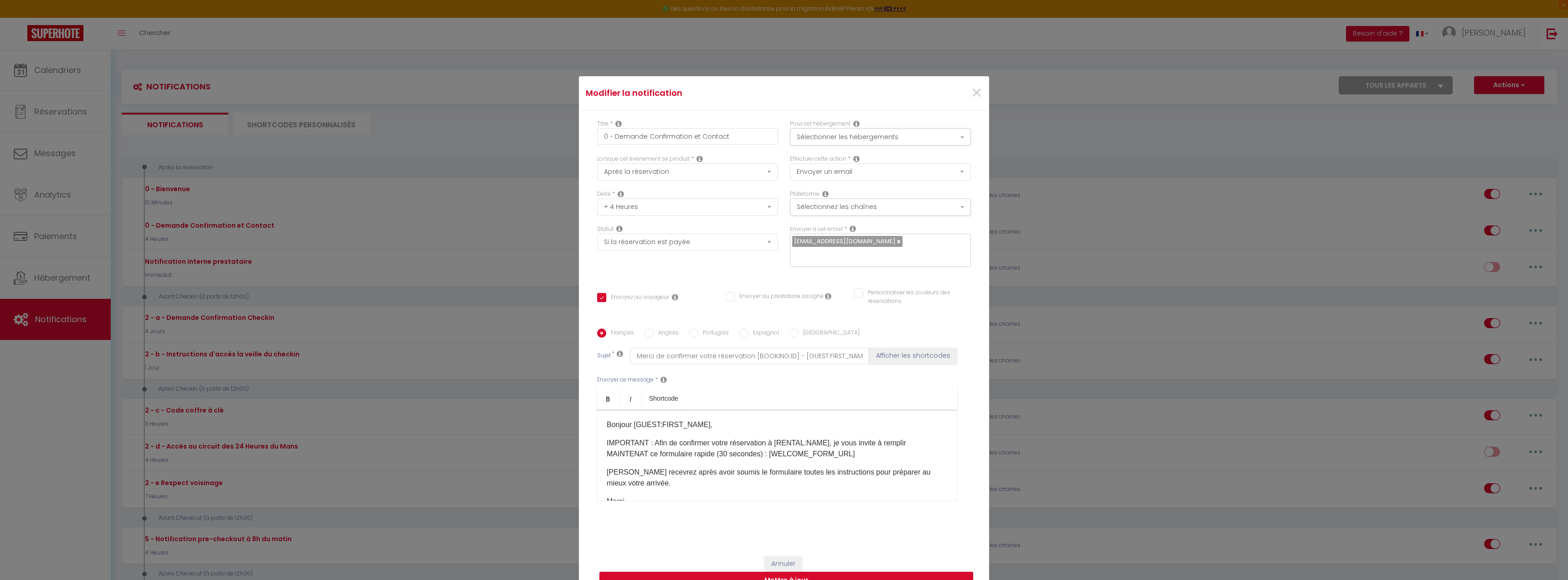
drag, startPoint x: 636, startPoint y: 452, endPoint x: 674, endPoint y: 456, distance: 38.2
click at [636, 452] on p "IMPORTANT : Afin de confirmer votre réservation à [RENTAL:NAME], je vous invite…" at bounding box center [777, 448] width 341 height 22
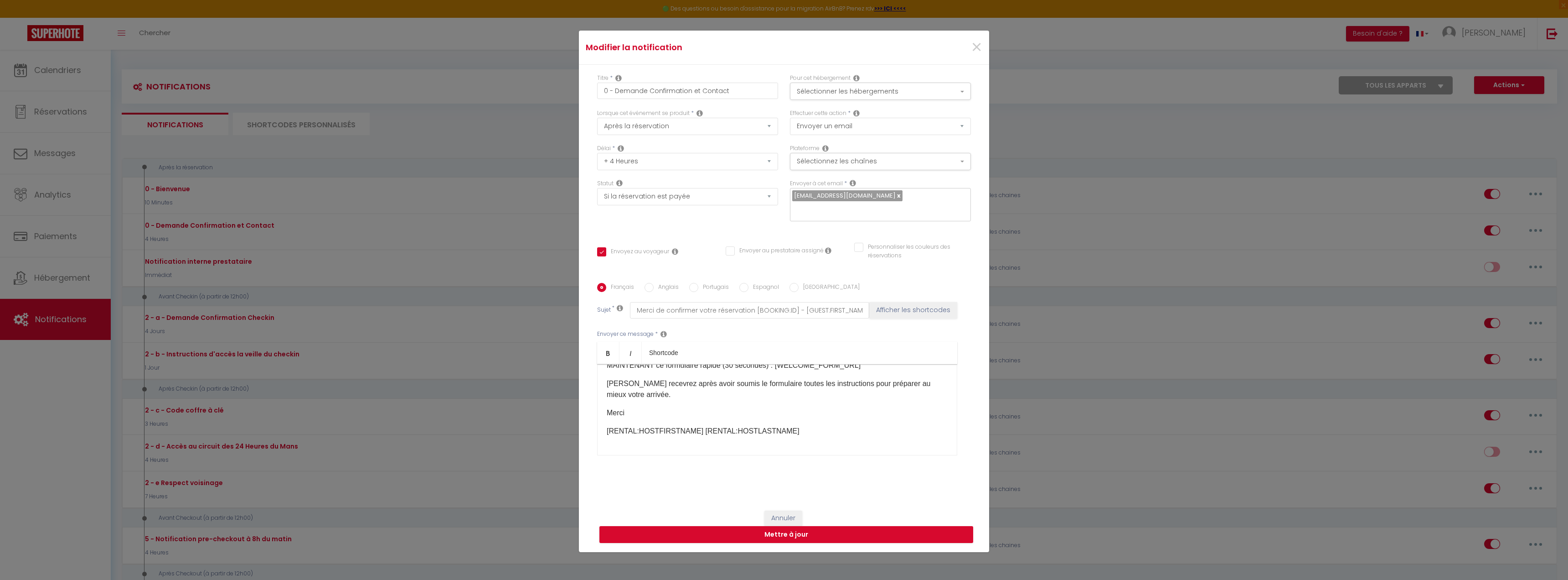
scroll to position [77, 0]
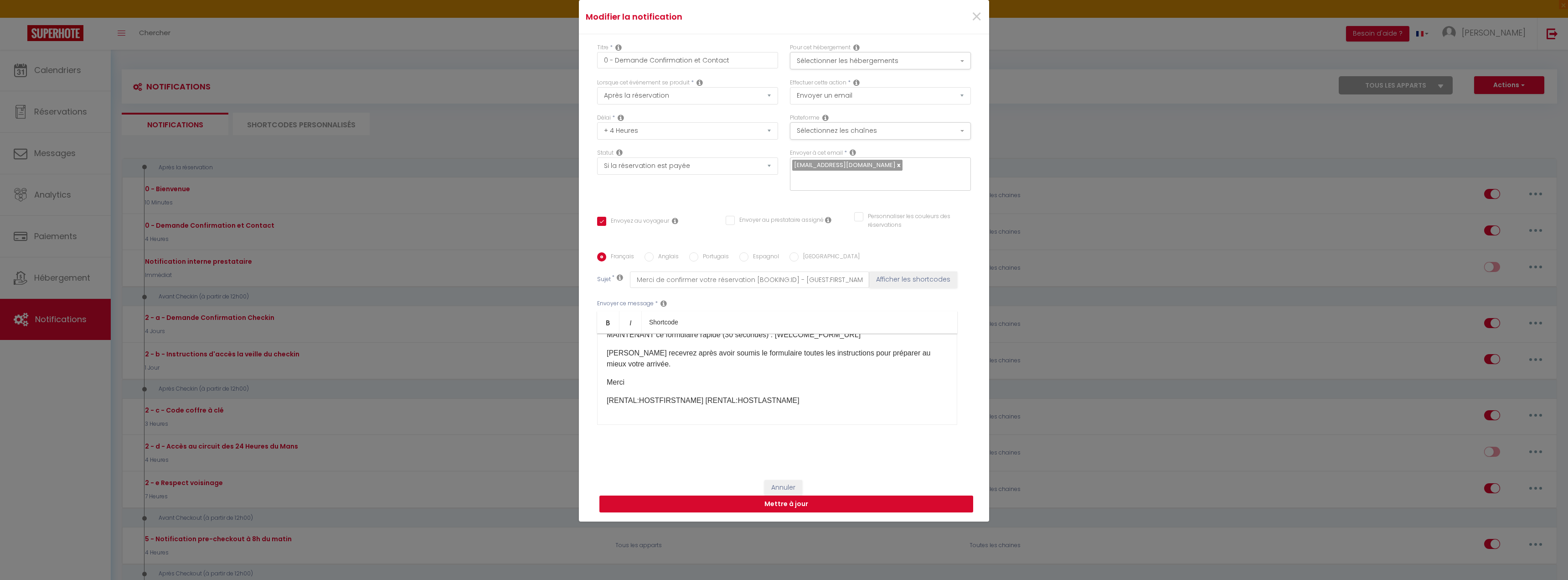
click at [796, 506] on button "Mettre à jour" at bounding box center [785, 503] width 374 height 17
checkbox input "true"
checkbox input "false"
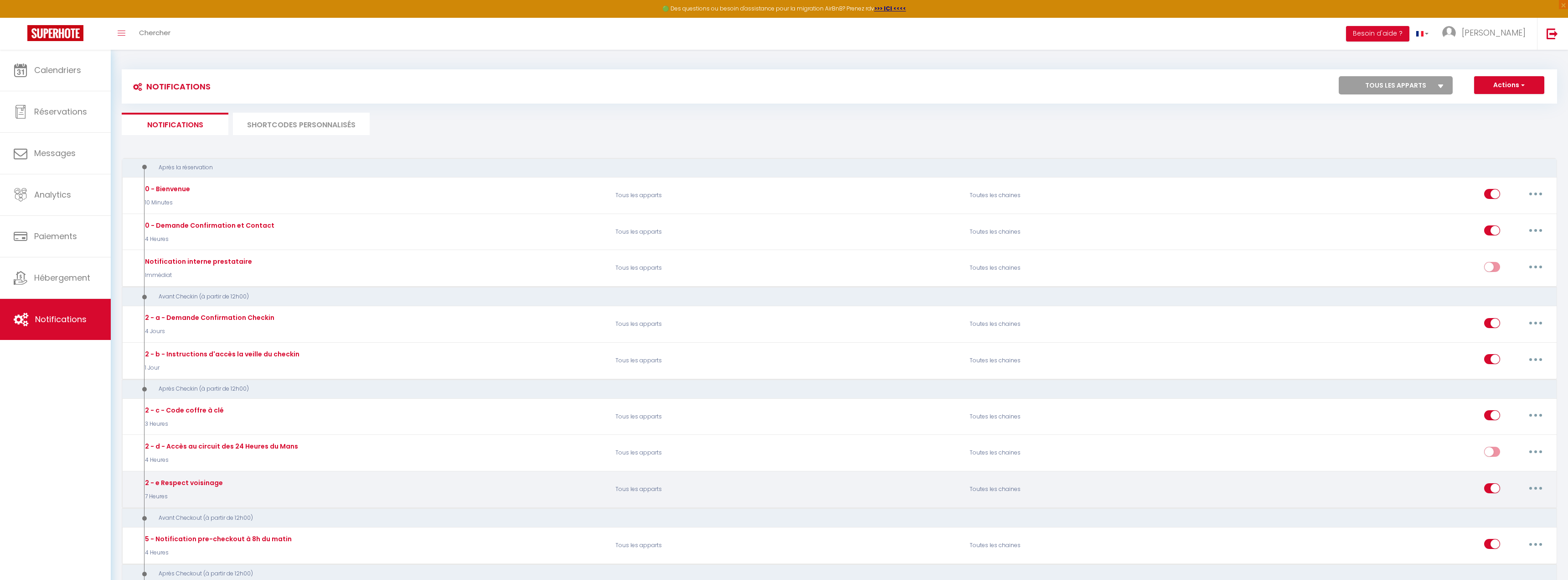
scroll to position [0, 0]
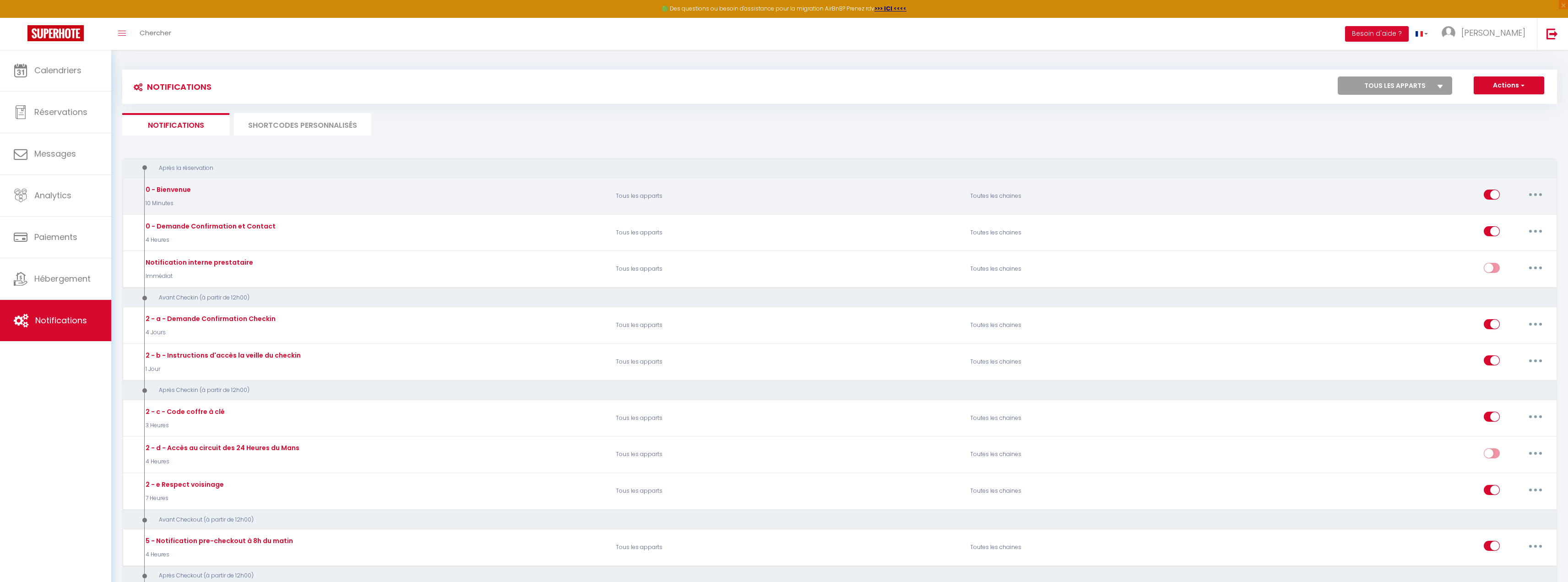
click at [1539, 196] on button "button" at bounding box center [1535, 194] width 26 height 14
click at [1507, 219] on link "Editer" at bounding box center [1511, 215] width 68 height 15
type input "0 - Bienvenue"
select select "10 Minutes"
select select "if_booking_is_paid"
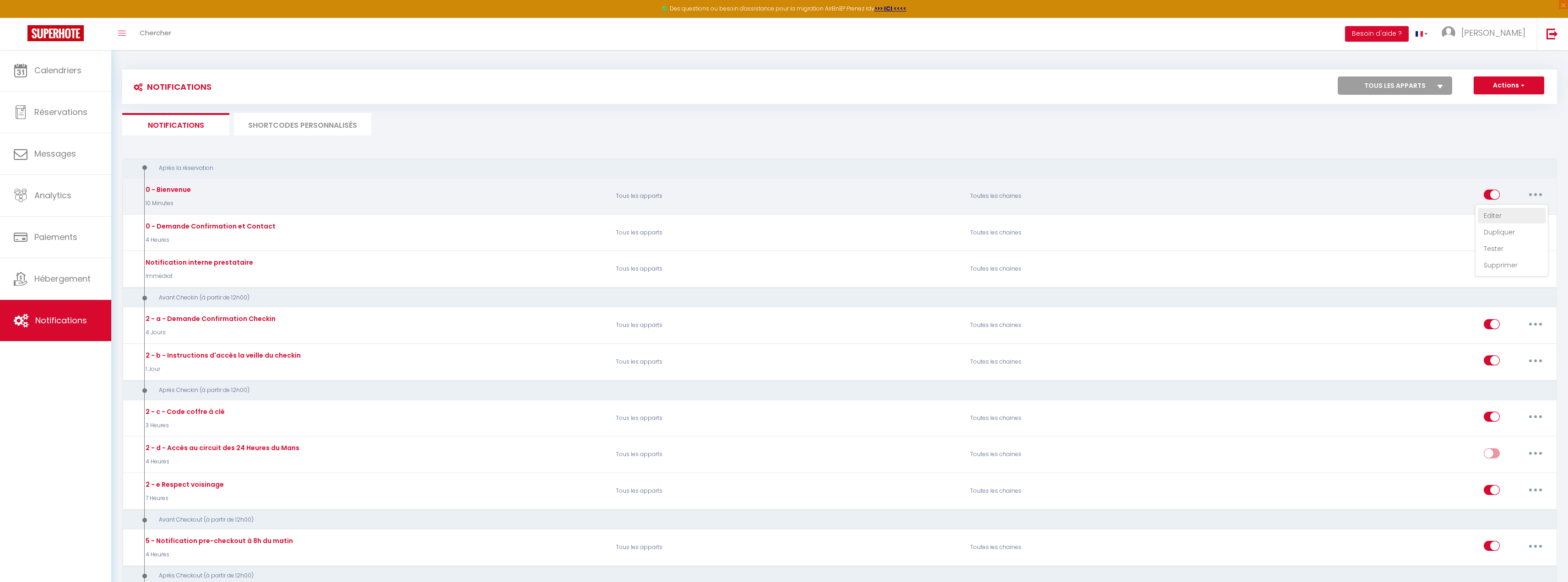
checkbox input "true"
checkbox input "false"
radio input "true"
type input "Bienvenue [GUEST:FIRST_NAME] à [RENTAL:NAME]"
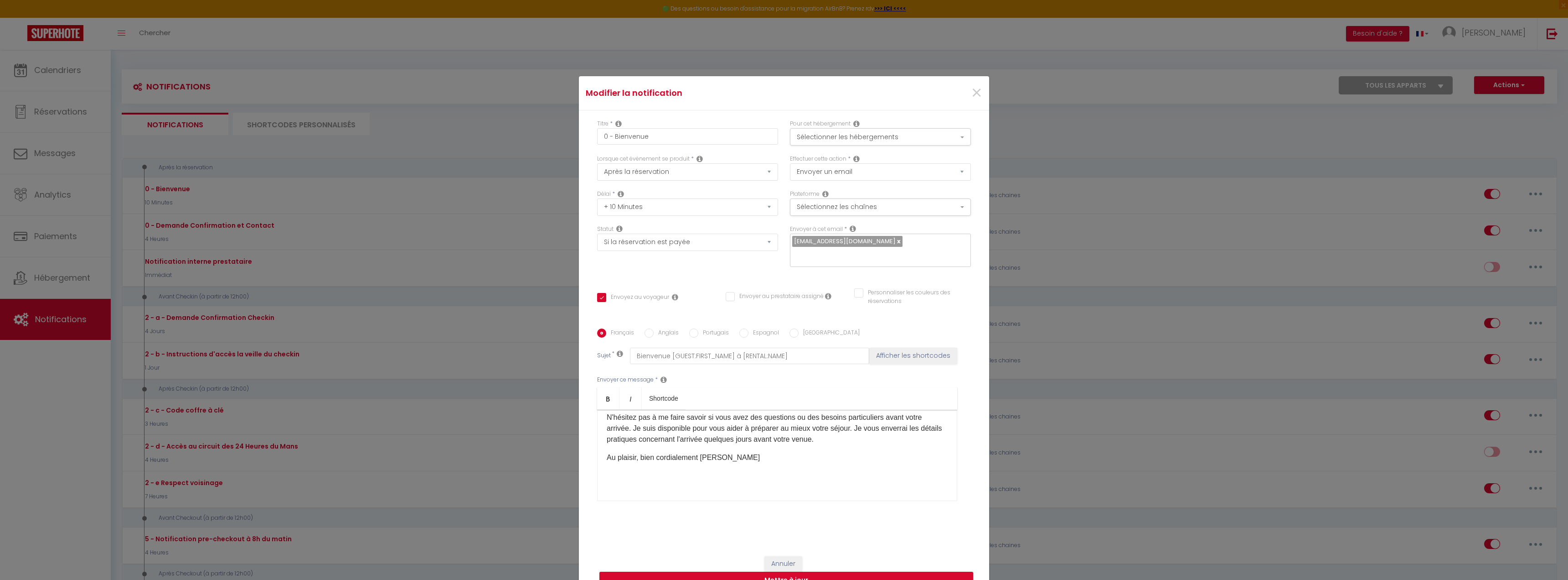
scroll to position [72, 0]
click at [971, 79] on span "×" at bounding box center [977, 93] width 11 height 28
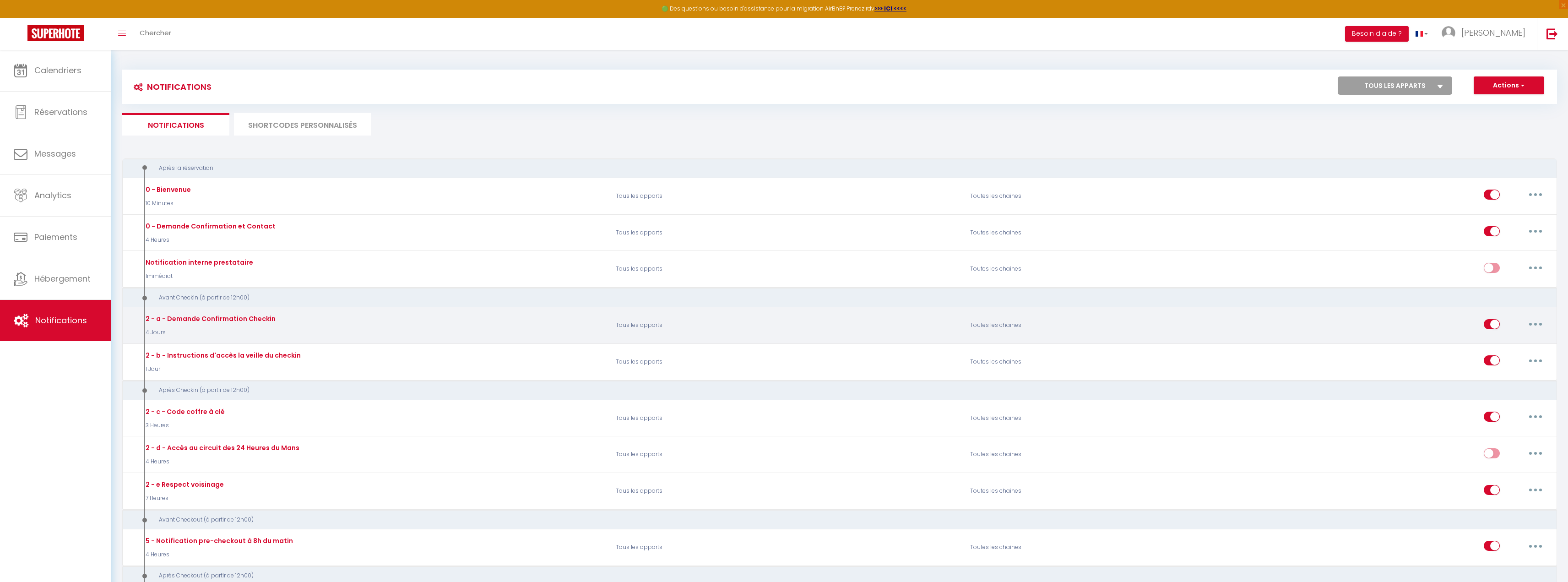
click at [1537, 320] on button "button" at bounding box center [1535, 324] width 26 height 14
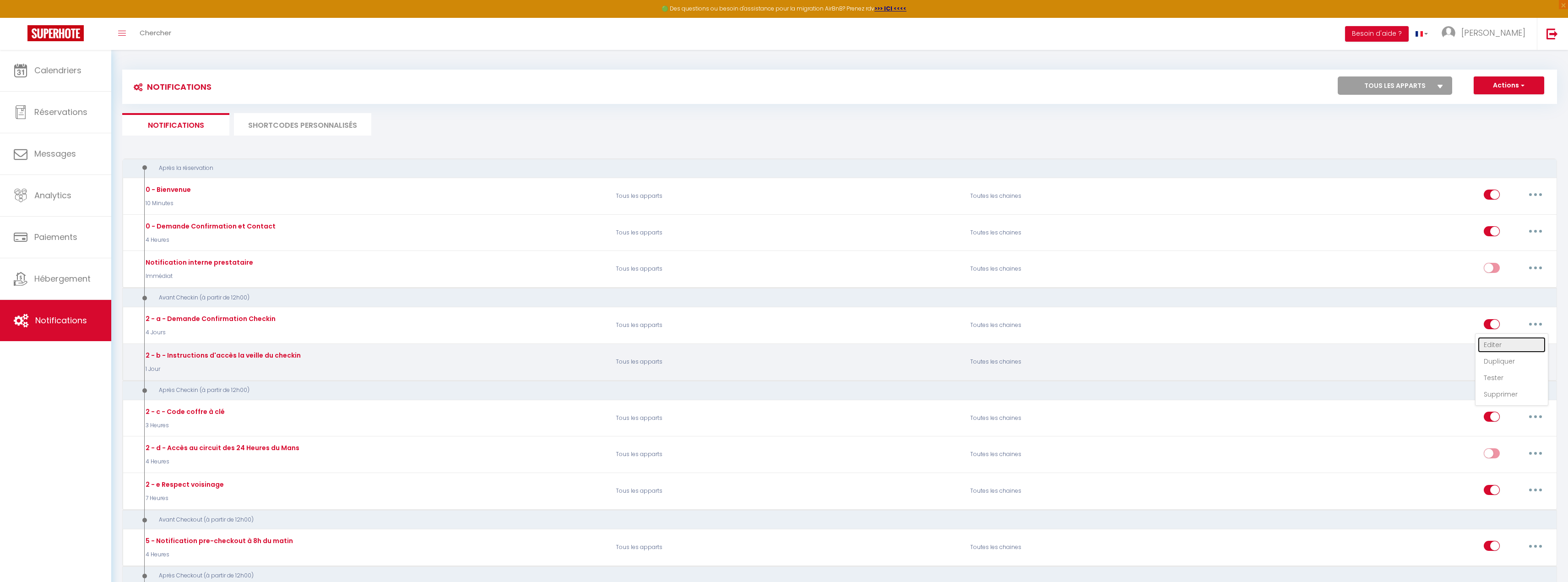
click at [1503, 344] on link "Editer" at bounding box center [1511, 345] width 68 height 15
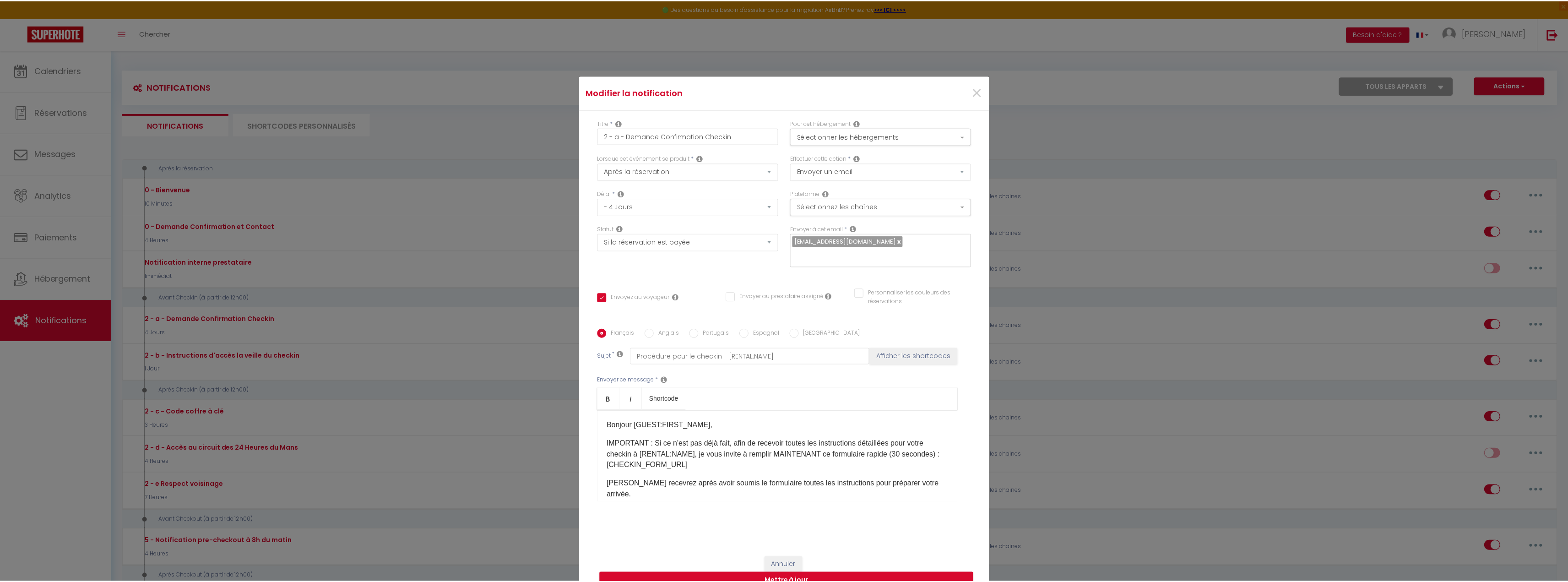
scroll to position [0, 0]
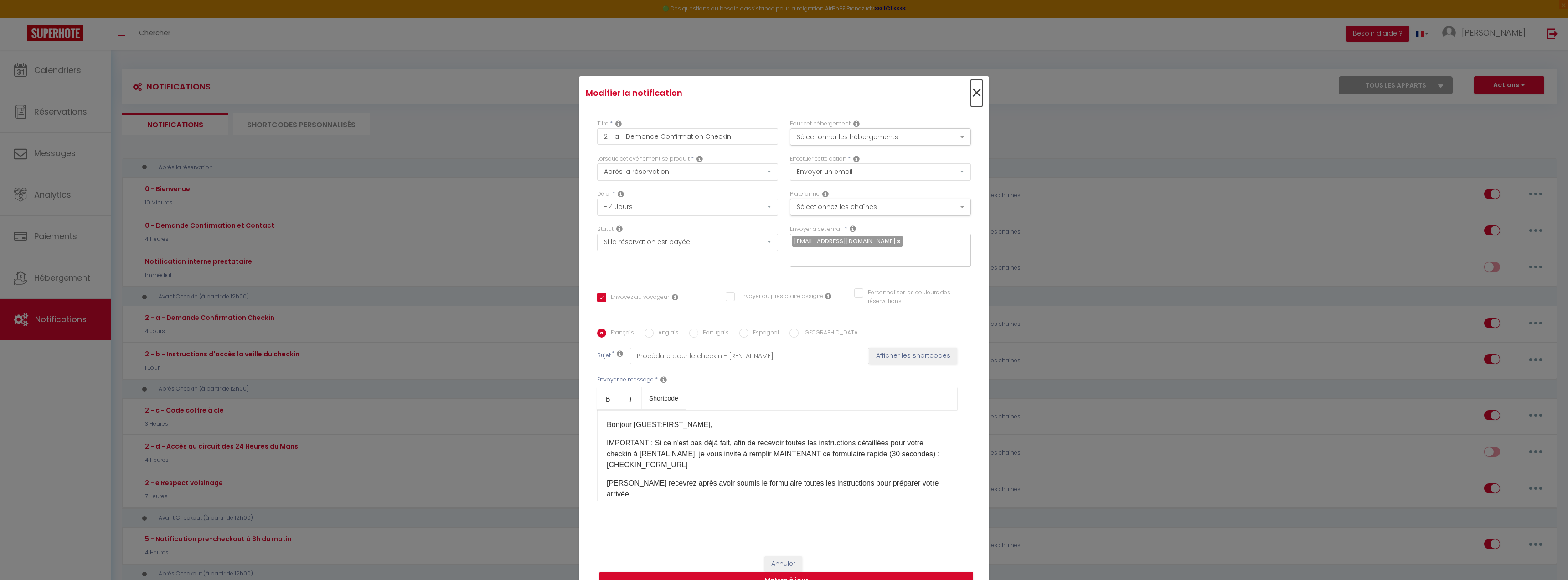
click at [974, 92] on span "×" at bounding box center [977, 93] width 11 height 28
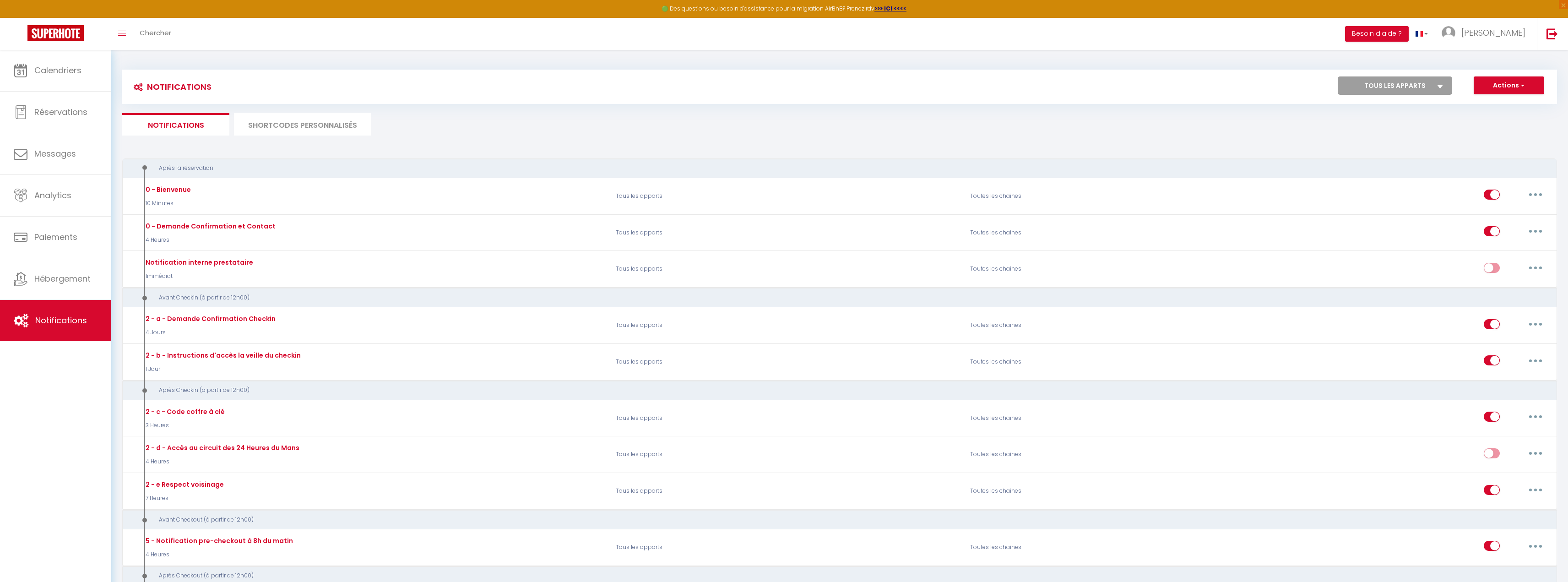
click at [300, 124] on li "SHORTCODES PERSONNALISÉS" at bounding box center [302, 124] width 137 height 22
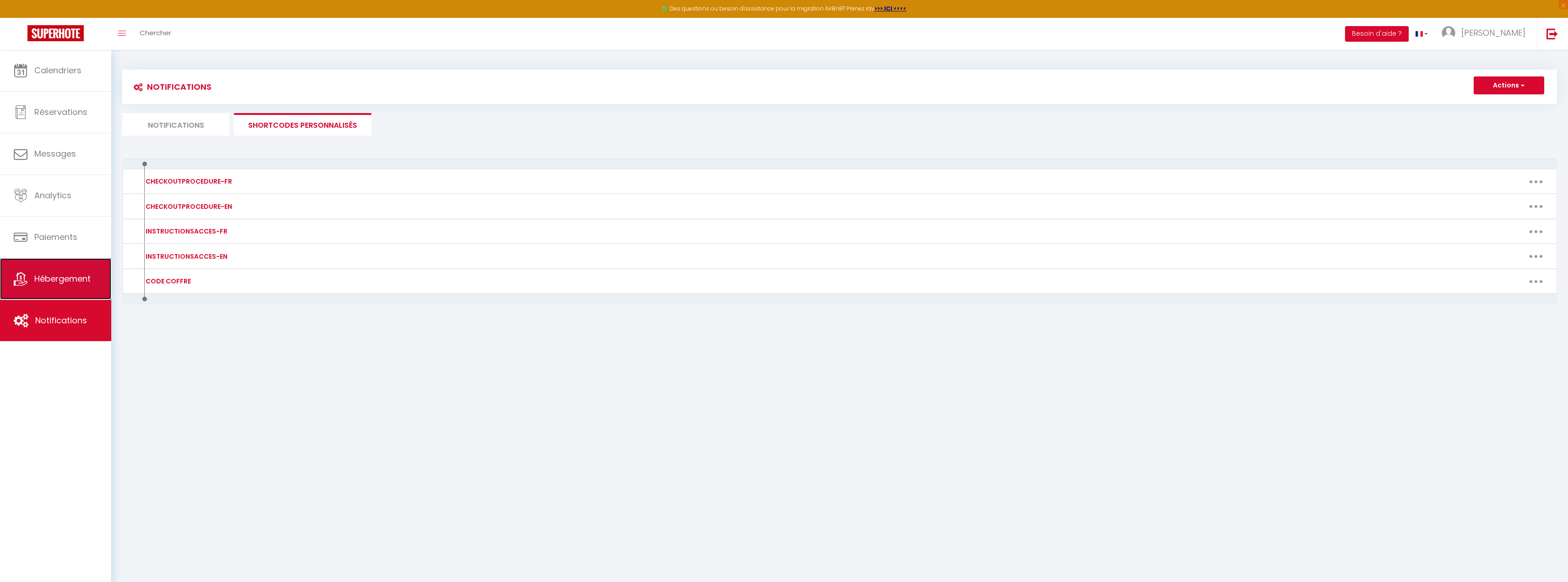
click at [64, 281] on span "Hébergement" at bounding box center [62, 279] width 57 height 12
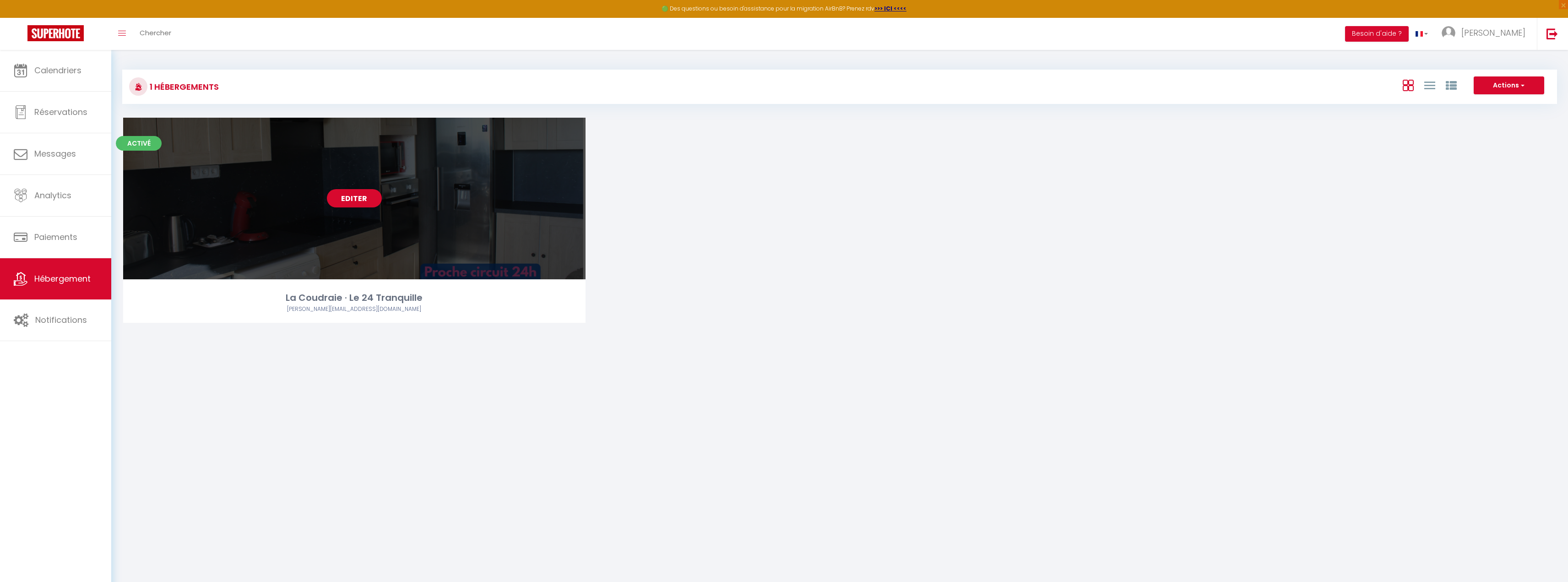
click at [361, 197] on link "Editer" at bounding box center [354, 198] width 55 height 18
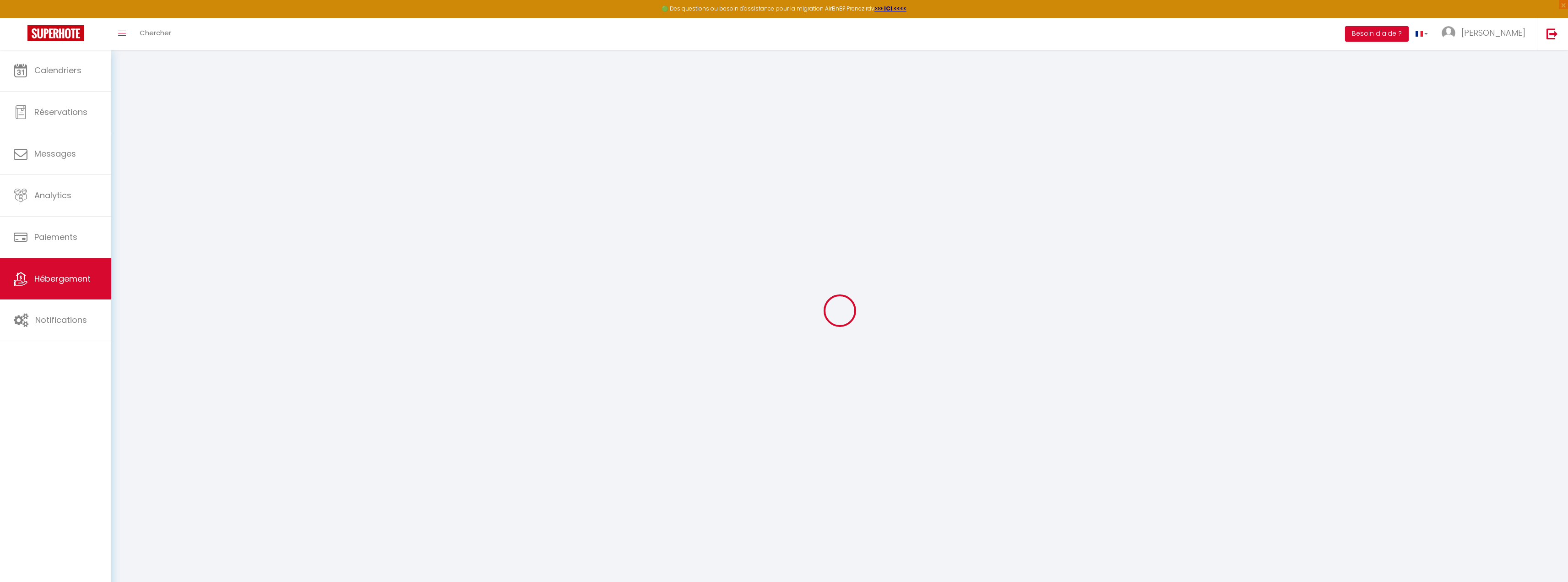
select select
select select "16:00"
select select "23:45"
select select "11:00"
select select "30"
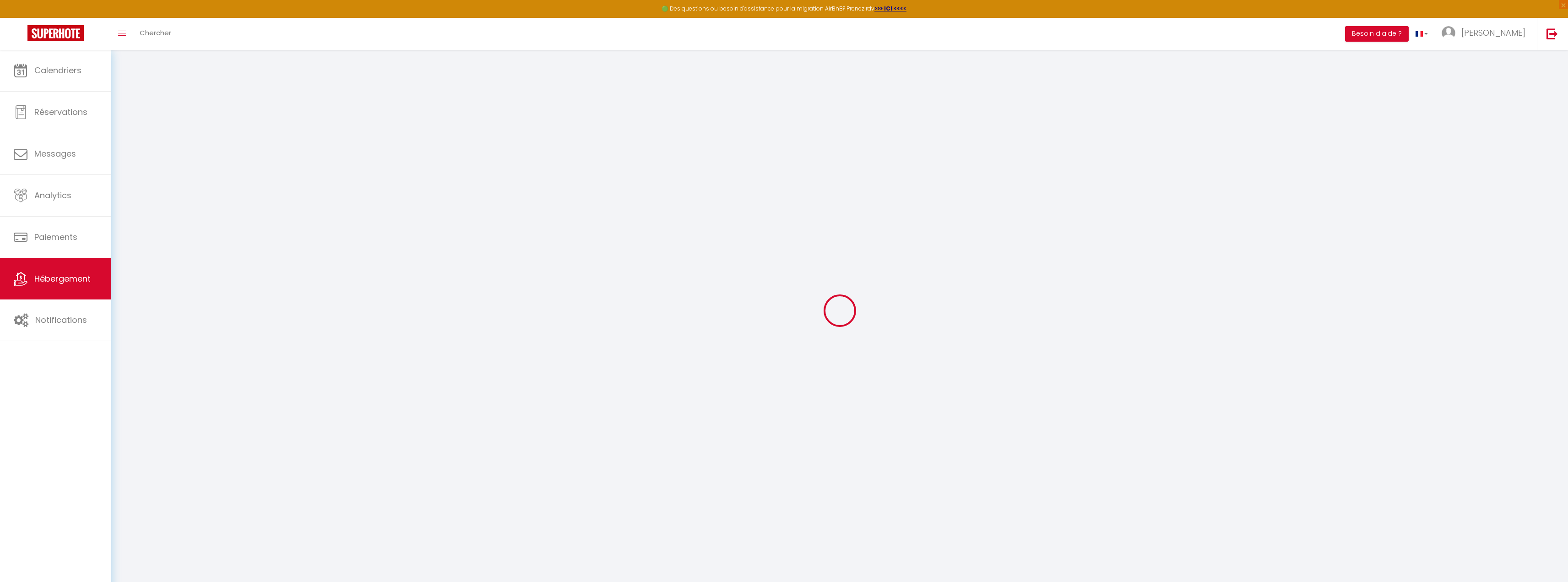
select select "120"
select select
checkbox input "true"
checkbox input "false"
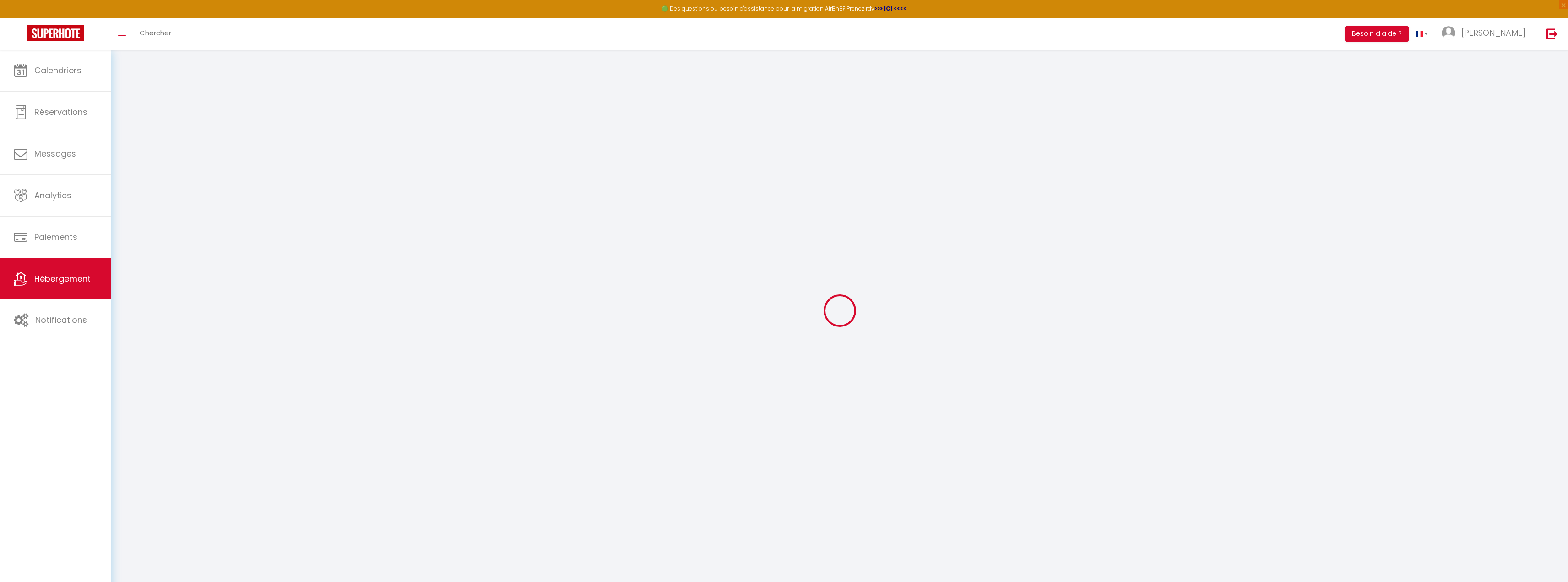
checkbox input "false"
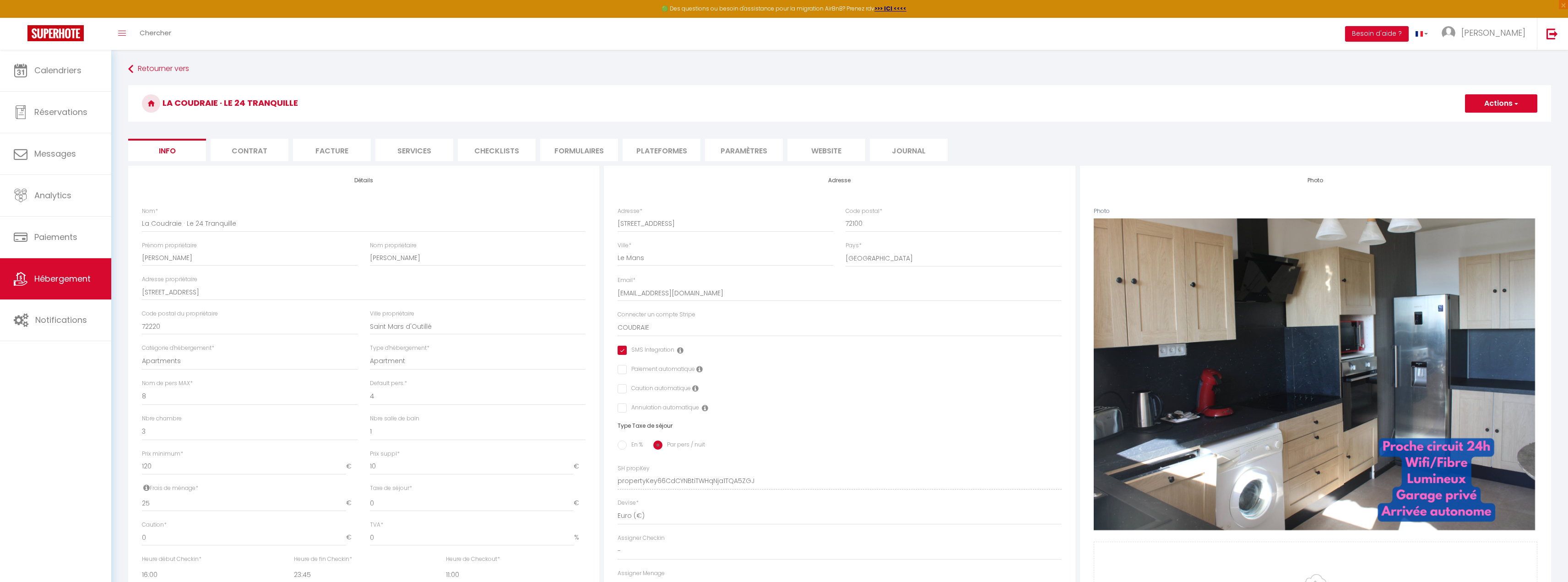
click at [579, 151] on li "Formulaires" at bounding box center [578, 149] width 78 height 22
select select
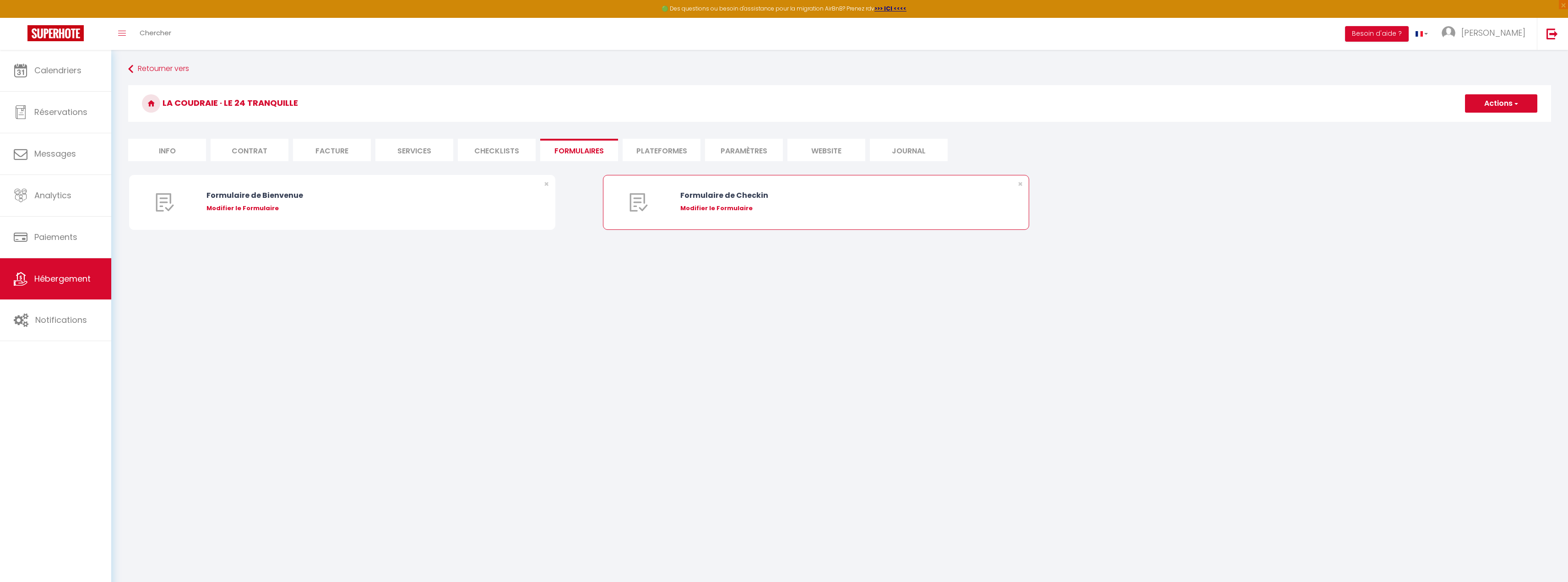
click at [707, 208] on div "Modifier le Formulaire" at bounding box center [834, 208] width 307 height 10
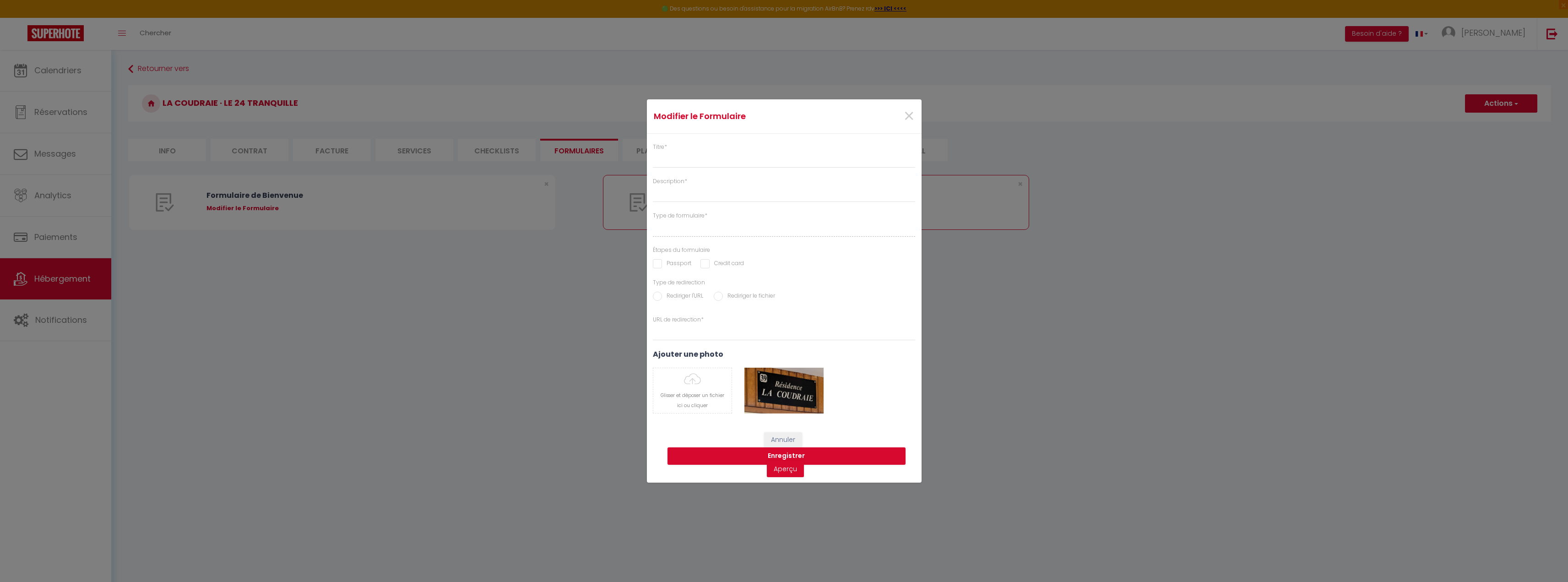
type input "Formulaire de Checkin"
type input "Afin de confirmer votre arrivée et recevoir la procédure d'accès à l'appartemen…"
select select "[object Object]"
radio input "true"
type input "https://superhote.com/confirmation"
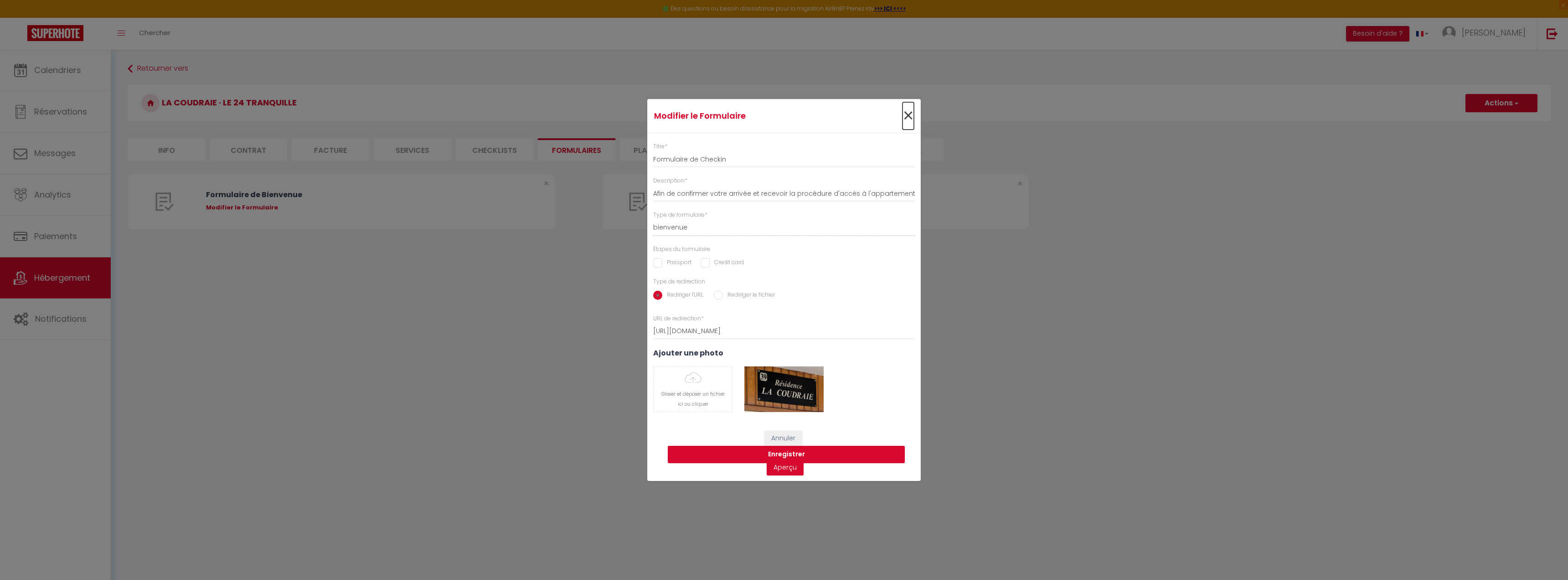
click at [908, 113] on span "×" at bounding box center [908, 116] width 11 height 28
select select
radio input "false"
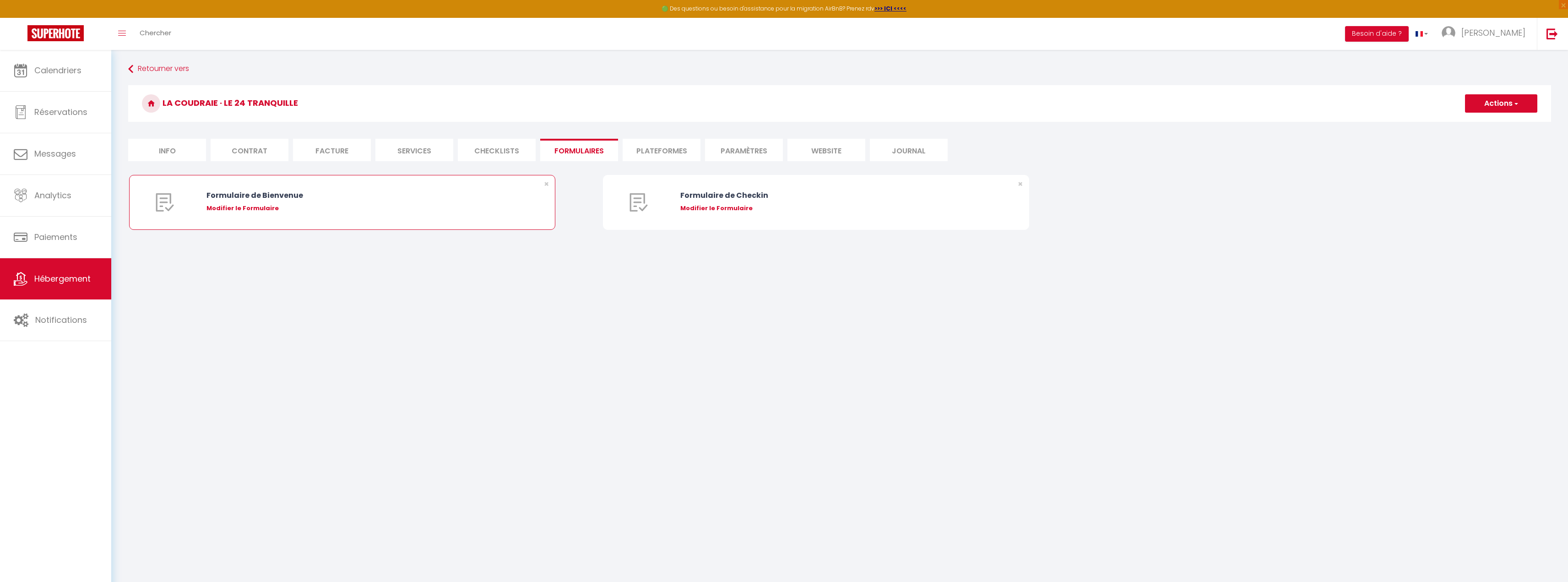
click at [257, 205] on div "Modifier le Formulaire" at bounding box center [360, 208] width 307 height 10
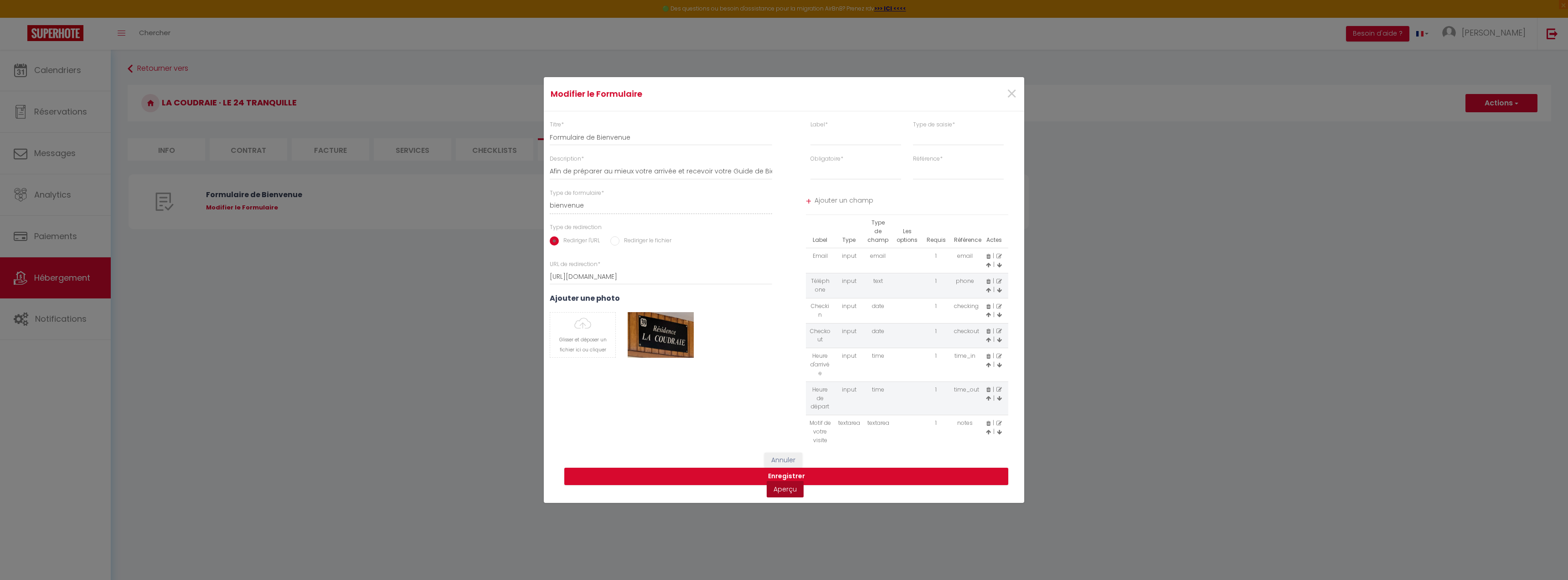
click at [785, 489] on link "Aperçu" at bounding box center [784, 488] width 37 height 16
click at [1016, 95] on span "×" at bounding box center [1011, 94] width 11 height 28
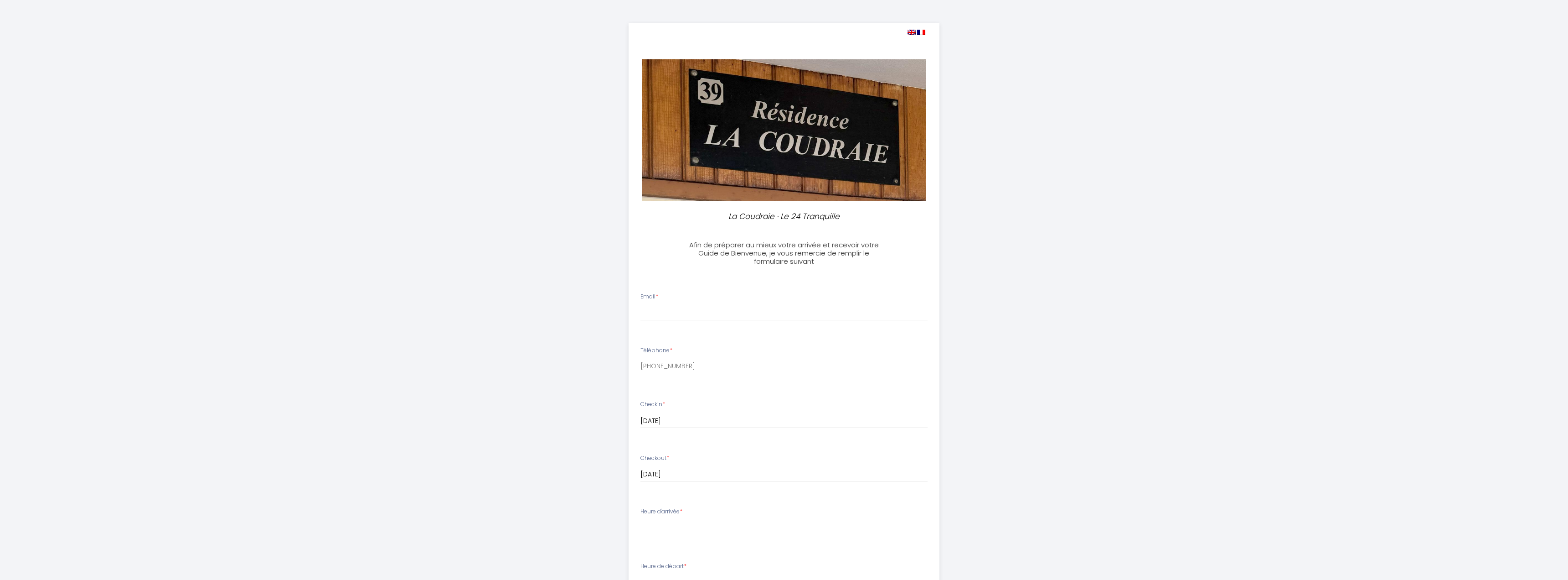
select select
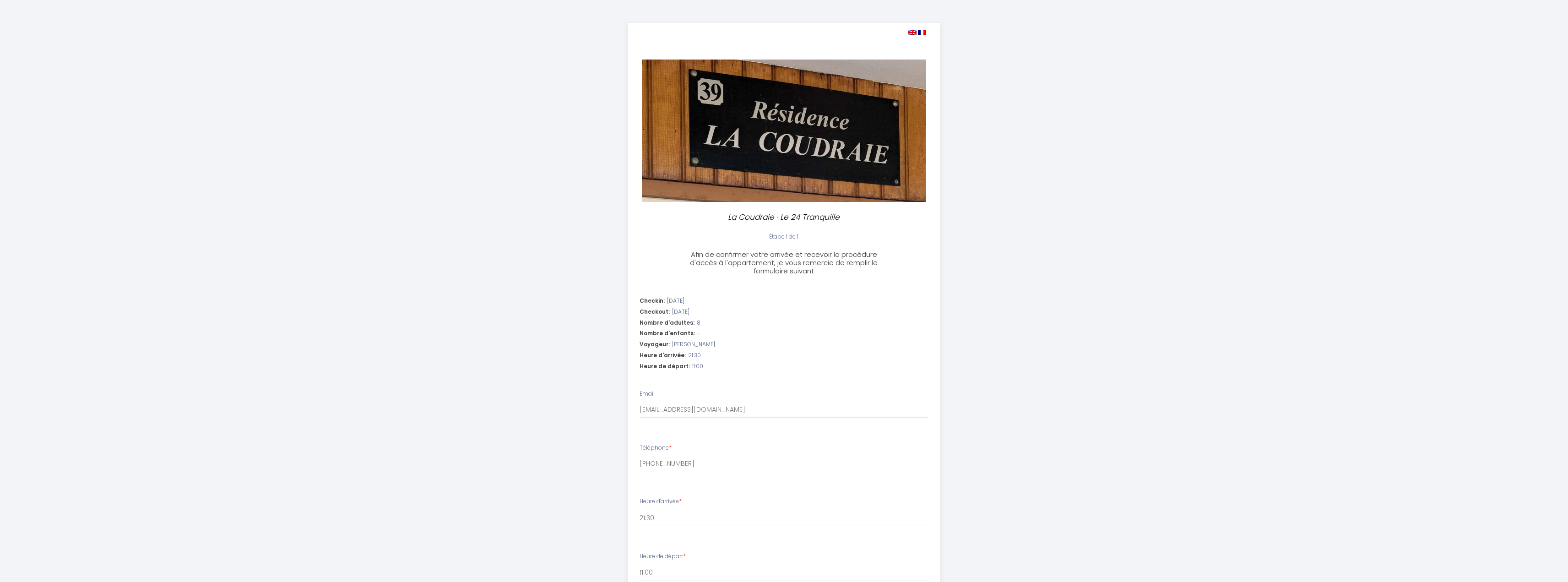
select select "21:30"
select select "11:00"
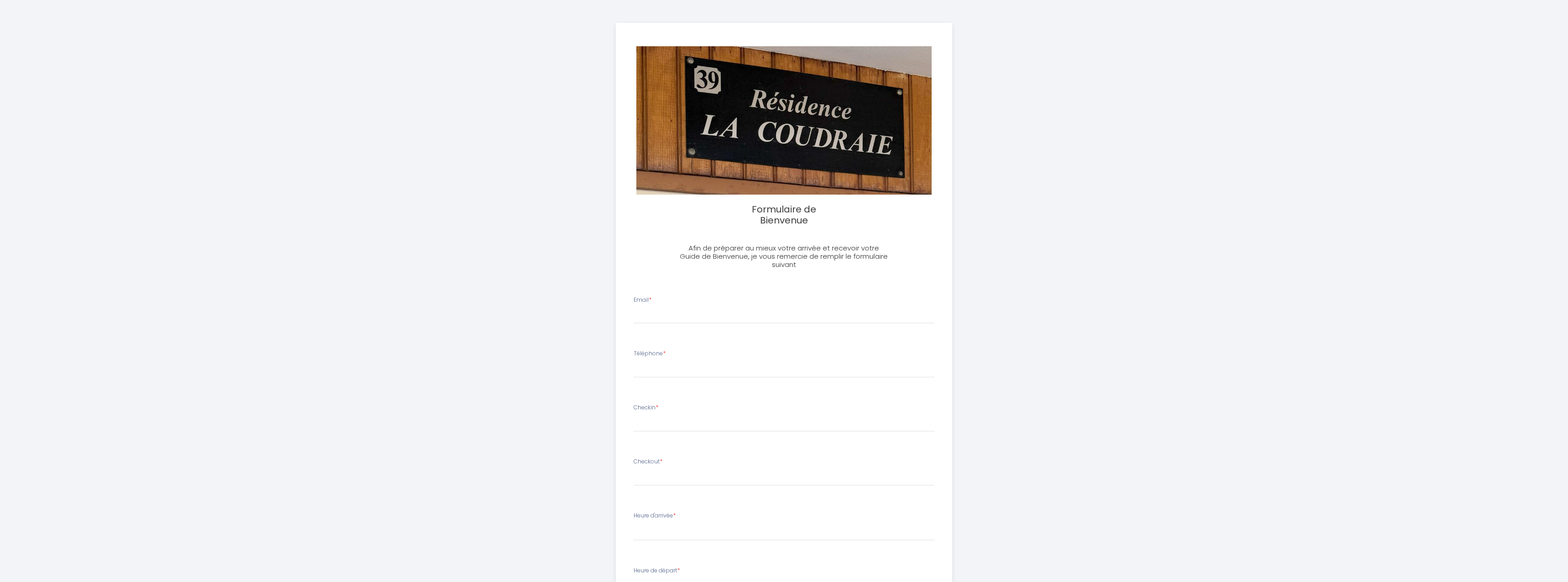
select select
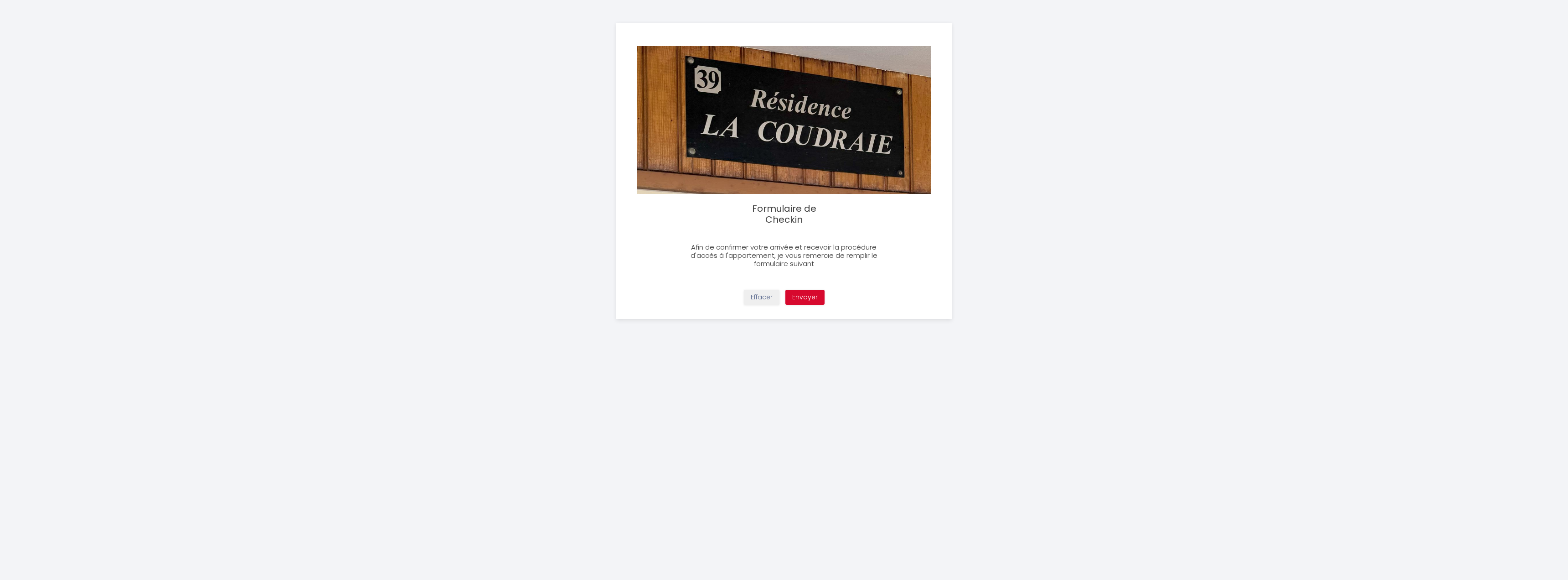
scroll to position [5728, 0]
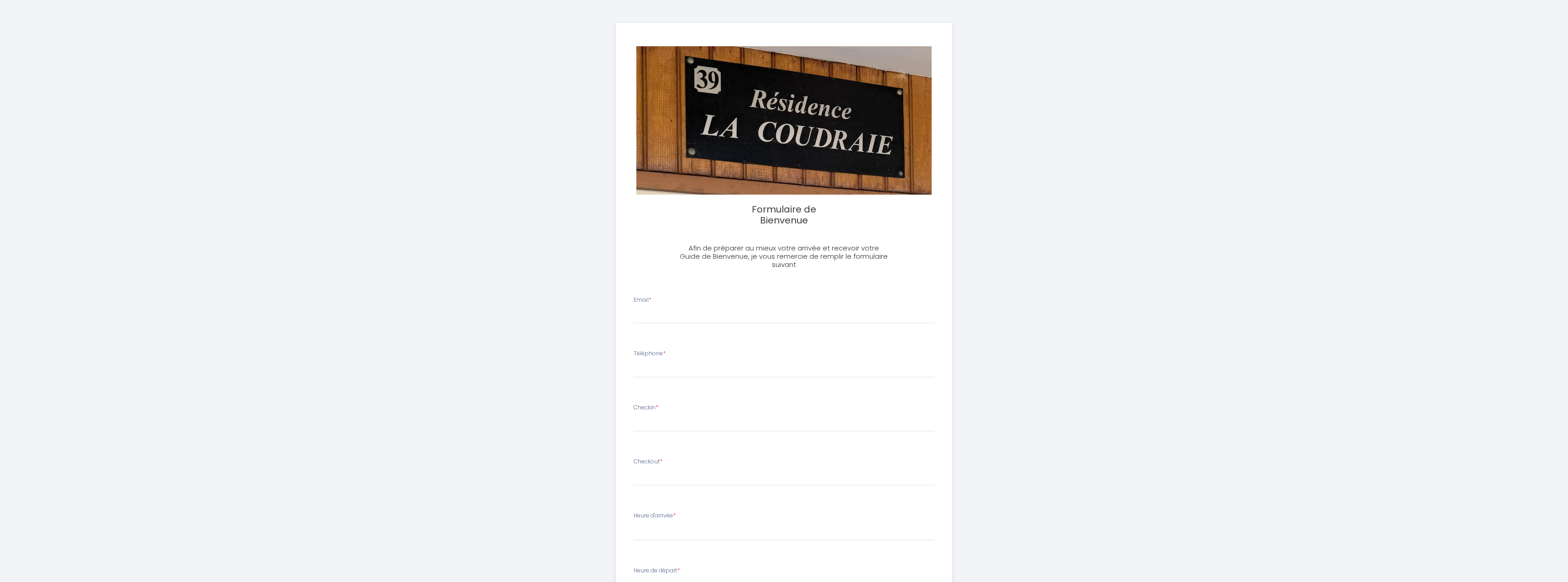
select select
